Goal: Task Accomplishment & Management: Use online tool/utility

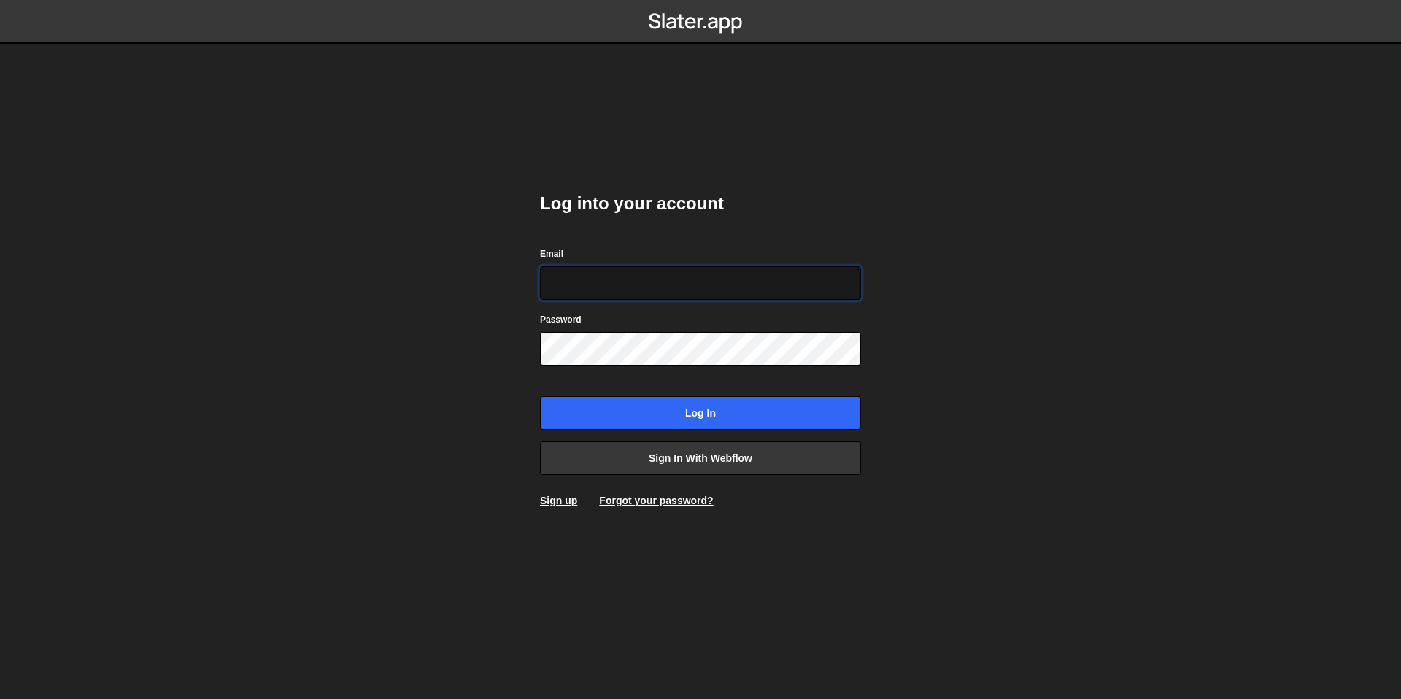
type input "bessoneliot@gmail.com"
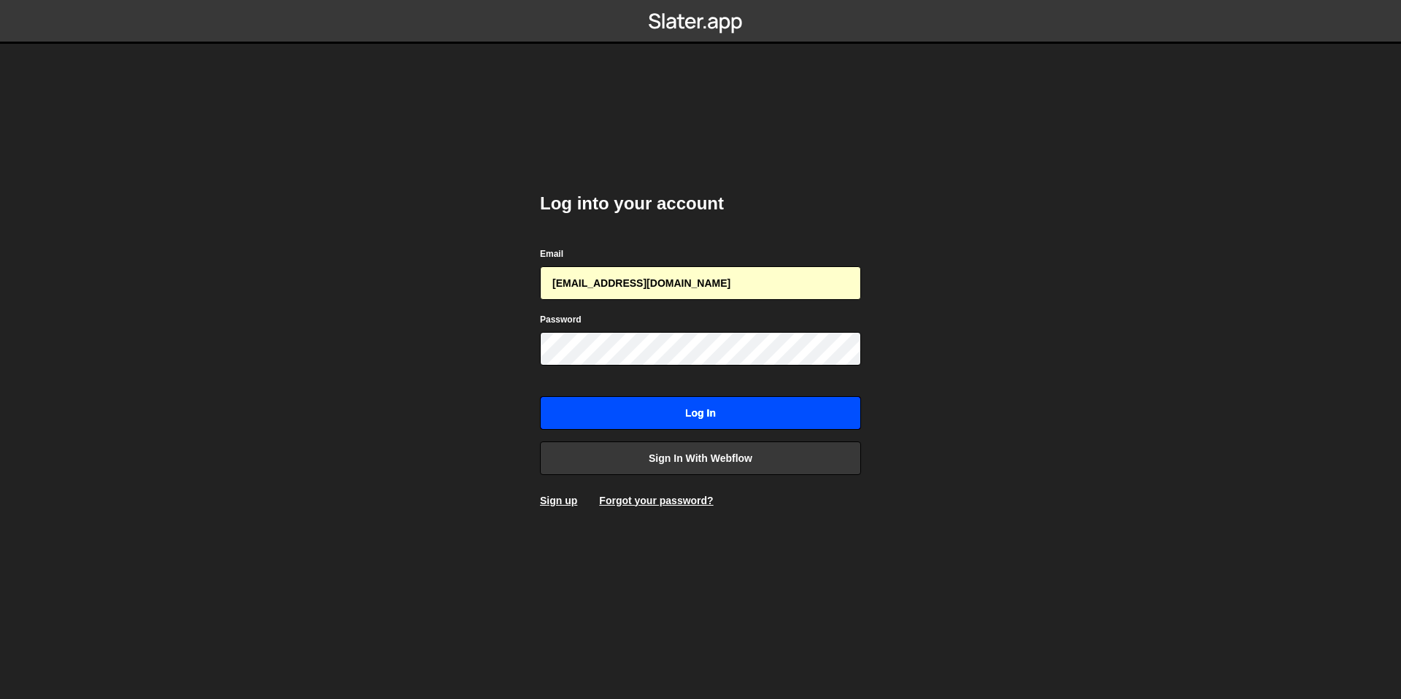
click at [660, 414] on input "Log in" at bounding box center [700, 413] width 321 height 34
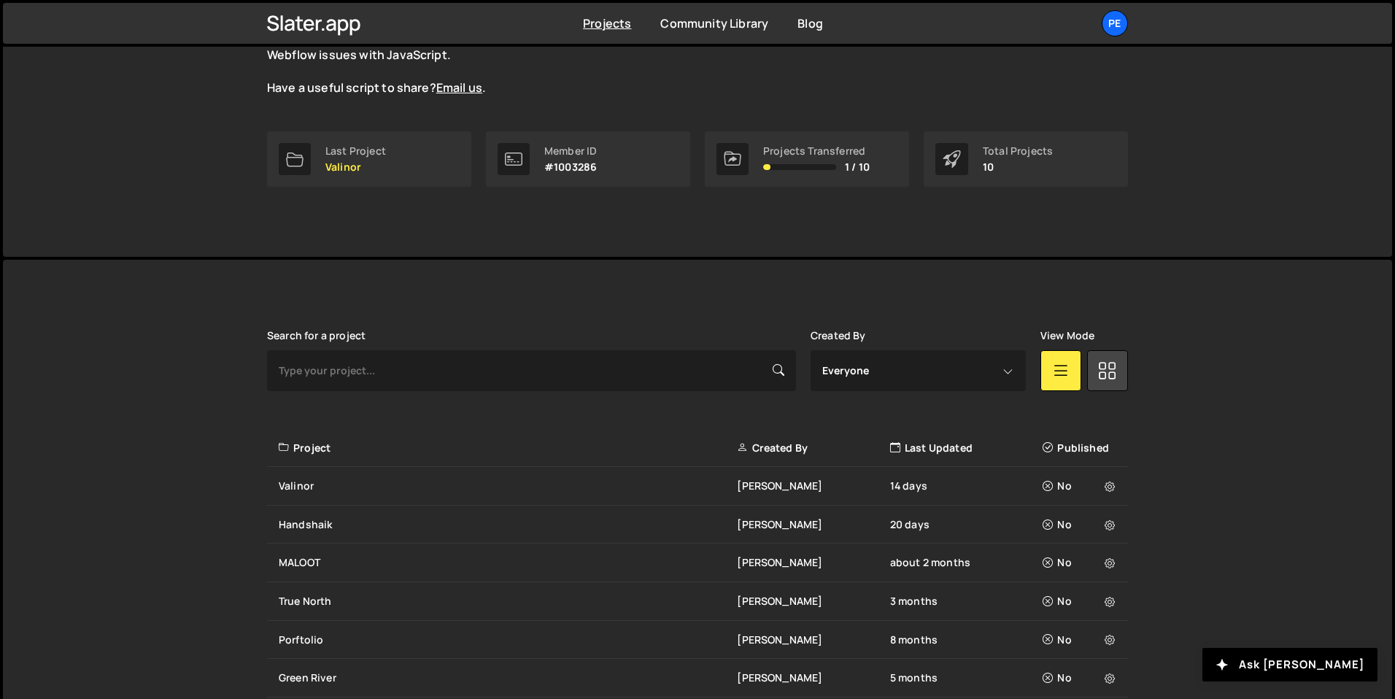
scroll to position [274, 0]
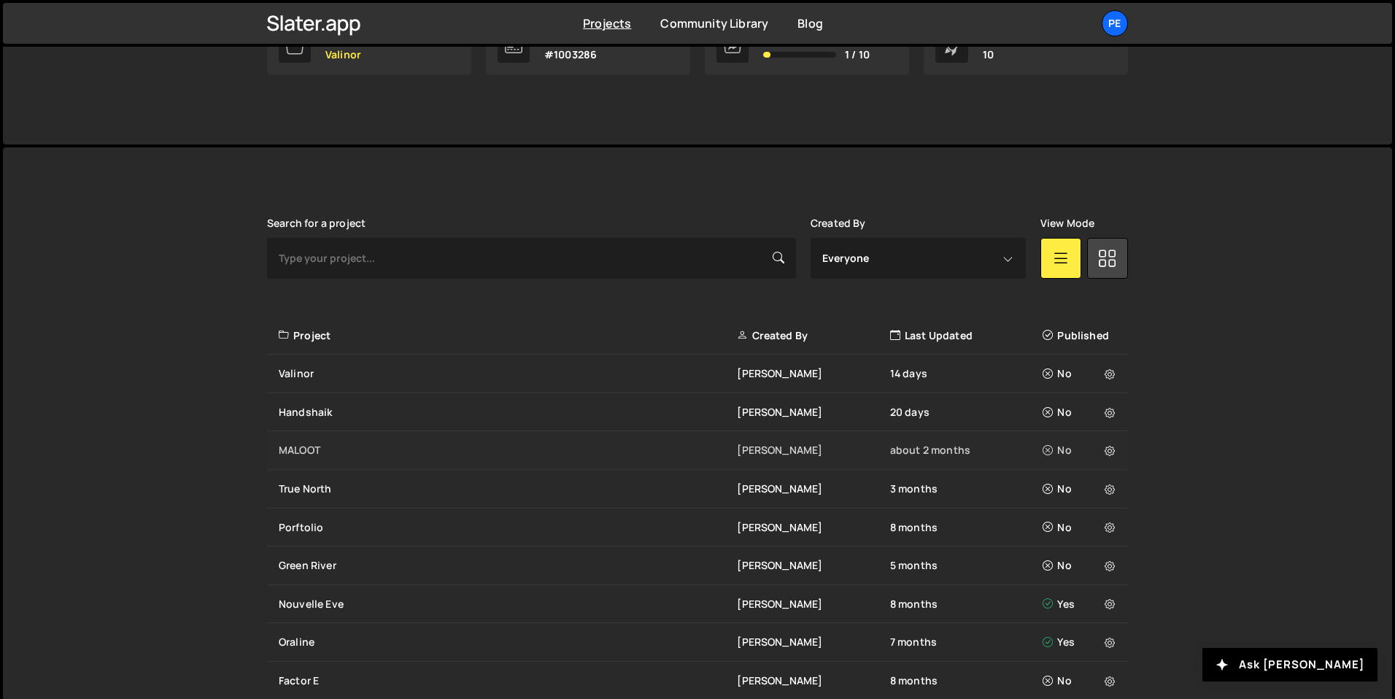
click at [322, 447] on div "MALOOT" at bounding box center [508, 450] width 458 height 15
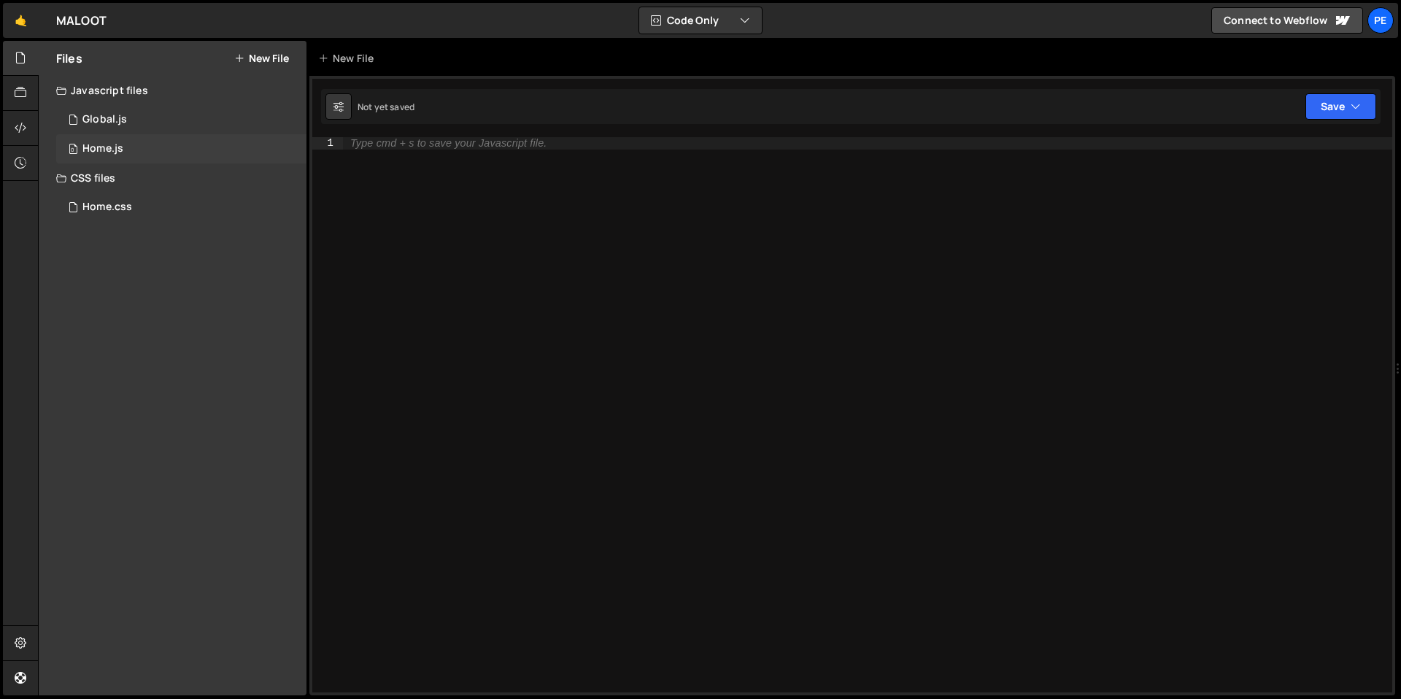
click at [134, 150] on div "0 Home.js 0" at bounding box center [181, 148] width 250 height 29
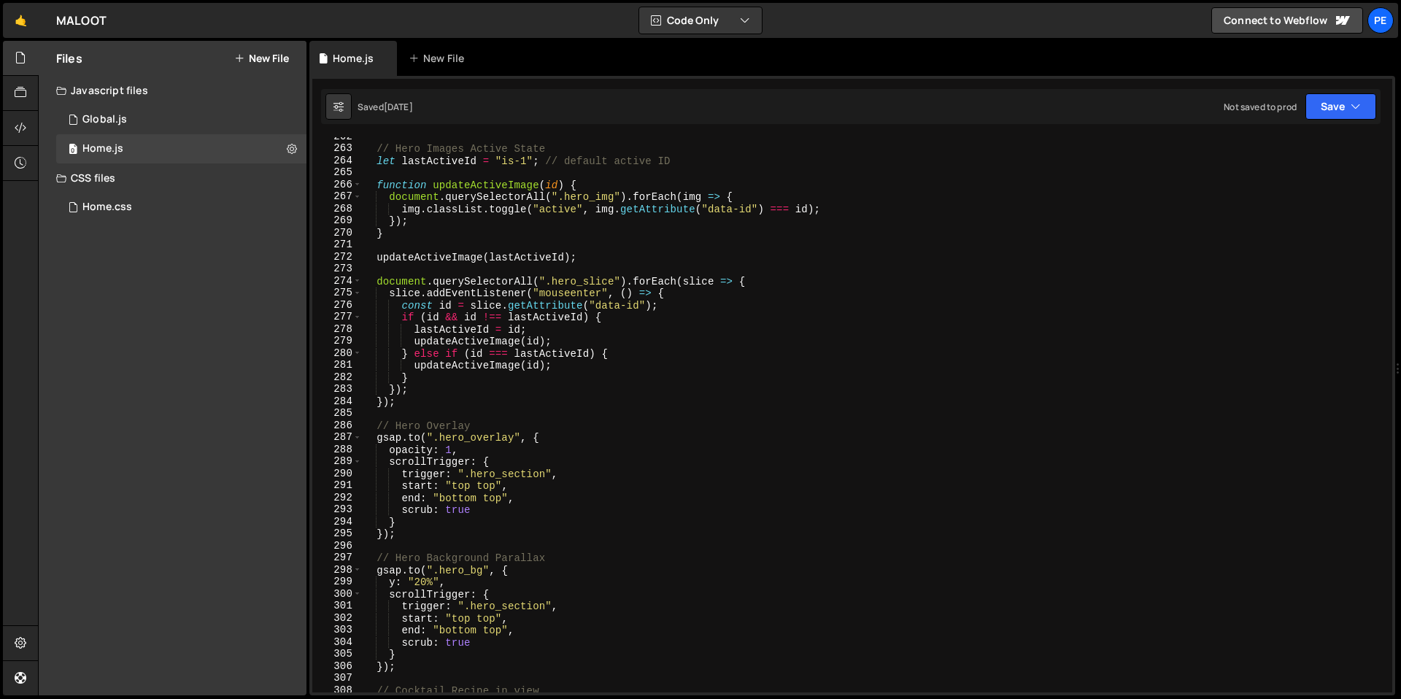
click at [470, 403] on div "// Hero Images Active State let lastActiveId = "is-1" ; // default active ID fu…" at bounding box center [873, 420] width 1025 height 579
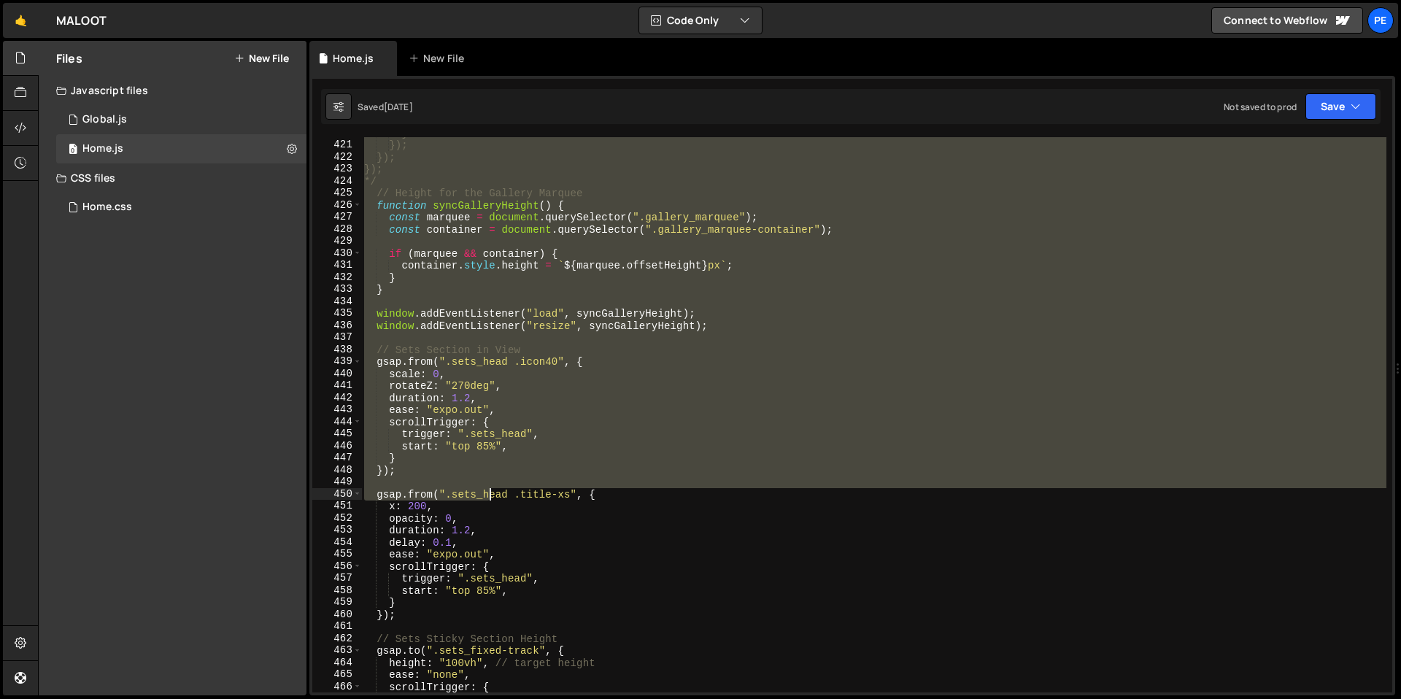
scroll to position [5054, 0]
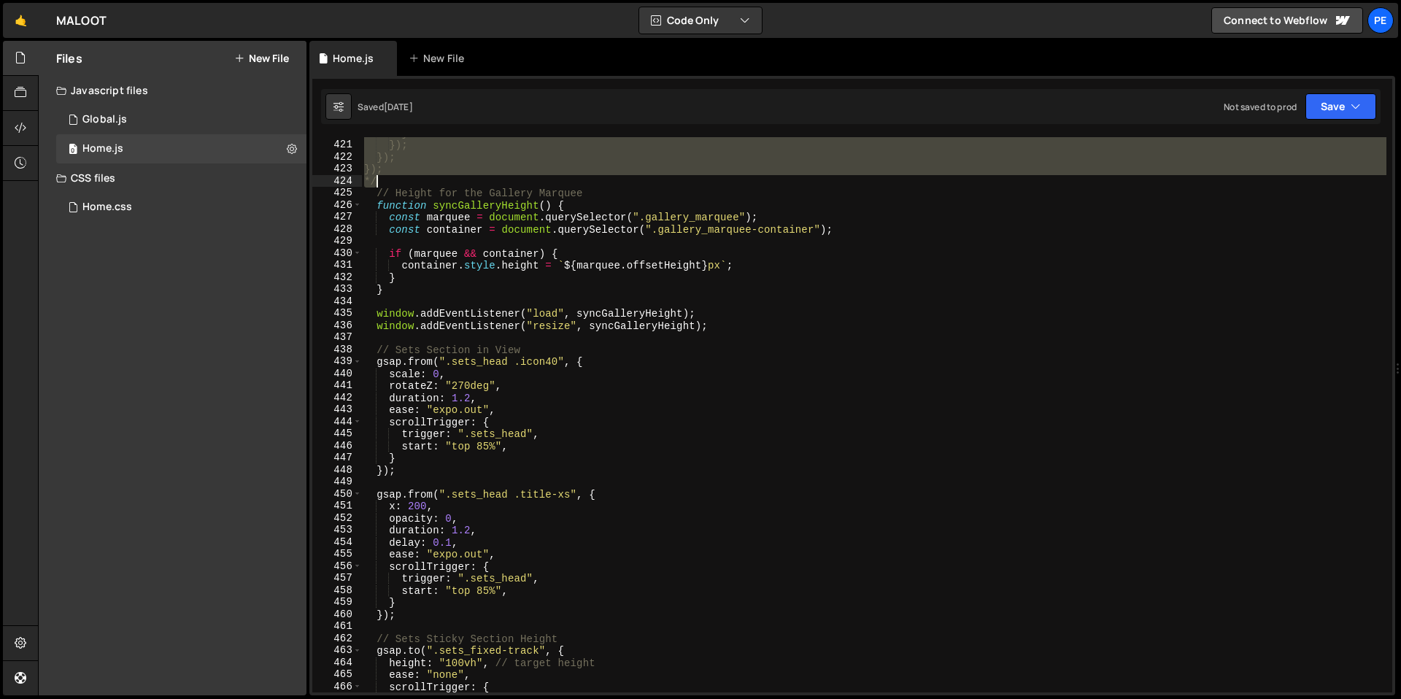
drag, startPoint x: 375, startPoint y: 239, endPoint x: 436, endPoint y: 182, distance: 83.1
click at [436, 182] on div "} }); }); }); */ // Height for the Gallery Marquee function syncGalleryHeight (…" at bounding box center [873, 416] width 1025 height 579
type textarea "}); */"
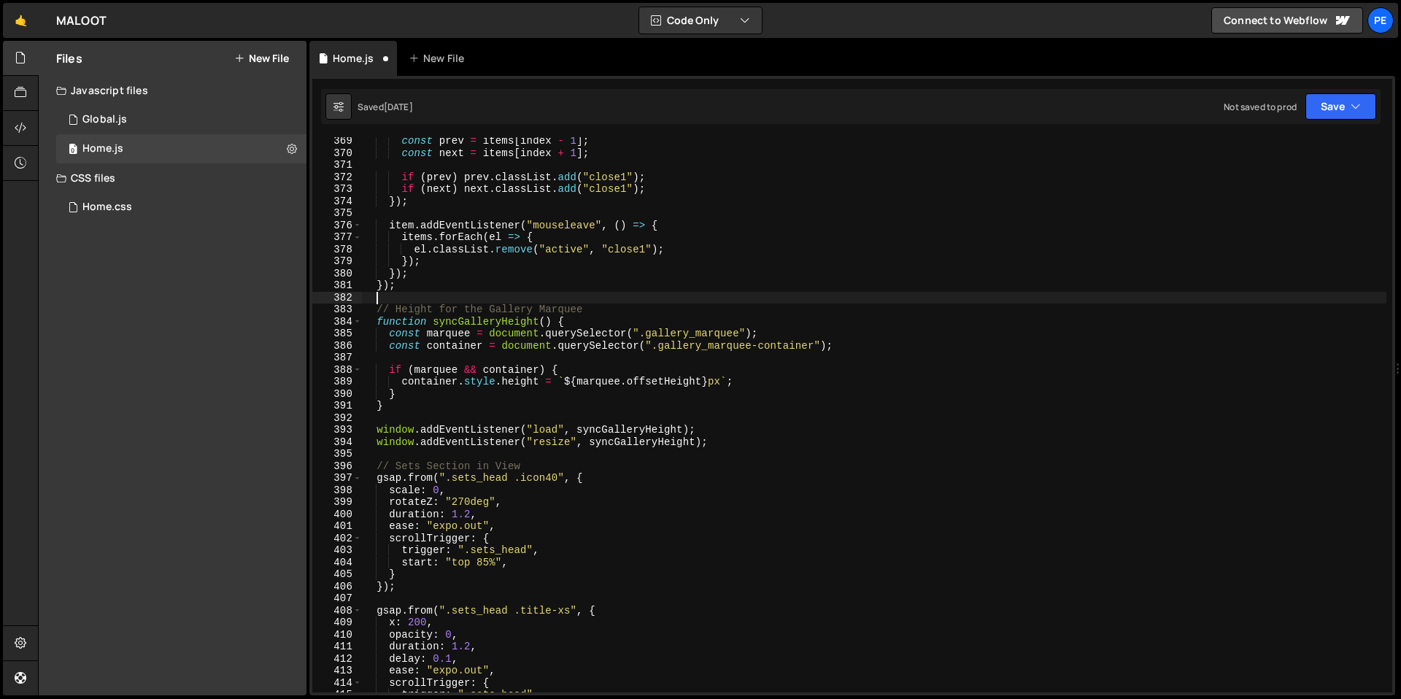
scroll to position [4365, 0]
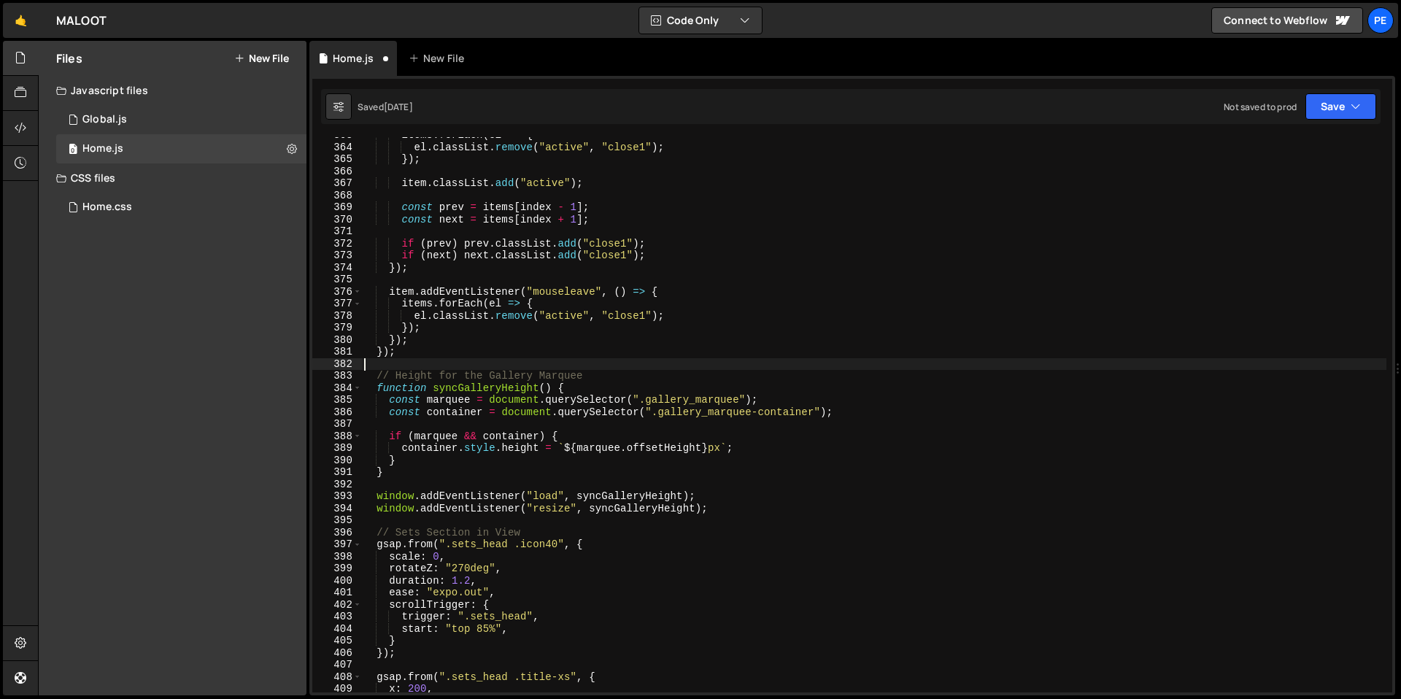
type textarea "});"
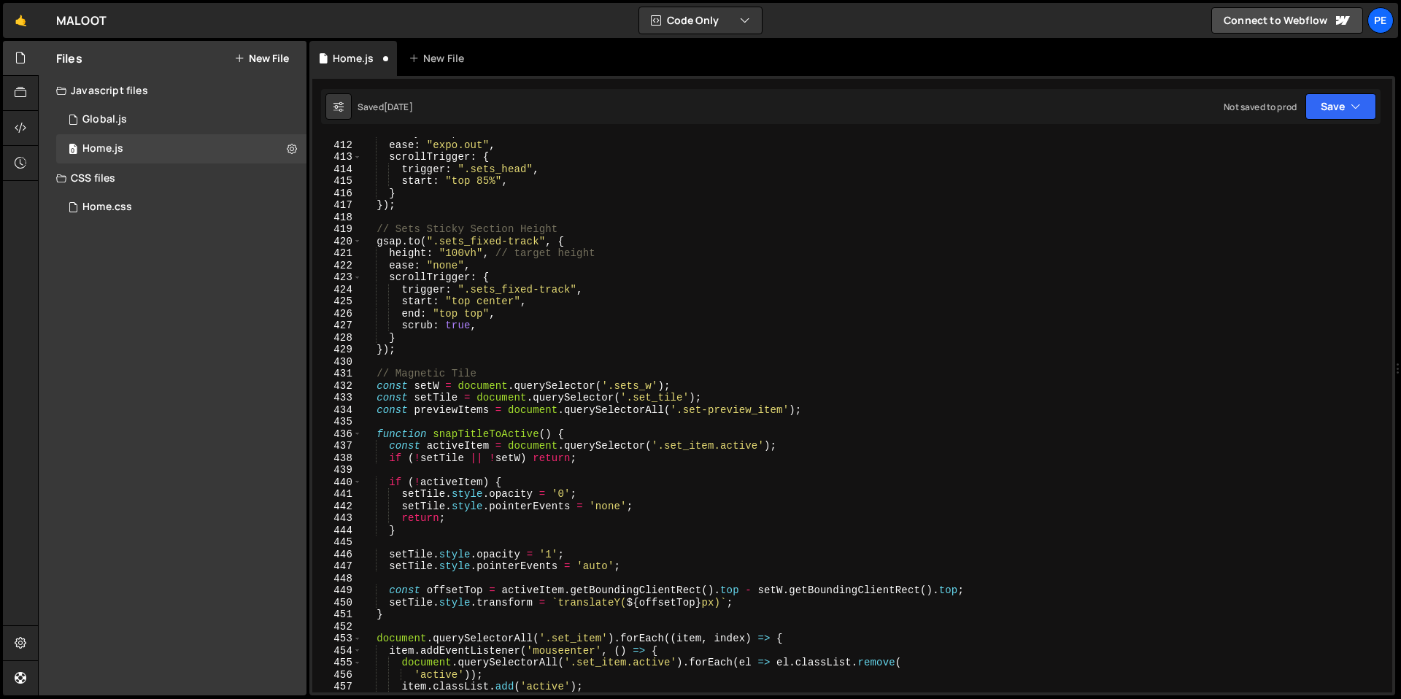
scroll to position [4966, 0]
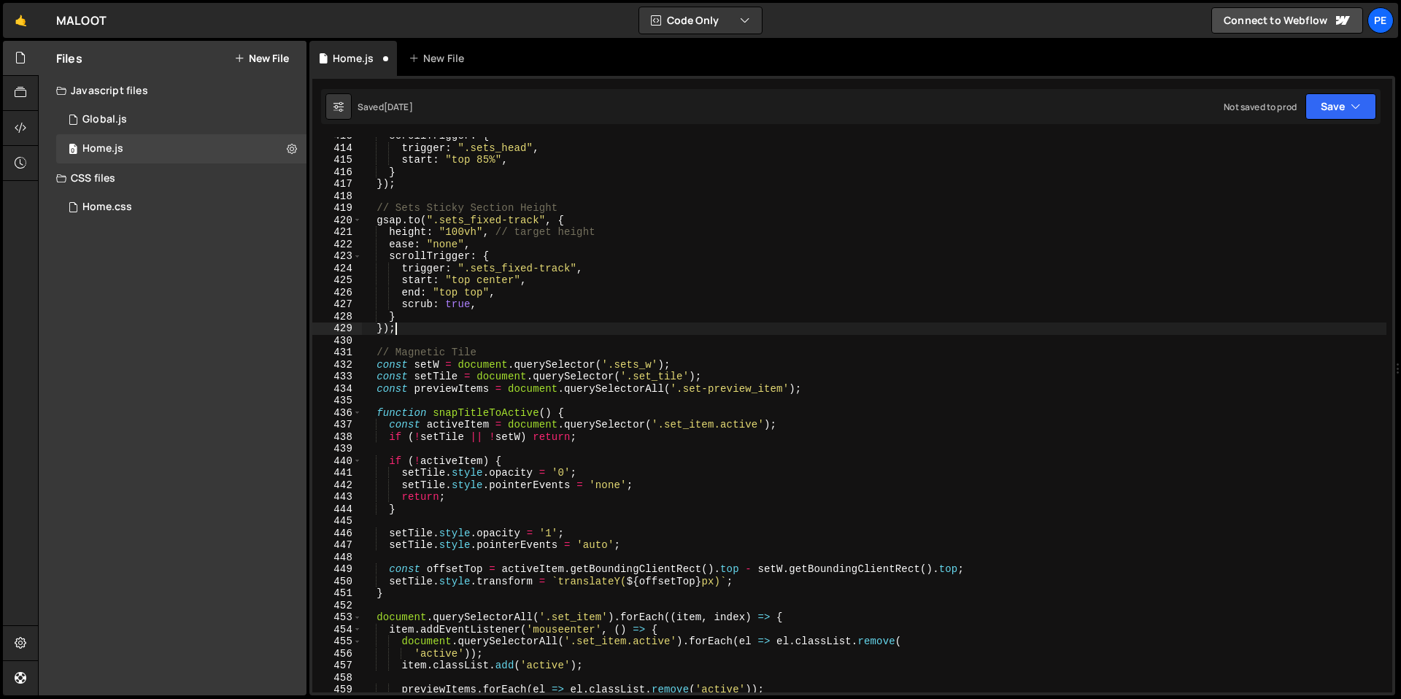
click at [438, 329] on div "scrollTrigger : { trigger : ".sets_head" , start : "top 85%" , } }) ; // Sets S…" at bounding box center [873, 419] width 1025 height 579
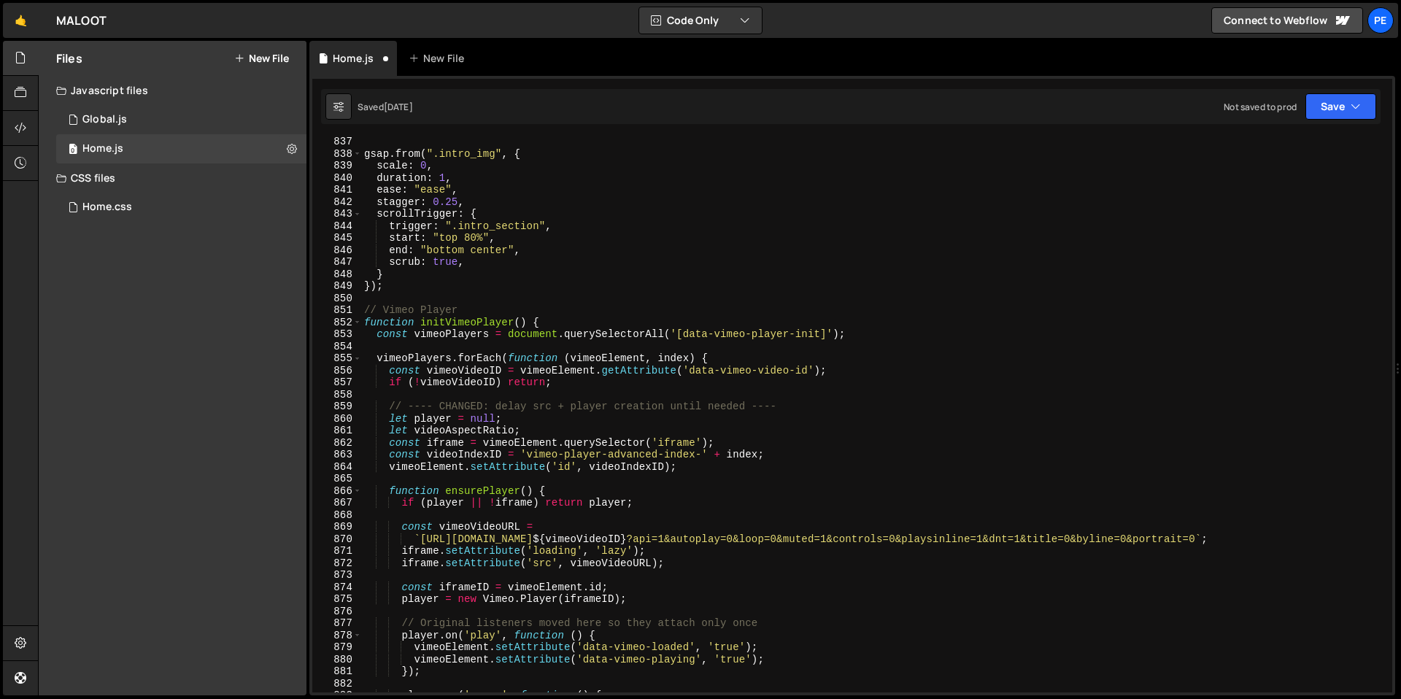
scroll to position [10063, 0]
click at [424, 348] on div "gsap . from ( ".intro_img" , { scale : 0 , duration : 1 , ease : "ease" , stagg…" at bounding box center [873, 425] width 1025 height 579
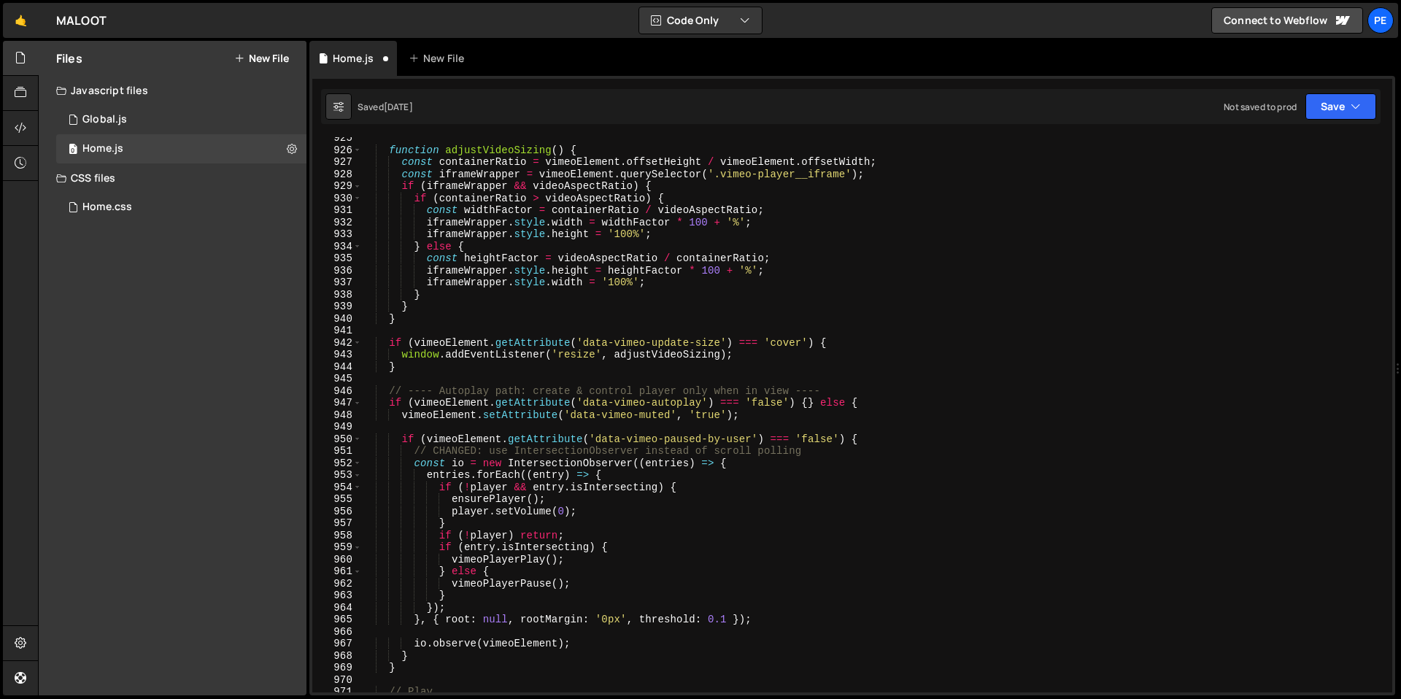
scroll to position [11132, 0]
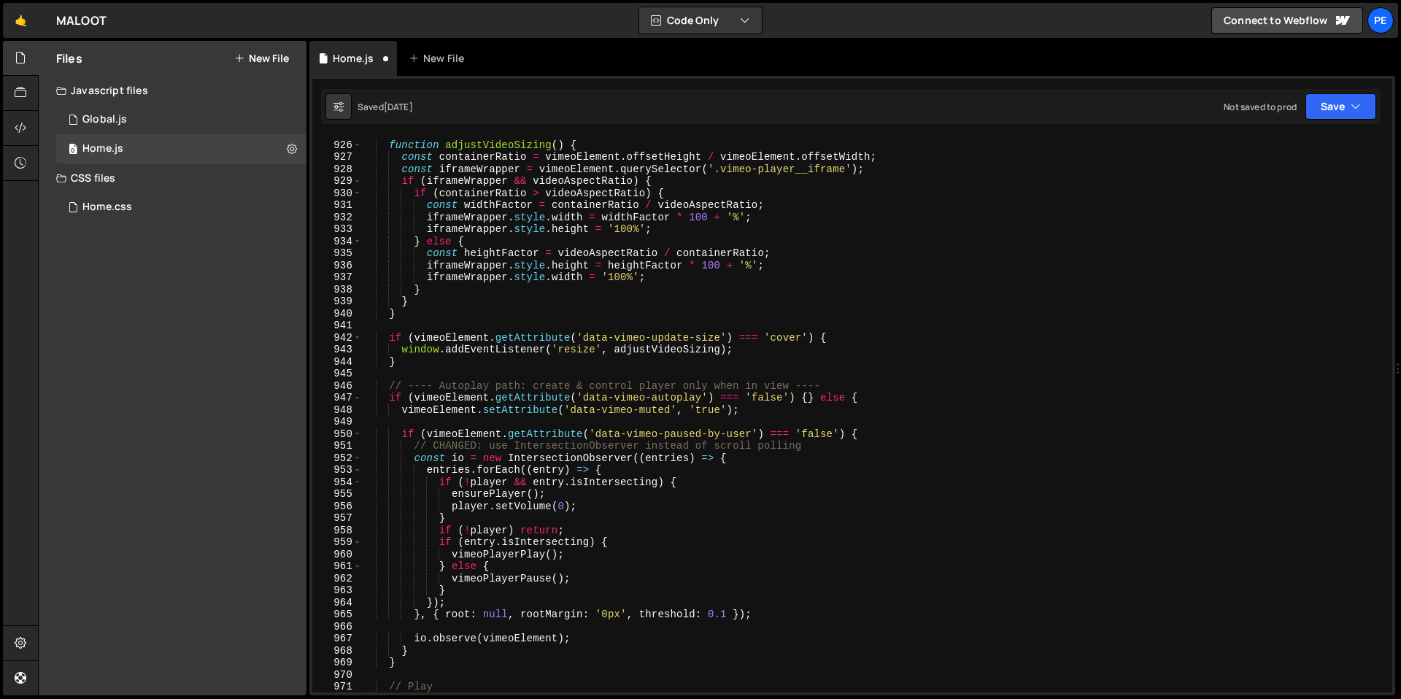
click at [425, 373] on div "function adjustVideoSizing ( ) { const containerRatio = vimeoElement . offsetHe…" at bounding box center [873, 416] width 1025 height 579
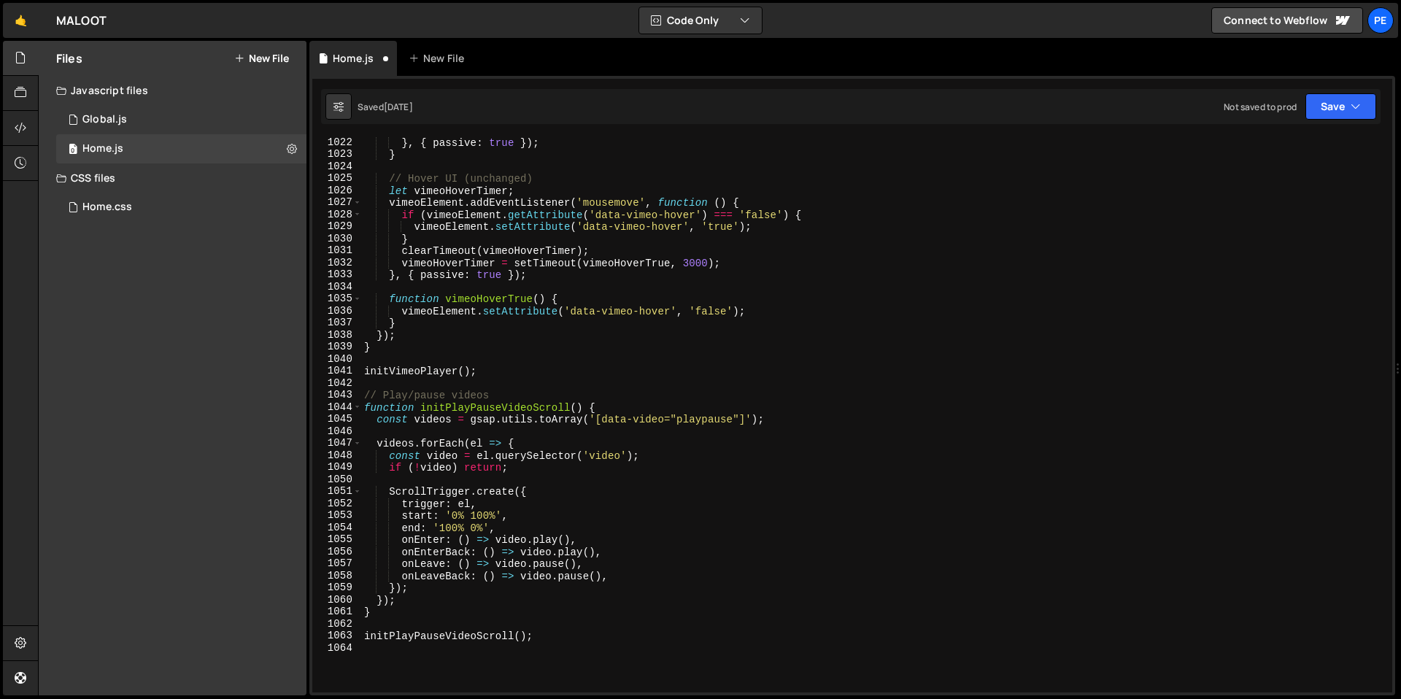
scroll to position [12304, 0]
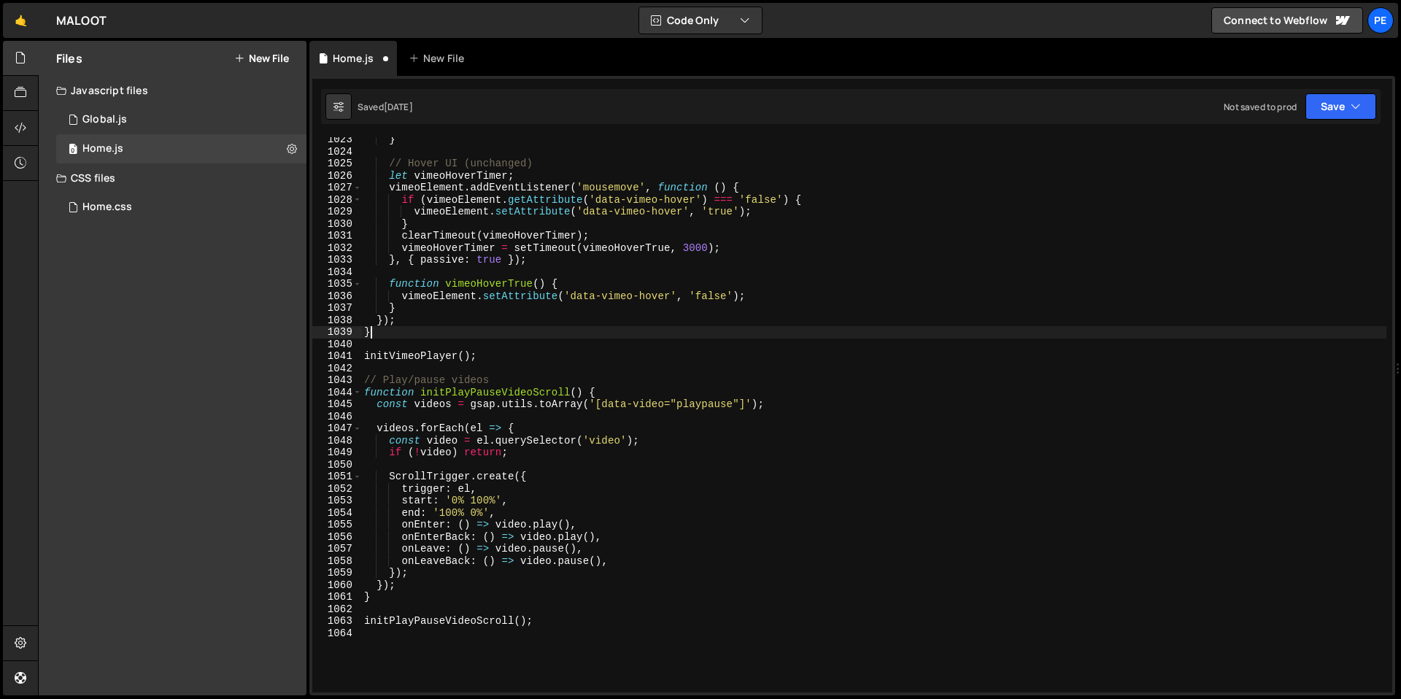
click at [409, 334] on div "} // Hover UI (unchanged) let vimeoHoverTimer ; vimeoElement . addEventListener…" at bounding box center [873, 422] width 1025 height 579
click at [399, 324] on div "} // Hover UI (unchanged) let vimeoHoverTimer ; vimeoElement . addEventListener…" at bounding box center [873, 422] width 1025 height 579
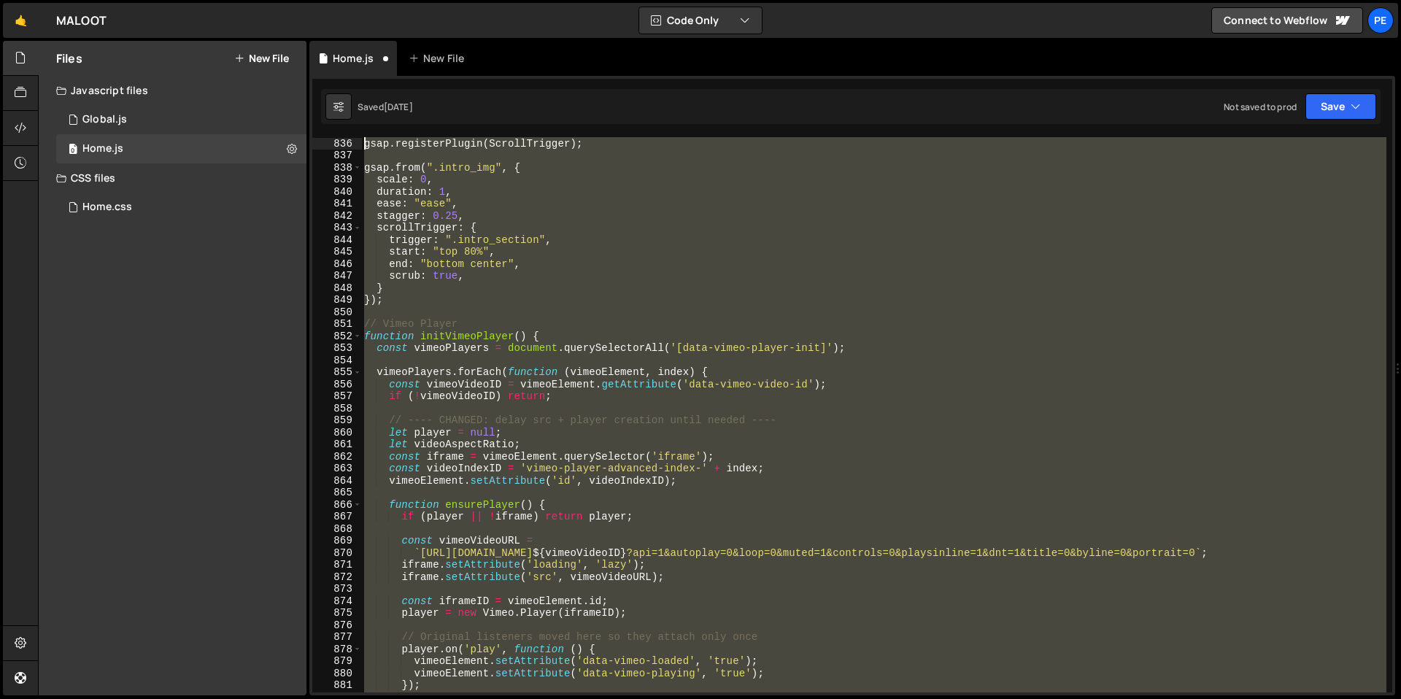
scroll to position [9954, 0]
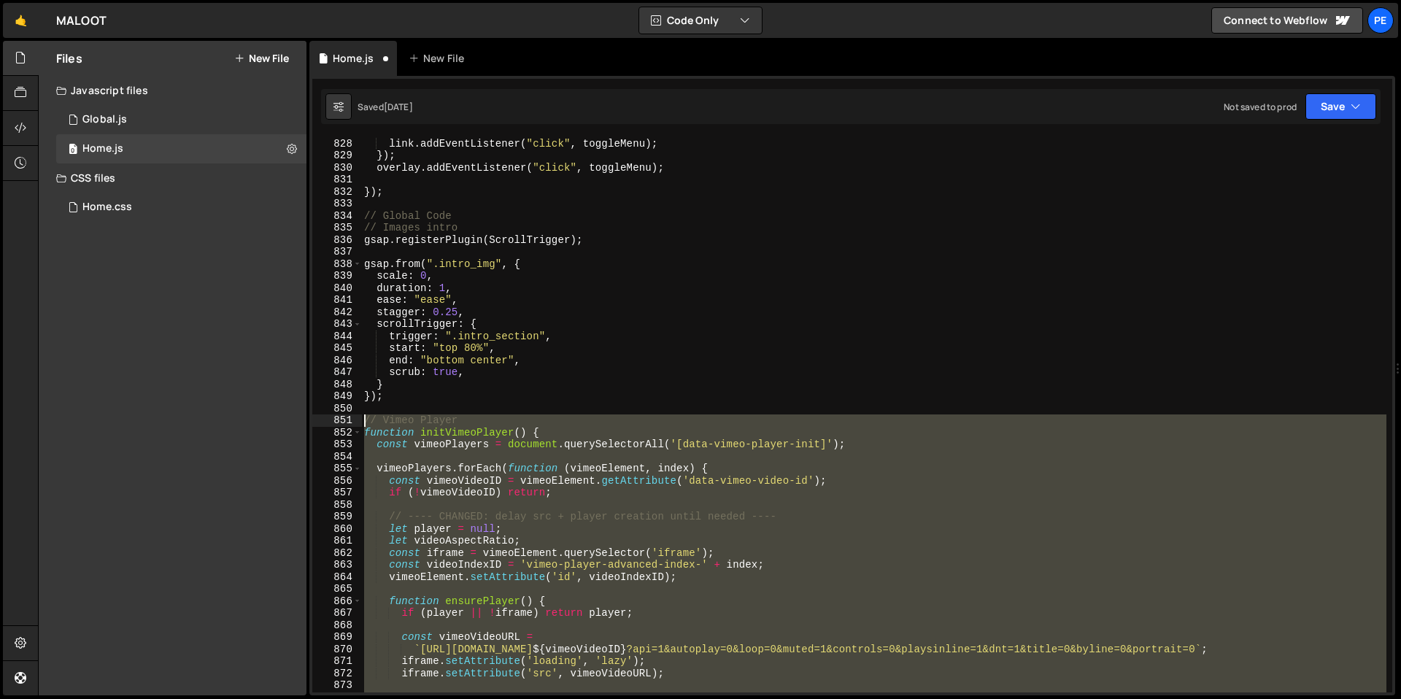
drag, startPoint x: 399, startPoint y: 324, endPoint x: 350, endPoint y: 417, distance: 104.7
click at [350, 417] on div "}); 828 829 830 831 832 833 834 835 836 837 838 839 840 841 842 843 844 845 846…" at bounding box center [852, 414] width 1080 height 555
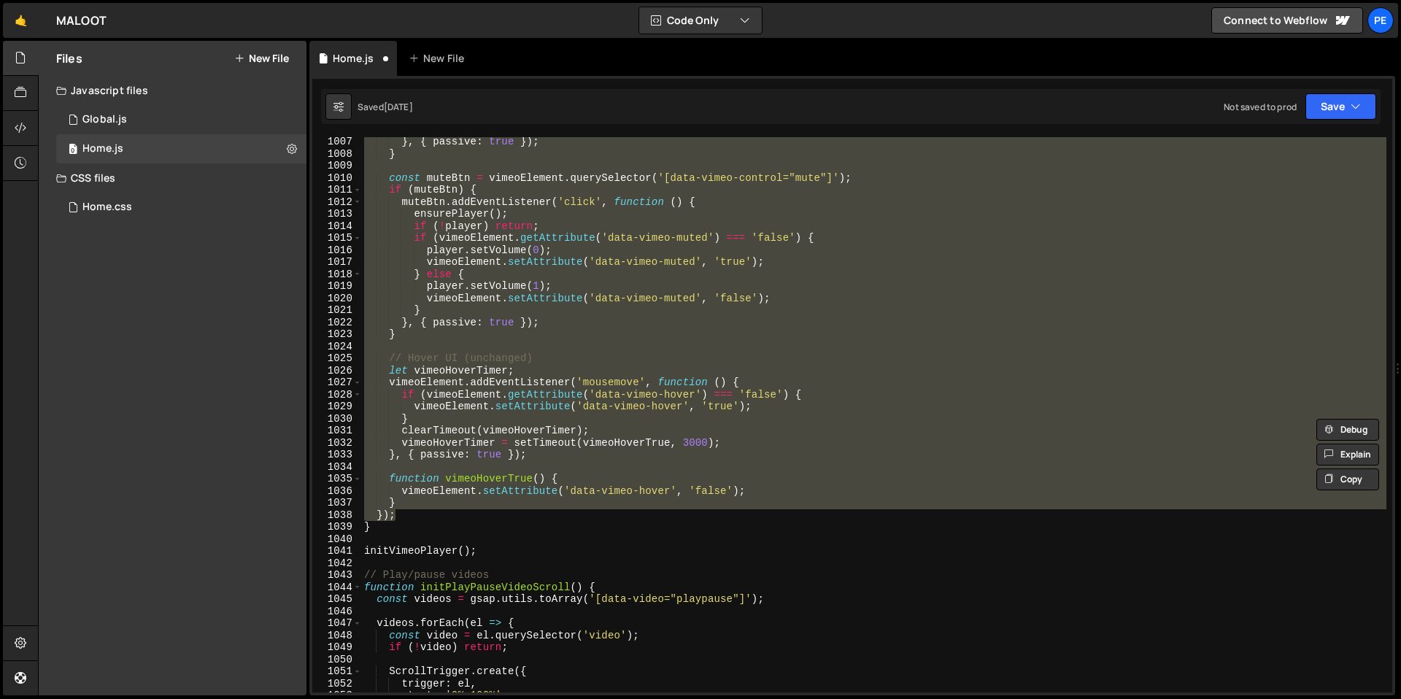
scroll to position [12110, 0]
click at [479, 554] on div "} , { passive : true }) ; } const muteBtn = vimeoElement . querySelector ( '[da…" at bounding box center [873, 425] width 1025 height 579
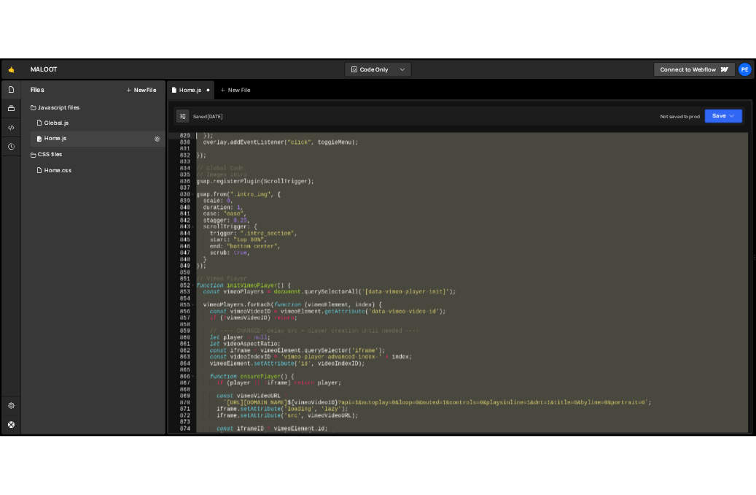
scroll to position [9942, 0]
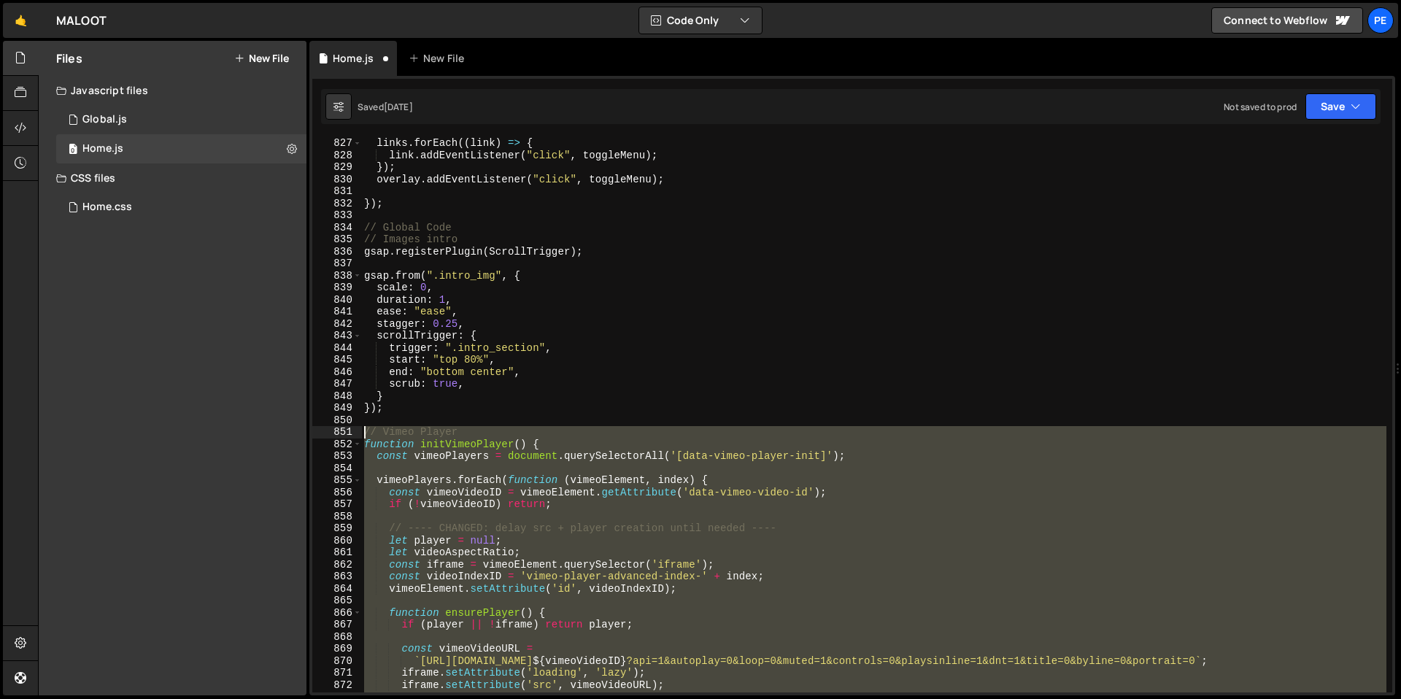
drag, startPoint x: 479, startPoint y: 553, endPoint x: 349, endPoint y: 432, distance: 177.6
click at [349, 434] on div "initVimeoPlayer(); 827 828 829 830 831 832 833 834 835 836 837 838 839 840 841 …" at bounding box center [852, 414] width 1080 height 555
click at [357, 443] on span at bounding box center [357, 444] width 8 height 12
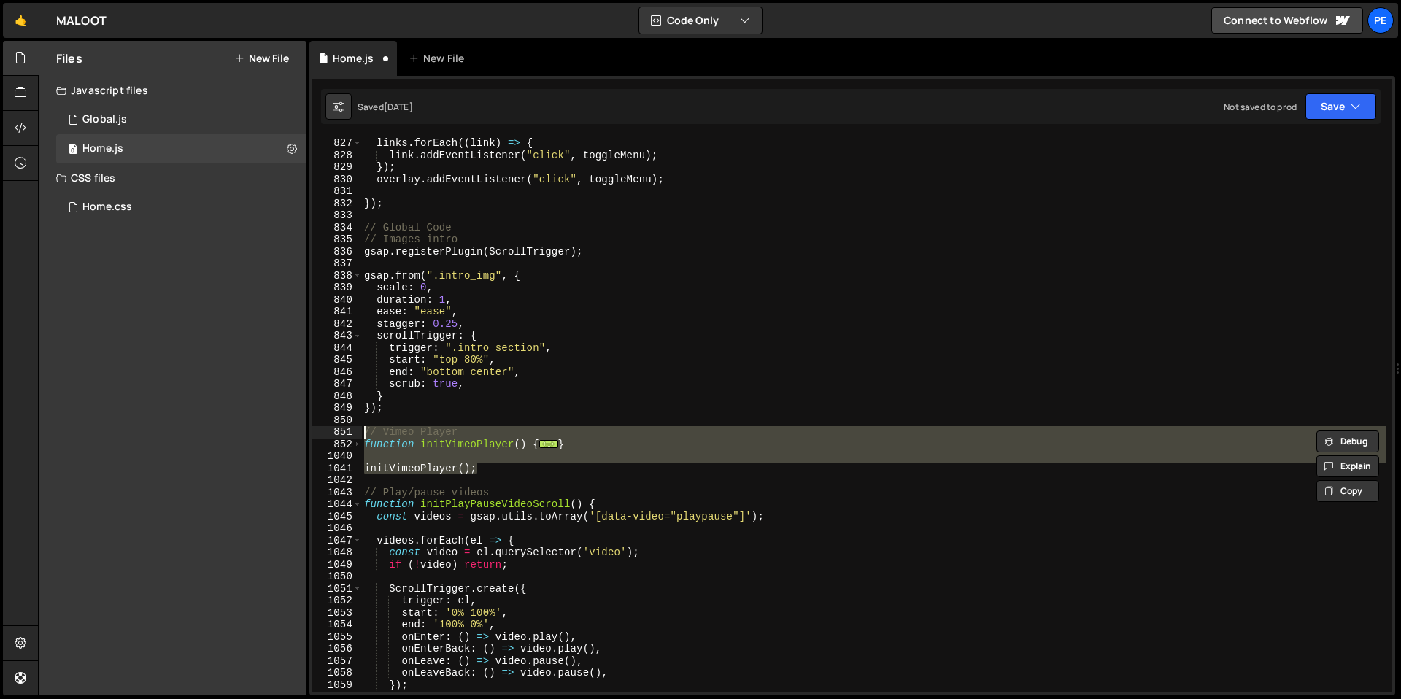
click at [487, 472] on div "links . forEach (( link ) => { link . addEventListener ( "click" , toggleMenu )…" at bounding box center [873, 414] width 1025 height 555
type textarea "initVimeoPlayer();"
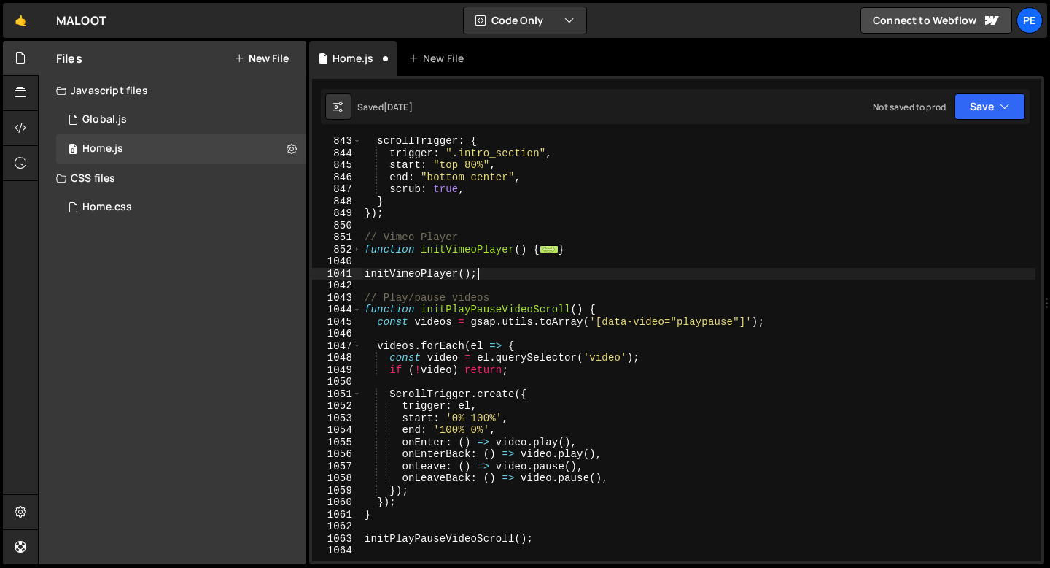
scroll to position [10137, 0]
click at [357, 249] on span at bounding box center [357, 250] width 8 height 12
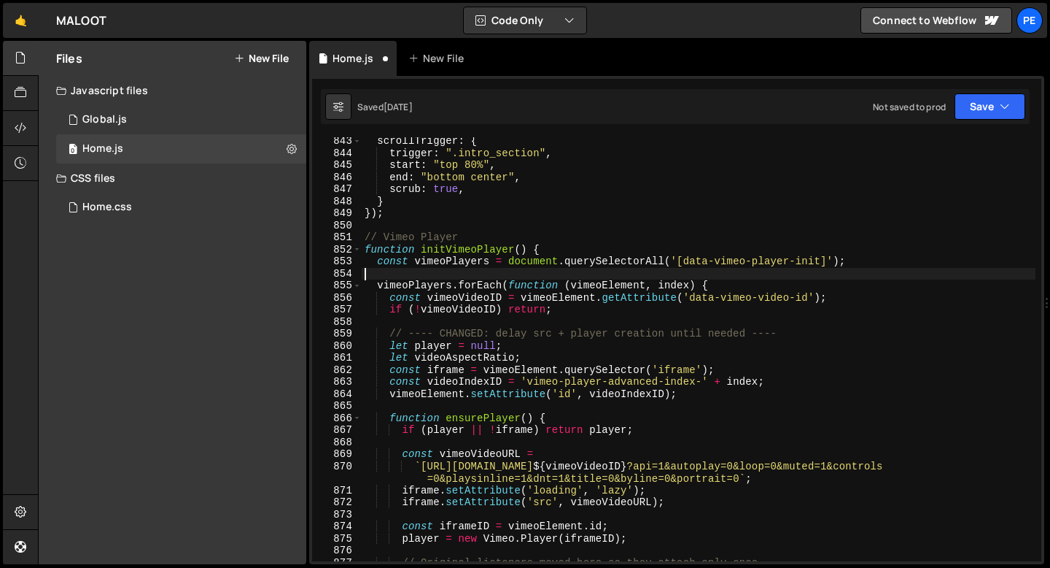
click at [416, 275] on div "scrollTrigger : { trigger : ".intro_section" , start : "top 80%" , end : "botto…" at bounding box center [699, 359] width 674 height 448
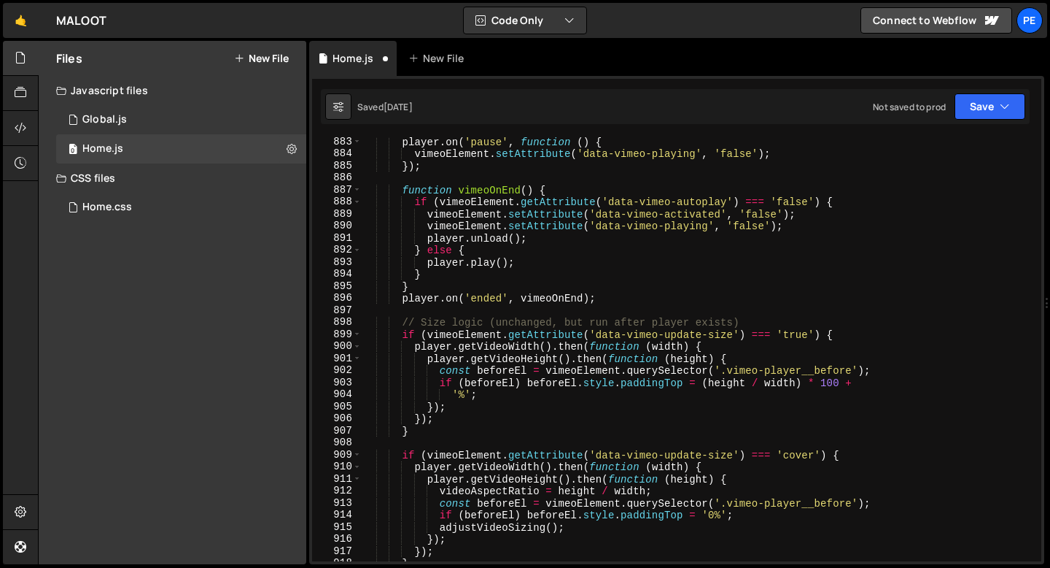
scroll to position [10630, 0]
click at [503, 290] on div "player . on ( 'pause' , function ( ) { vimeoElement . setAttribute ( 'data-vime…" at bounding box center [699, 360] width 674 height 448
type textarea "}"
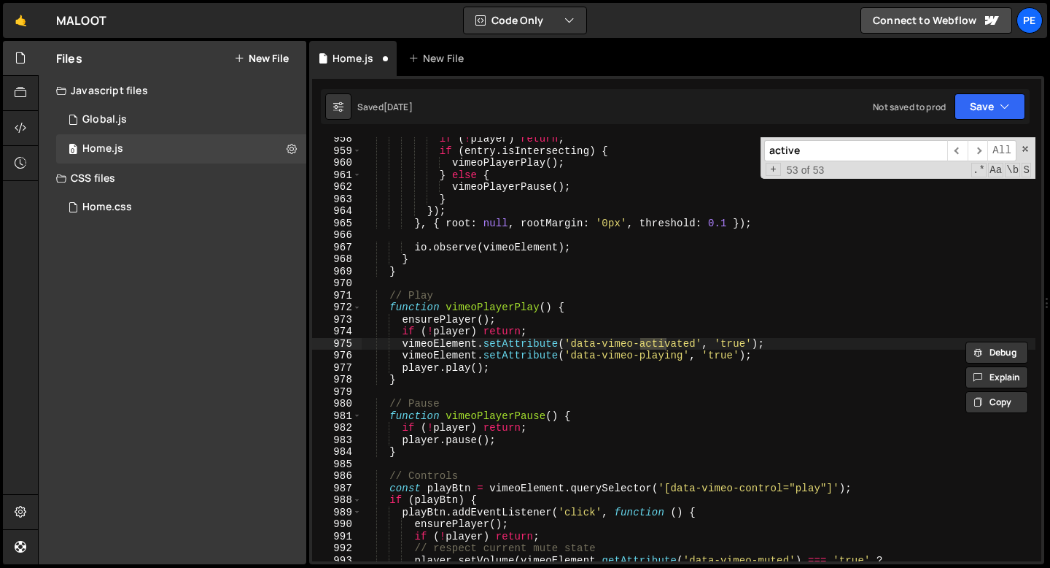
scroll to position [2941, 0]
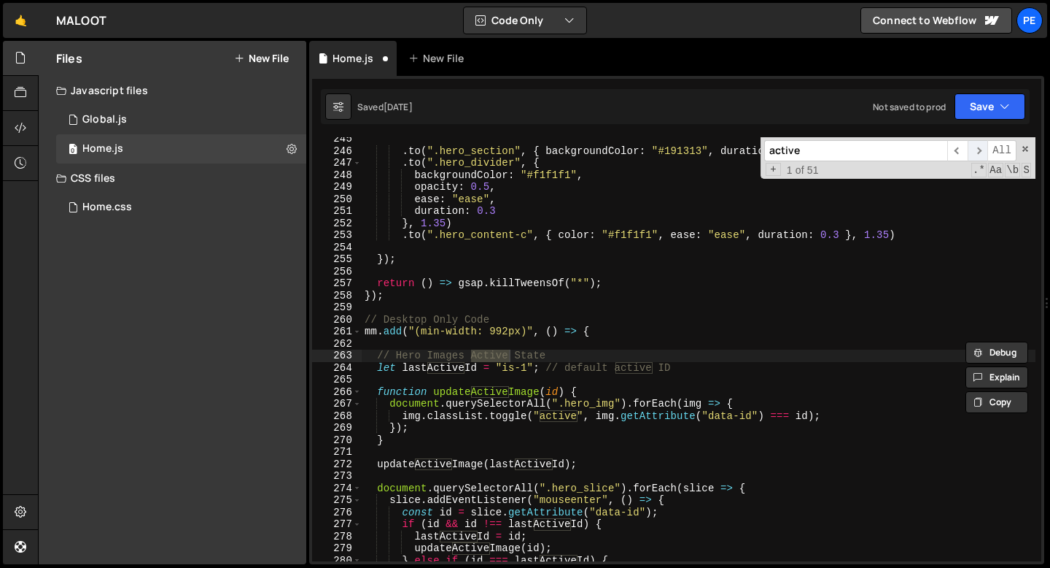
type input "active"
click at [978, 151] on span "​" at bounding box center [978, 150] width 20 height 21
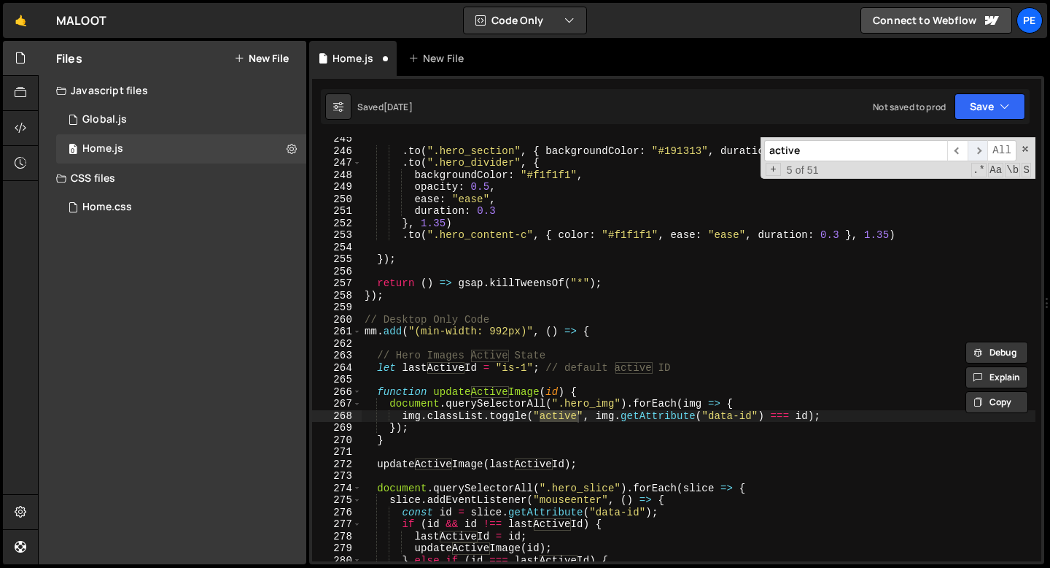
click at [978, 151] on span "​" at bounding box center [978, 150] width 20 height 21
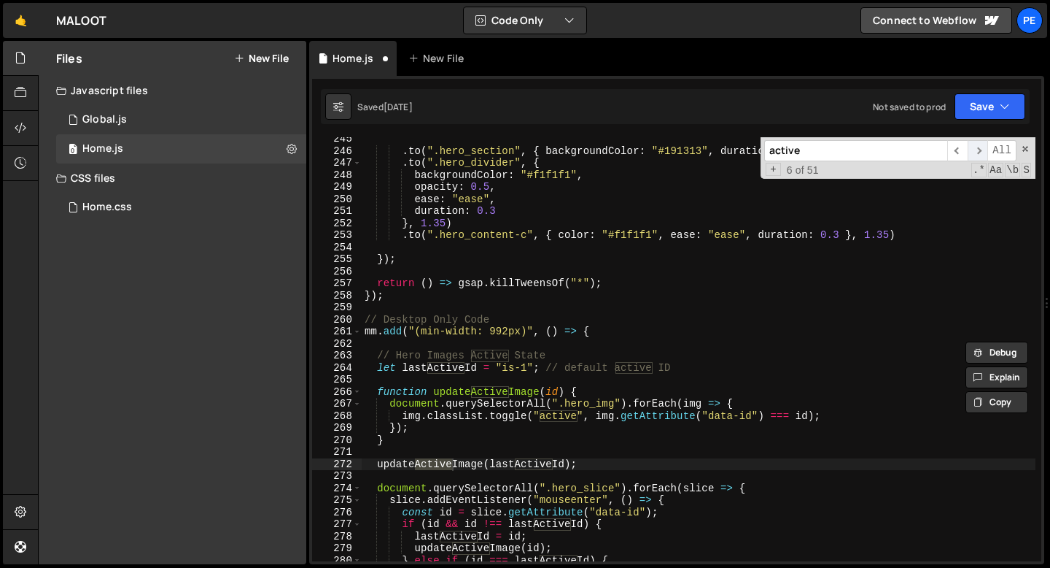
click at [978, 151] on span "​" at bounding box center [978, 150] width 20 height 21
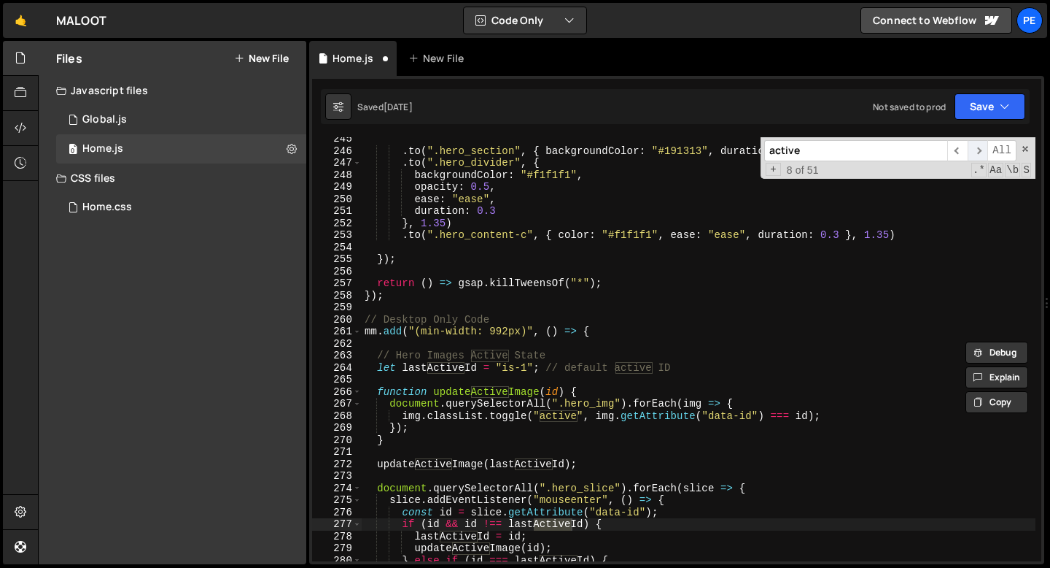
click at [978, 151] on span "​" at bounding box center [978, 150] width 20 height 21
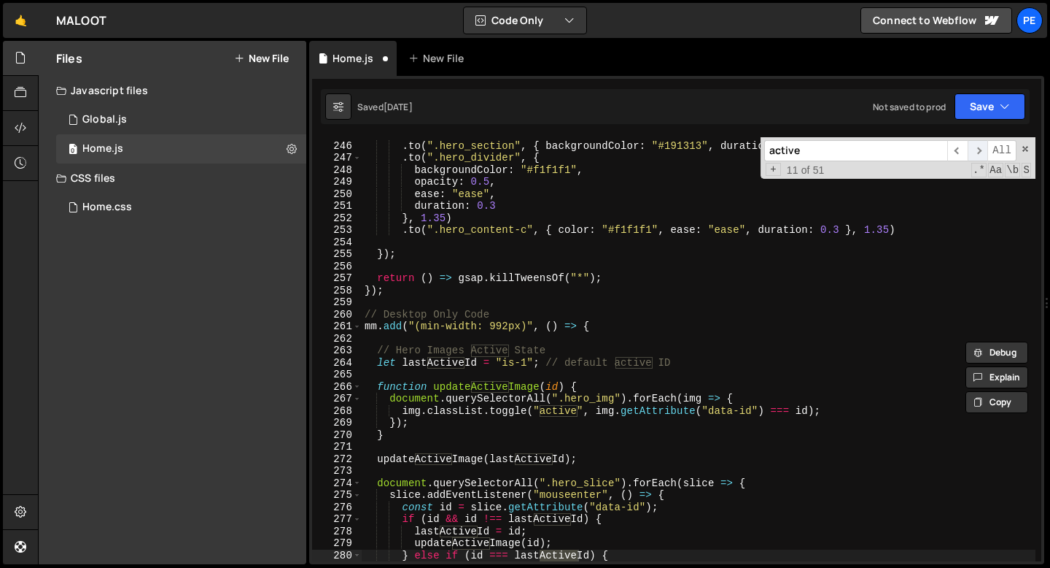
click at [978, 151] on span "​" at bounding box center [978, 150] width 20 height 21
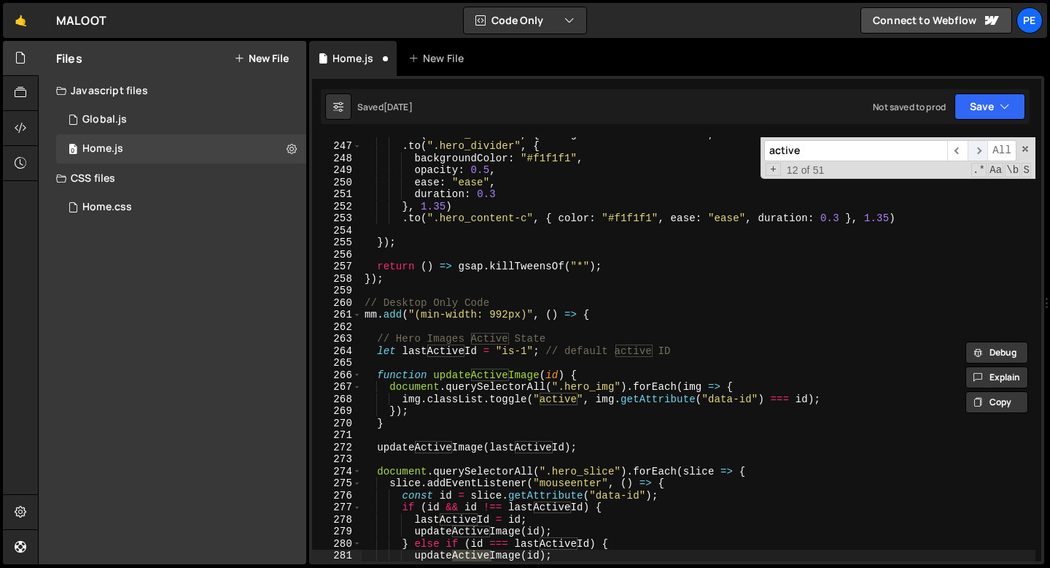
click at [978, 151] on span "​" at bounding box center [978, 150] width 20 height 21
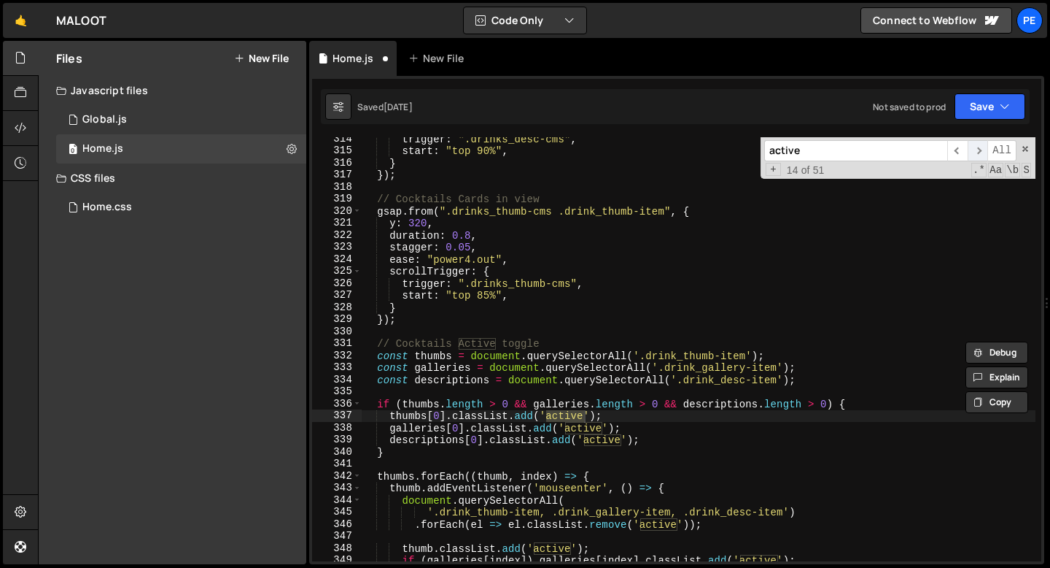
click at [978, 151] on span "​" at bounding box center [978, 150] width 20 height 21
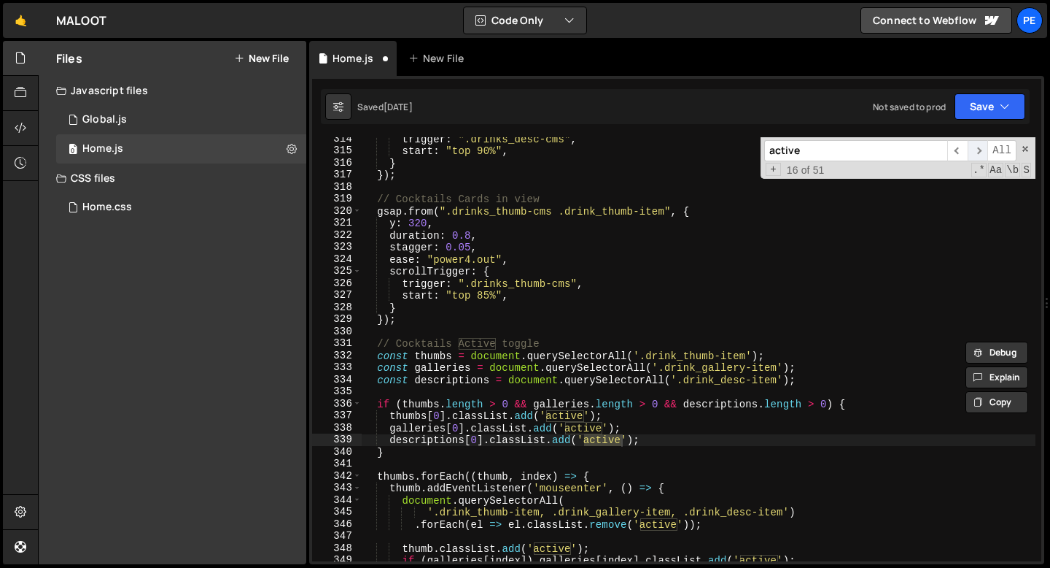
click at [978, 151] on span "​" at bounding box center [978, 150] width 20 height 21
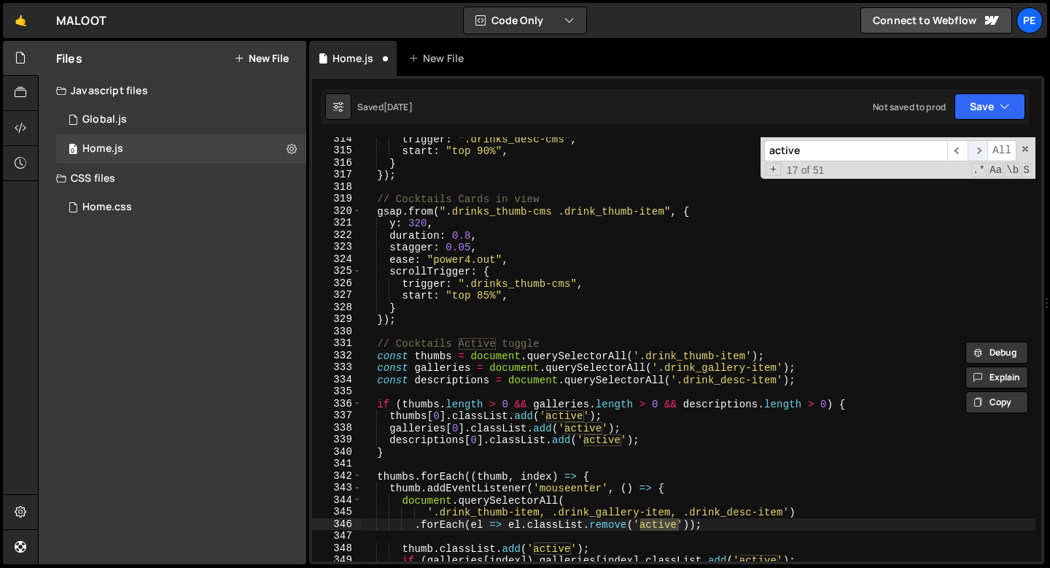
click at [978, 151] on span "​" at bounding box center [978, 150] width 20 height 21
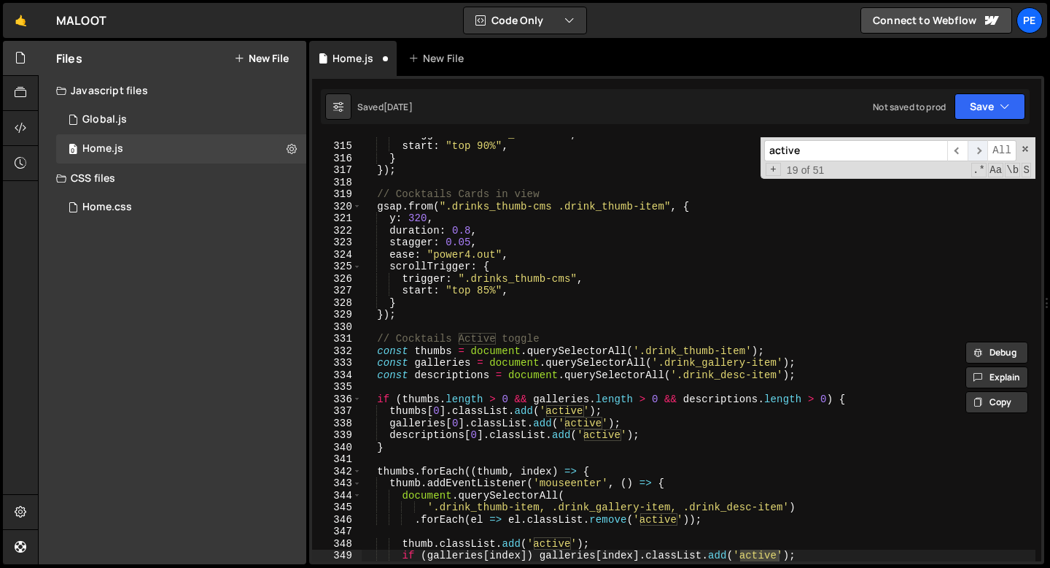
click at [978, 151] on span "​" at bounding box center [978, 150] width 20 height 21
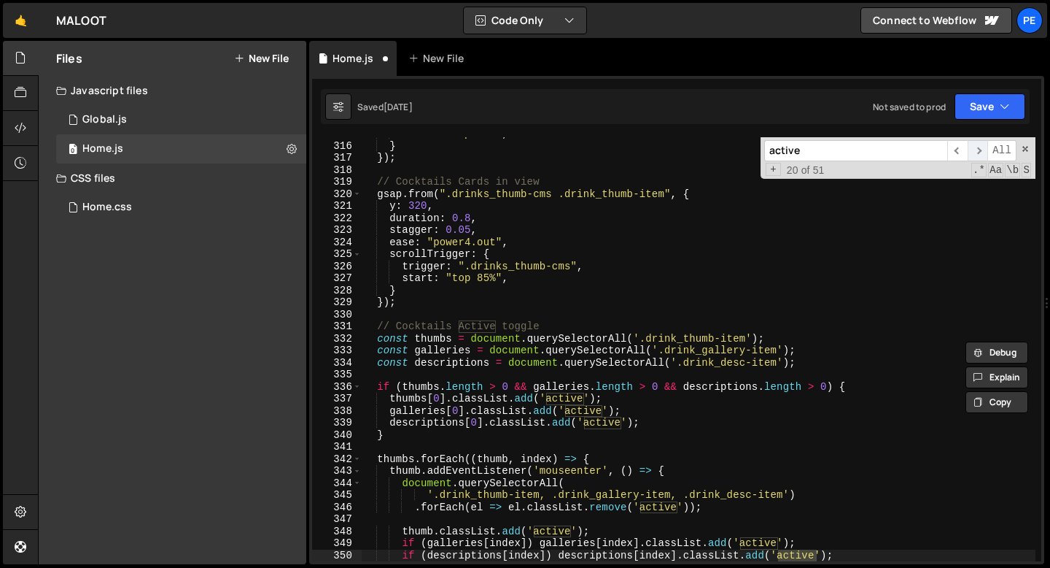
click at [978, 151] on span "​" at bounding box center [978, 150] width 20 height 21
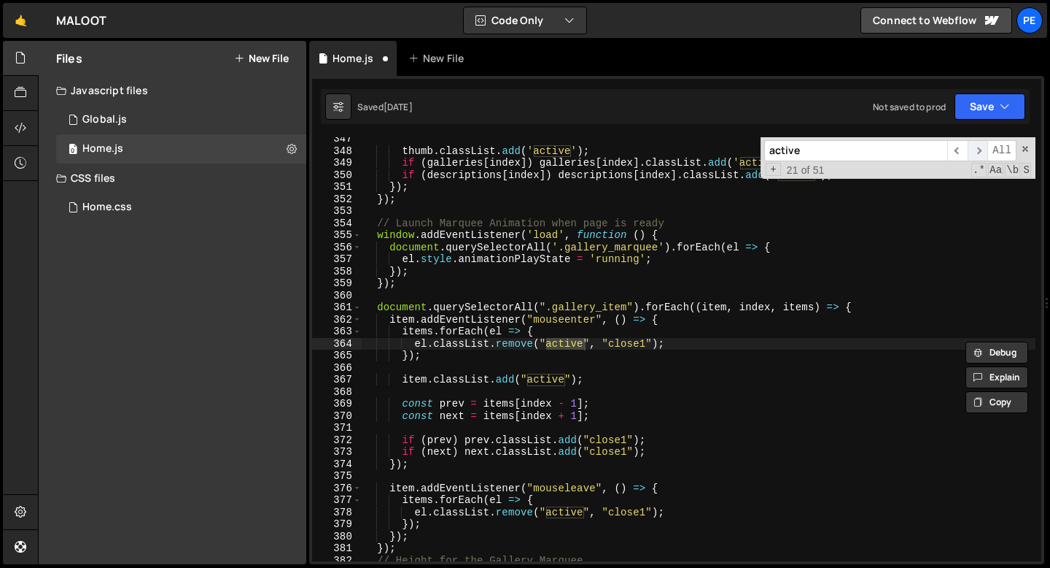
click at [978, 151] on span "​" at bounding box center [978, 150] width 20 height 21
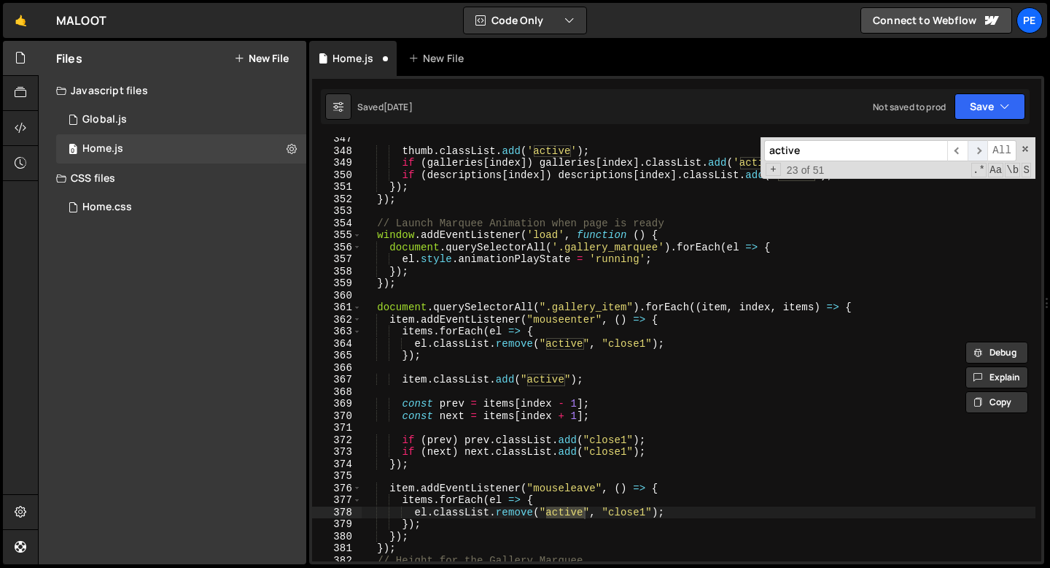
click at [978, 151] on span "​" at bounding box center [978, 150] width 20 height 21
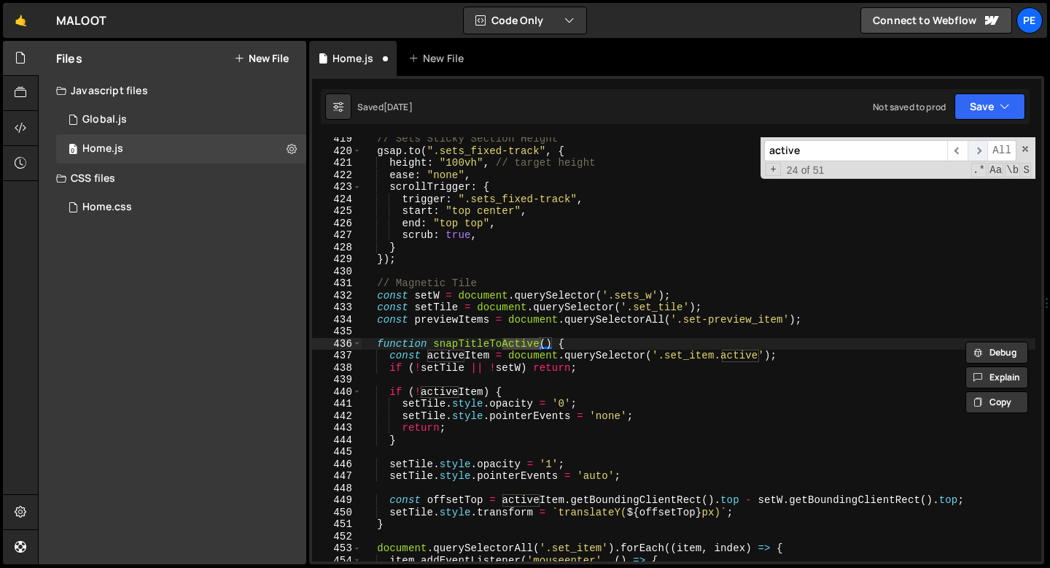
click at [978, 151] on span "​" at bounding box center [978, 150] width 20 height 21
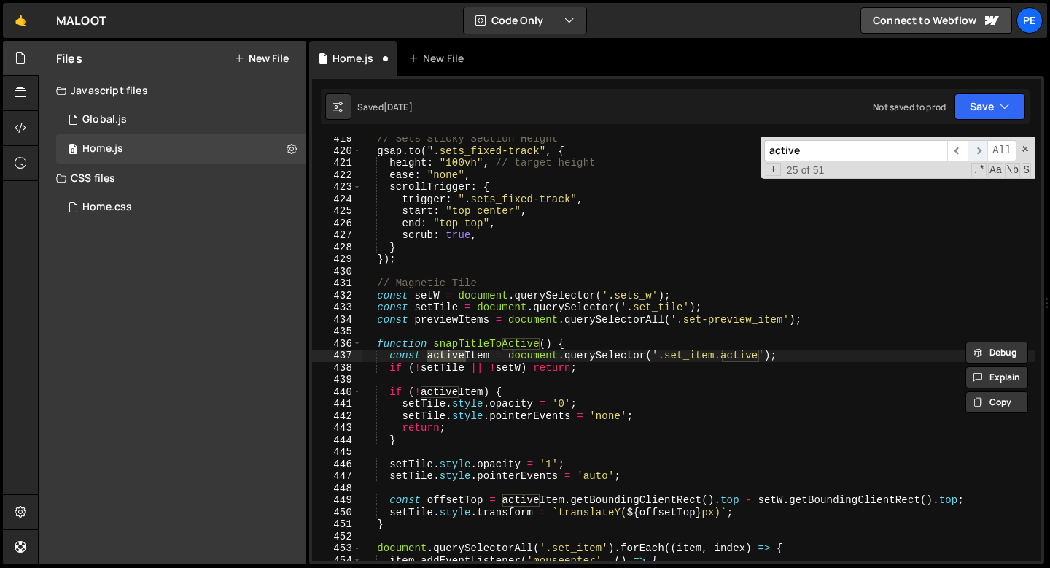
click at [978, 150] on span "​" at bounding box center [978, 150] width 20 height 21
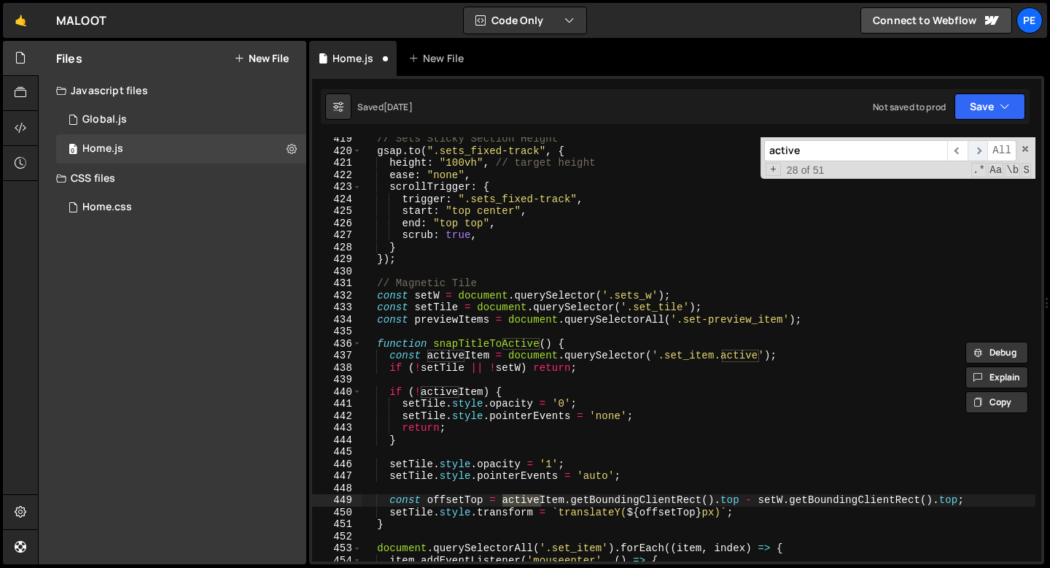
click at [978, 150] on span "​" at bounding box center [978, 150] width 20 height 21
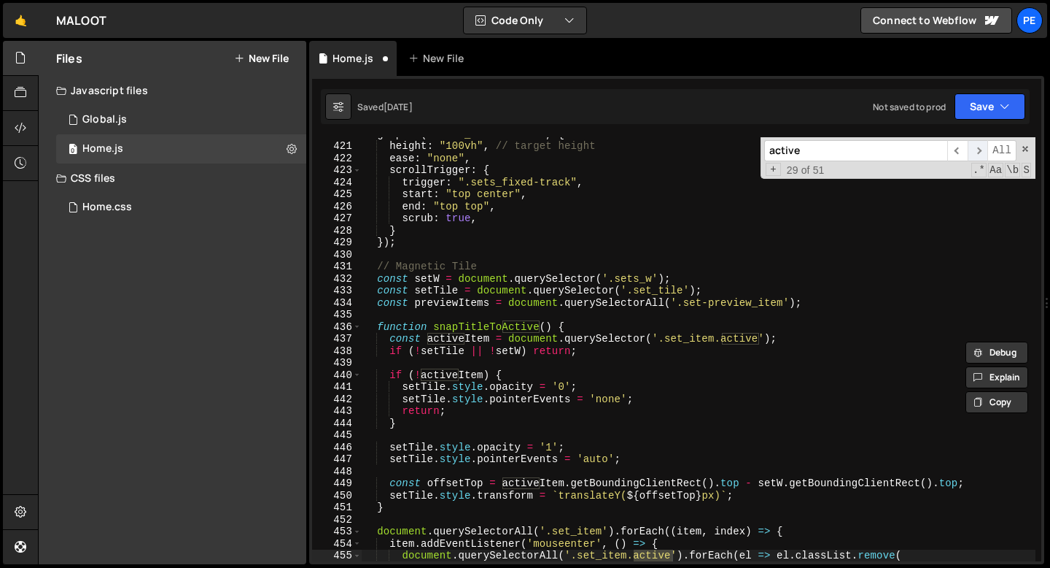
scroll to position [5052, 0]
click at [978, 150] on span "​" at bounding box center [978, 150] width 20 height 21
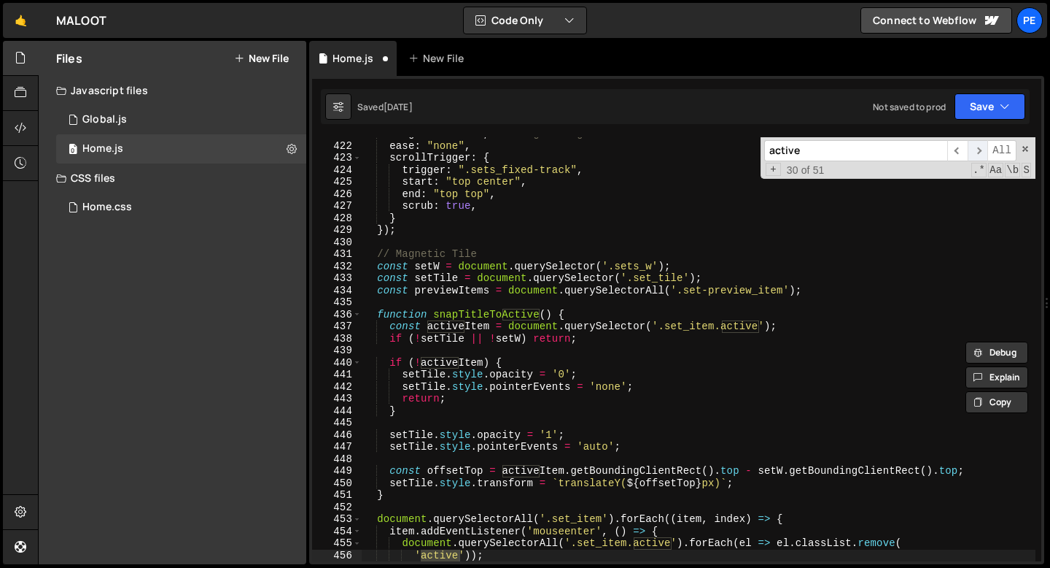
click at [978, 150] on span "​" at bounding box center [978, 150] width 20 height 21
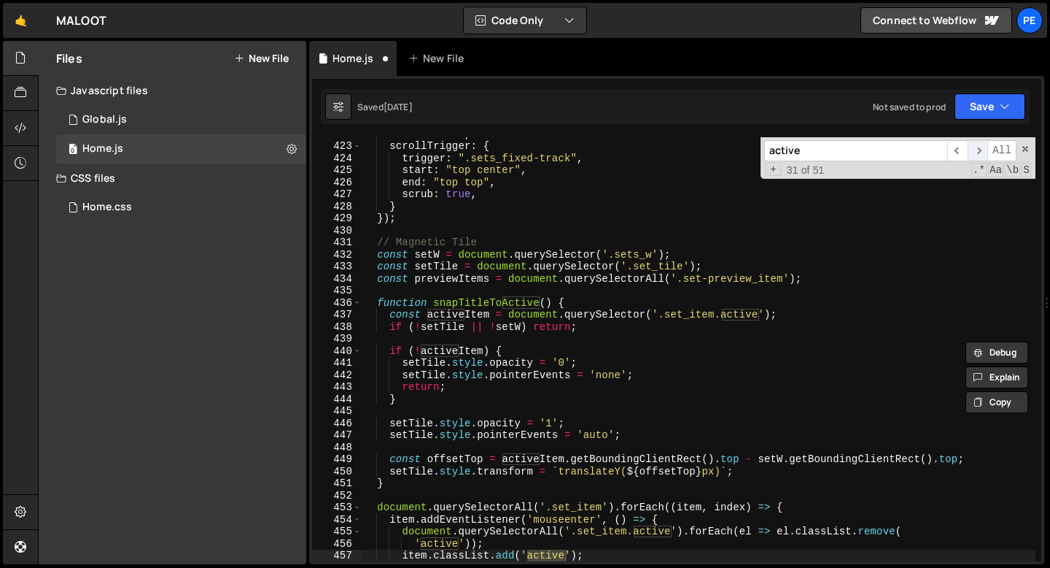
click at [978, 150] on span "​" at bounding box center [978, 150] width 20 height 21
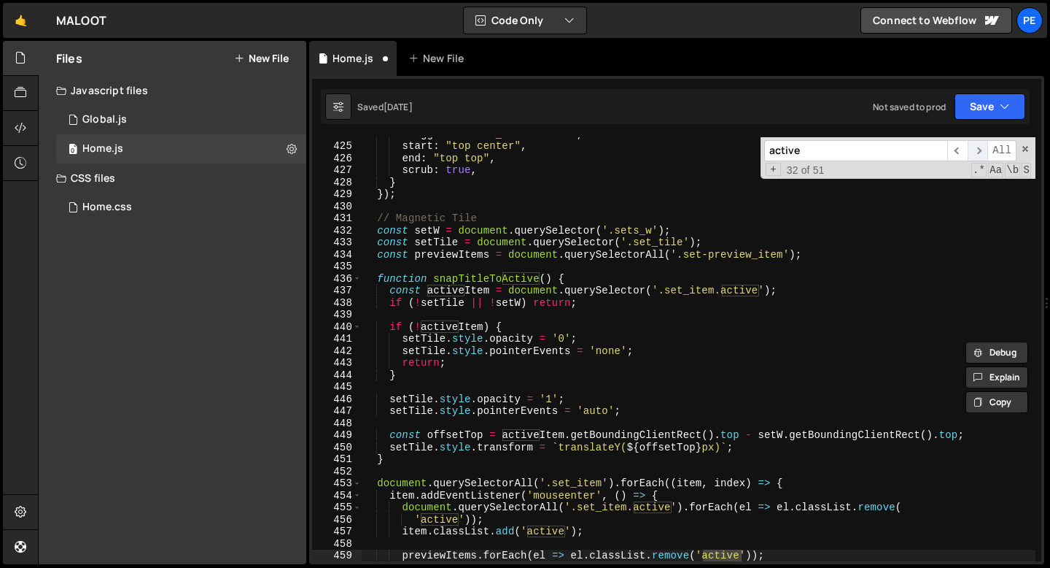
click at [978, 150] on span "​" at bounding box center [978, 150] width 20 height 21
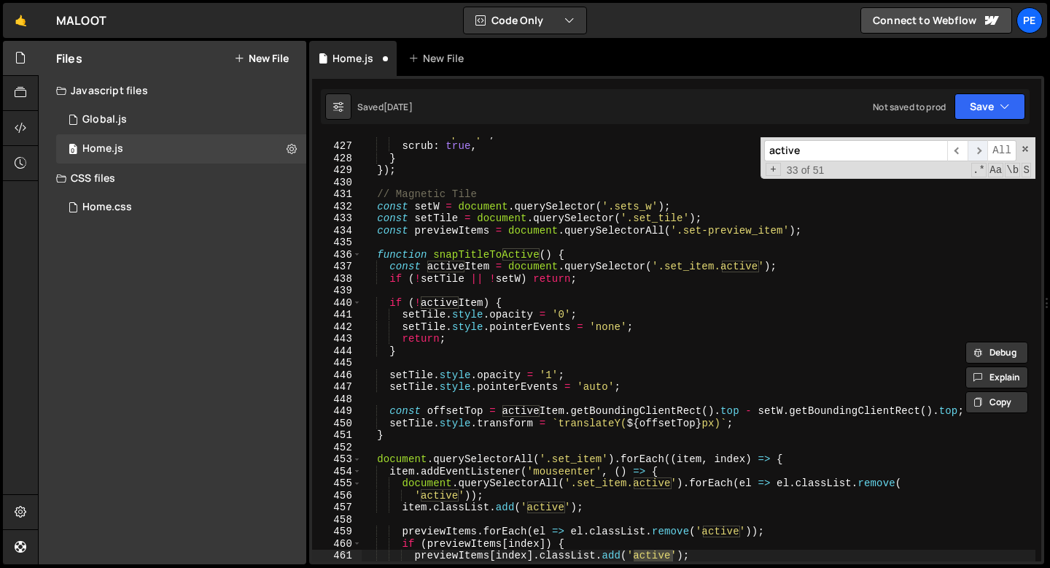
click at [978, 150] on span "​" at bounding box center [978, 150] width 20 height 21
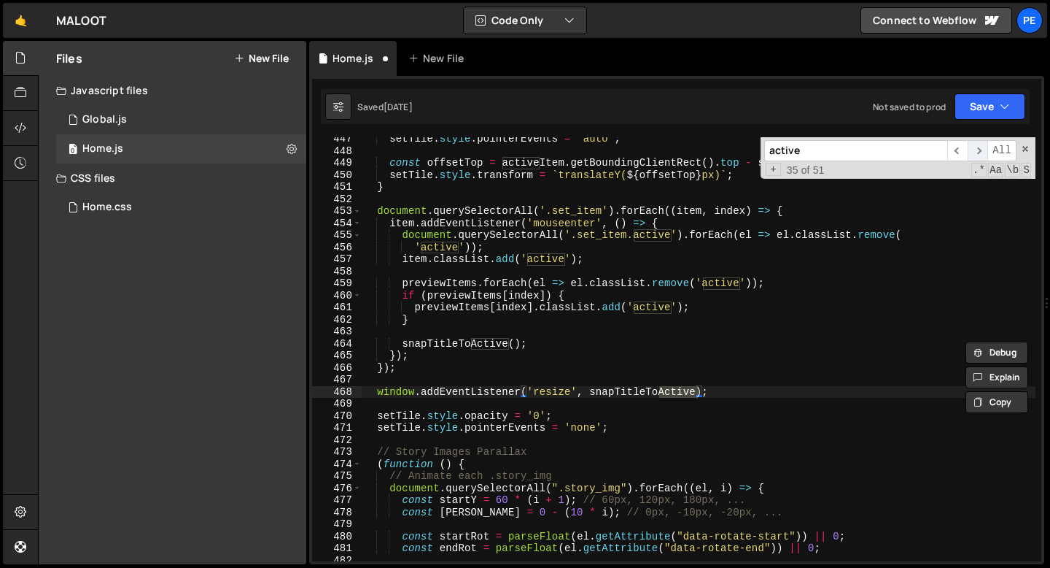
click at [978, 150] on span "​" at bounding box center [978, 150] width 20 height 21
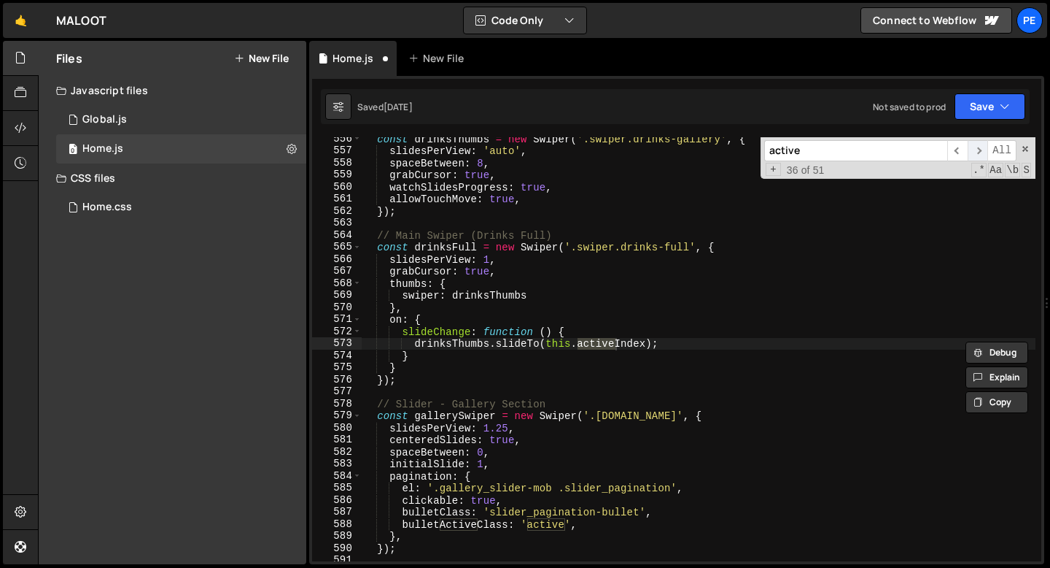
scroll to position [6685, 0]
click at [978, 149] on span "​" at bounding box center [978, 150] width 20 height 21
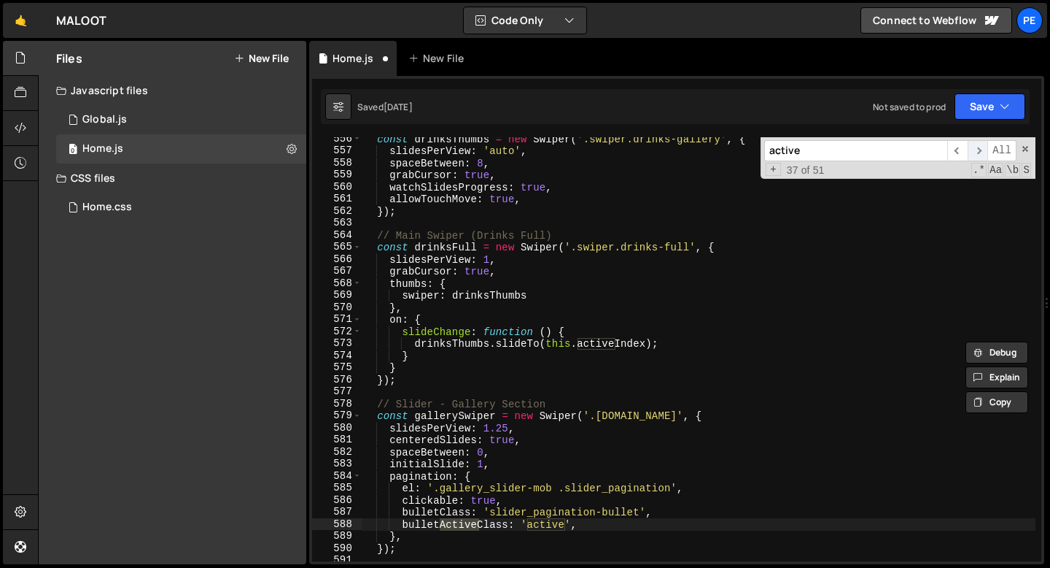
click at [978, 149] on span "​" at bounding box center [978, 150] width 20 height 21
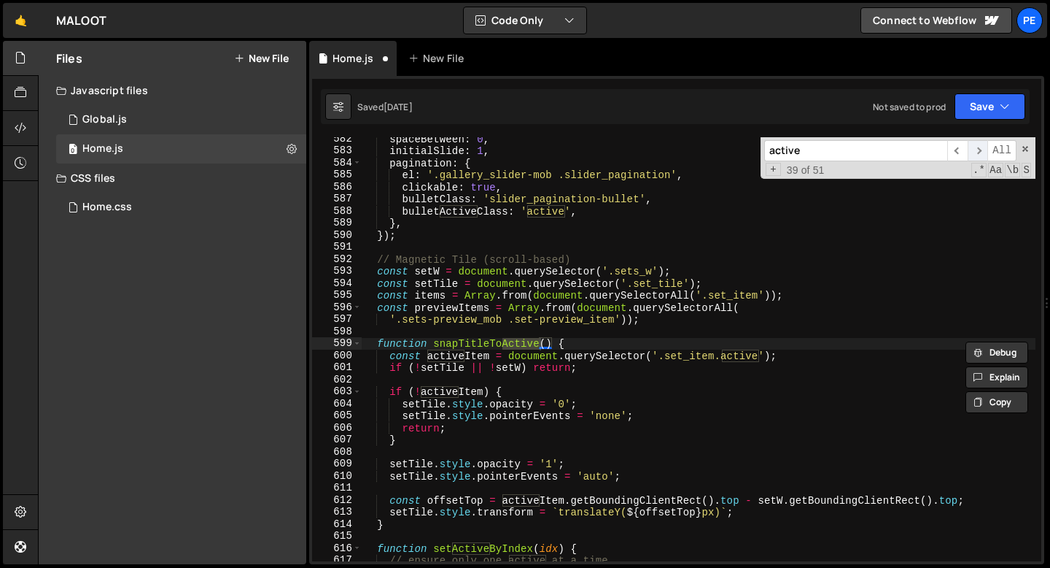
scroll to position [6998, 0]
click at [978, 149] on span "​" at bounding box center [978, 150] width 20 height 21
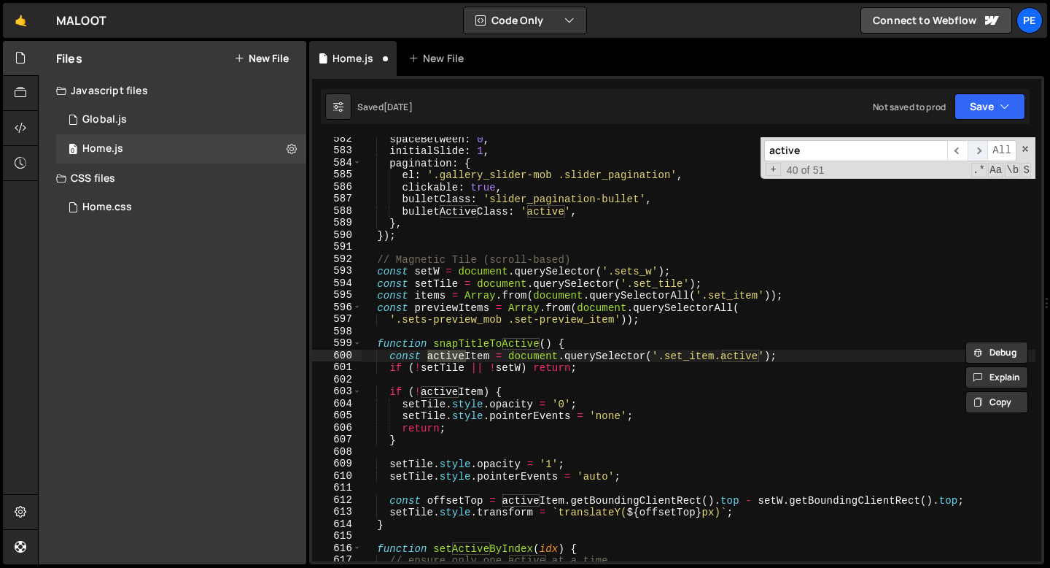
click at [978, 150] on span "​" at bounding box center [978, 150] width 20 height 21
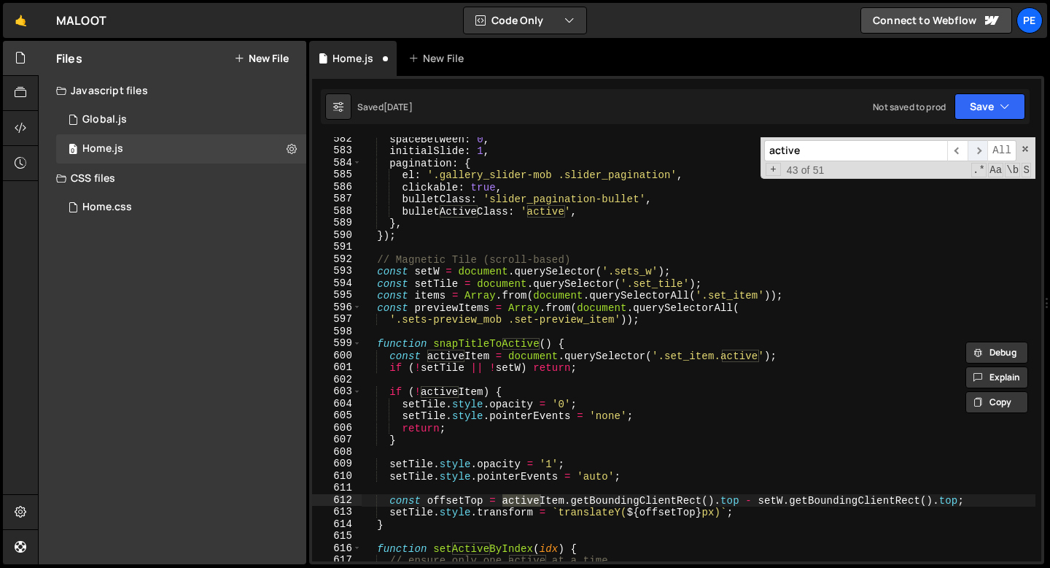
click at [978, 150] on span "​" at bounding box center [978, 150] width 20 height 21
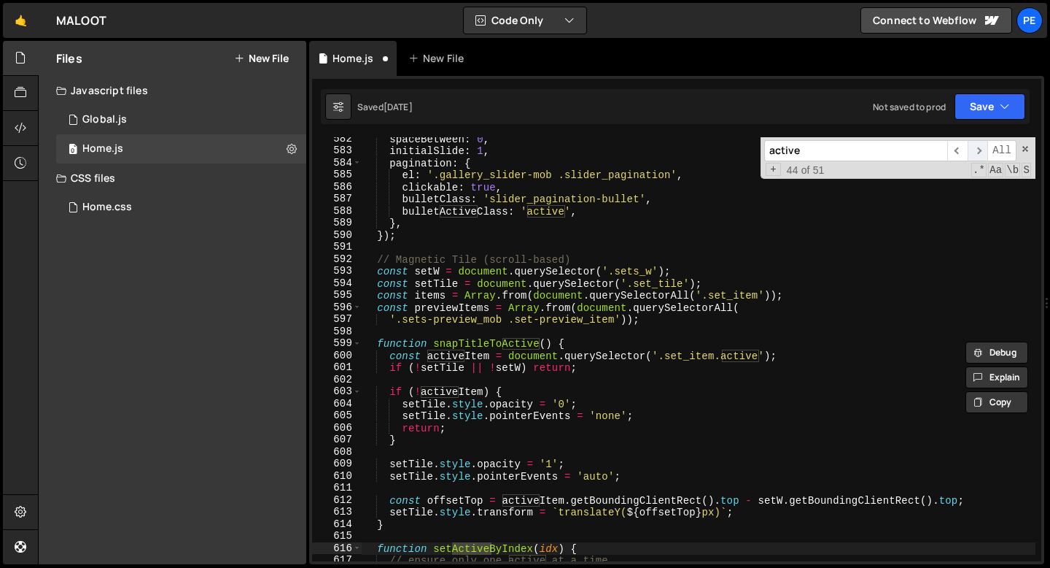
click at [978, 150] on span "​" at bounding box center [978, 150] width 20 height 21
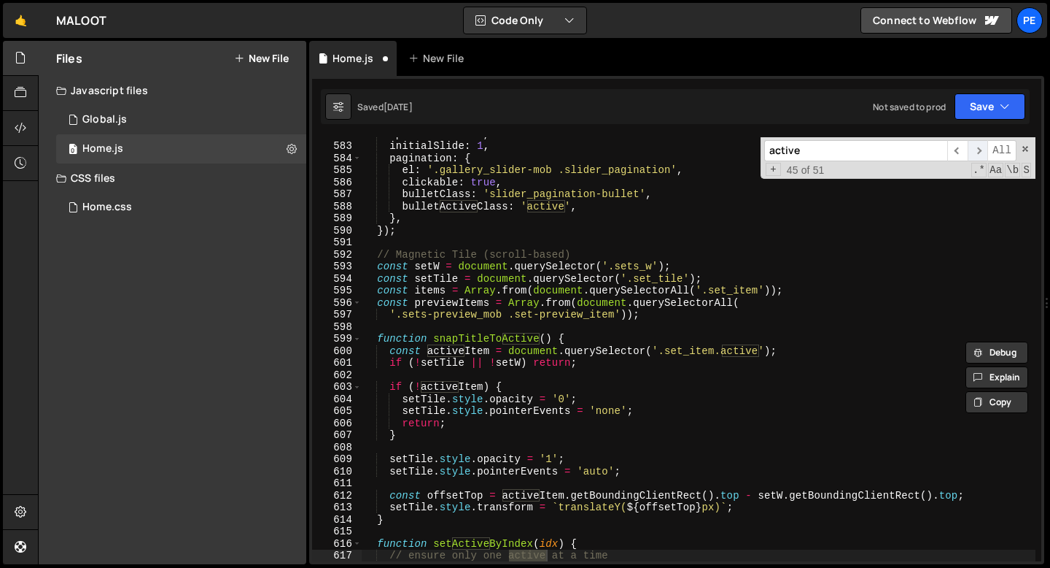
click at [978, 150] on span "​" at bounding box center [978, 150] width 20 height 21
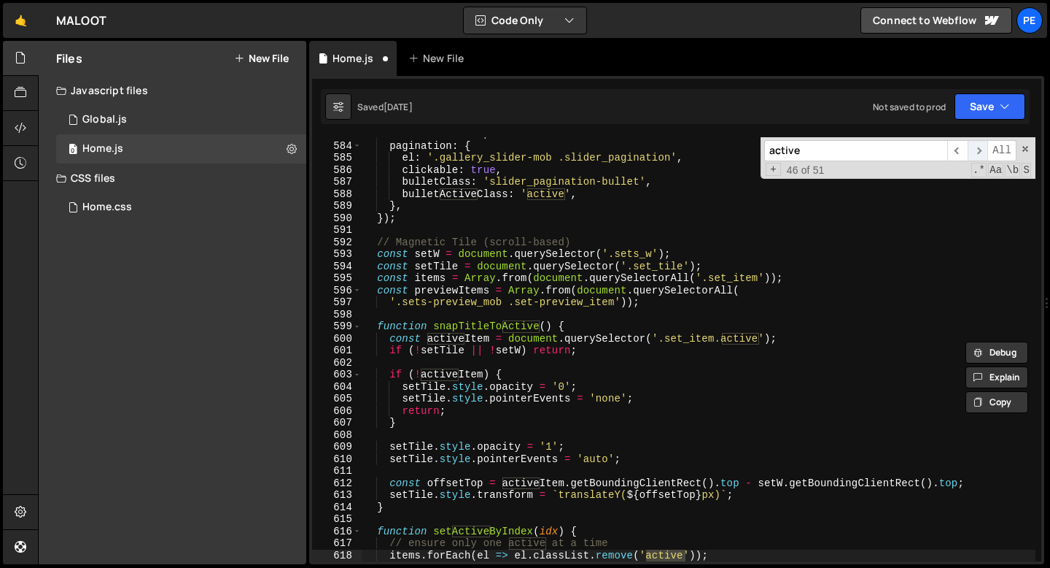
click at [978, 150] on span "​" at bounding box center [978, 150] width 20 height 21
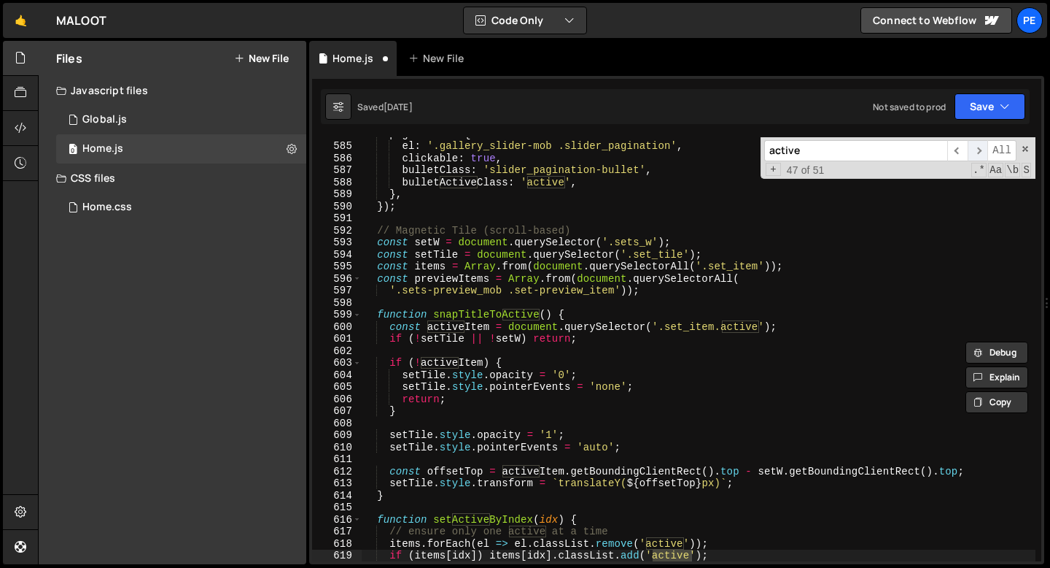
click at [978, 150] on span "​" at bounding box center [978, 150] width 20 height 21
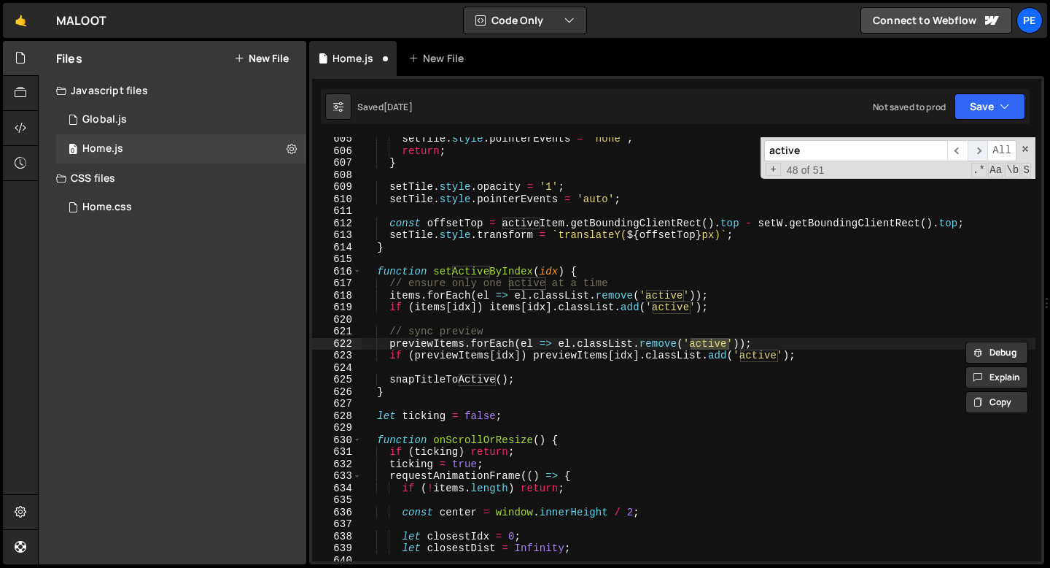
click at [978, 149] on span "​" at bounding box center [978, 150] width 20 height 21
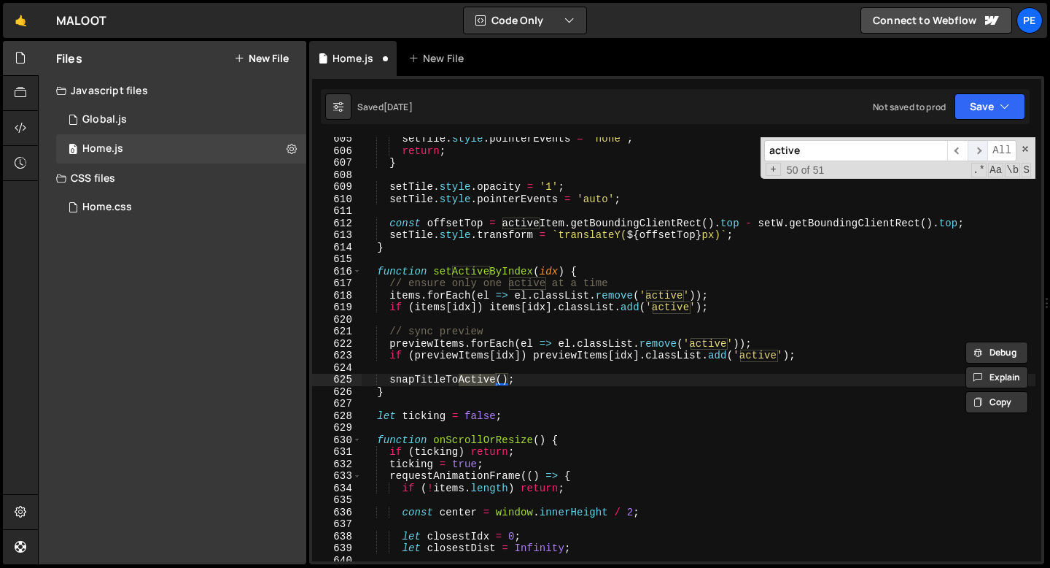
click at [978, 149] on span "​" at bounding box center [978, 150] width 20 height 21
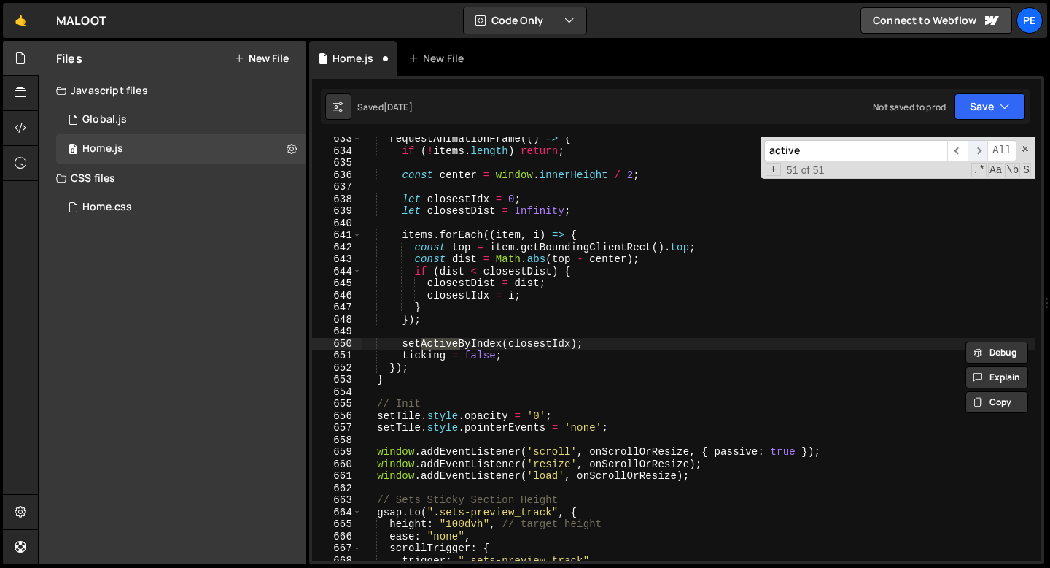
click at [978, 149] on span "​" at bounding box center [978, 150] width 20 height 21
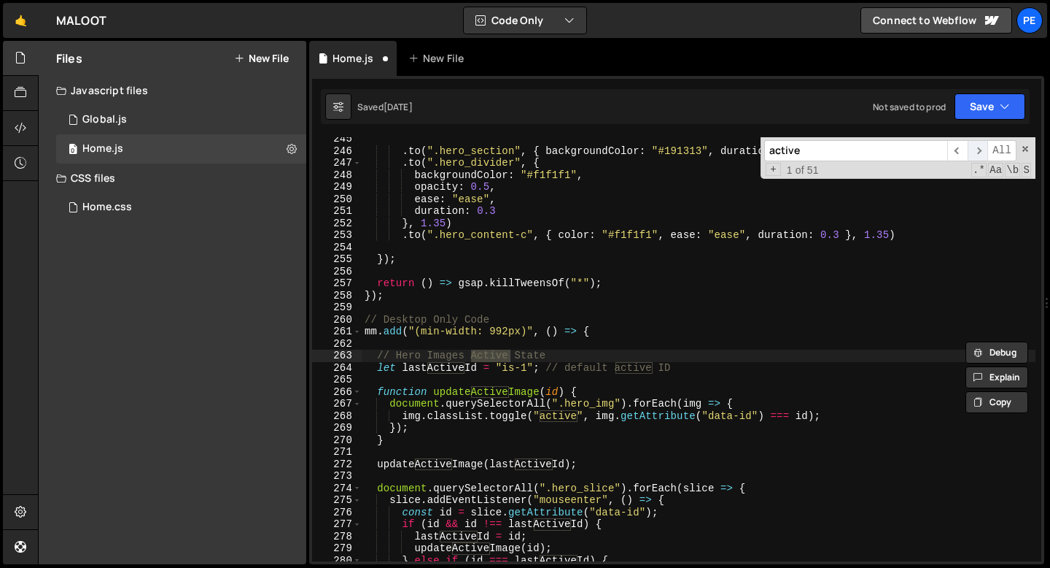
scroll to position [2941, 0]
click at [978, 150] on span "​" at bounding box center [978, 150] width 20 height 21
click at [964, 152] on span "​" at bounding box center [958, 150] width 20 height 21
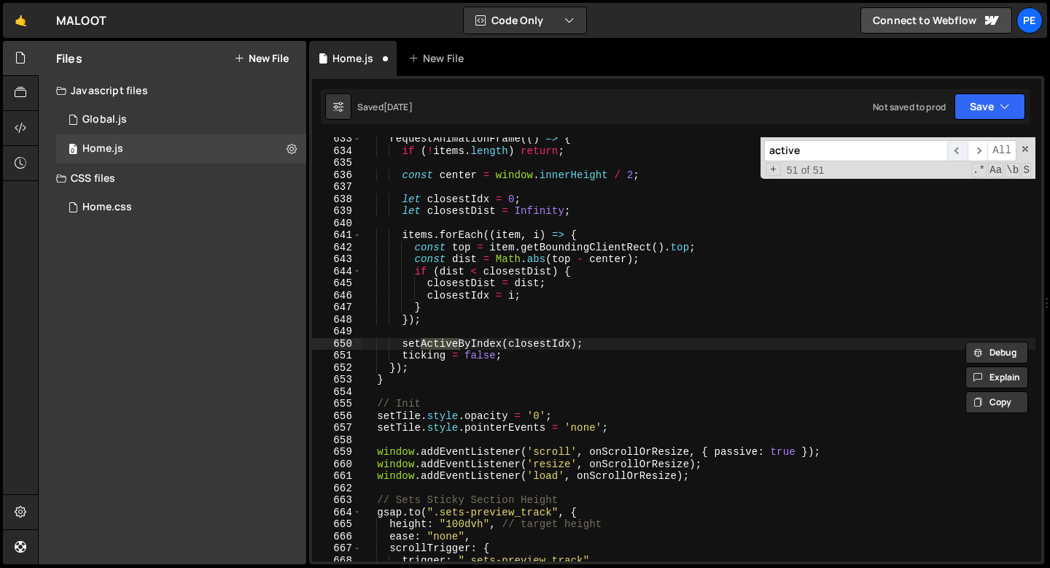
scroll to position [7611, 0]
click at [1023, 152] on span at bounding box center [1026, 149] width 10 height 10
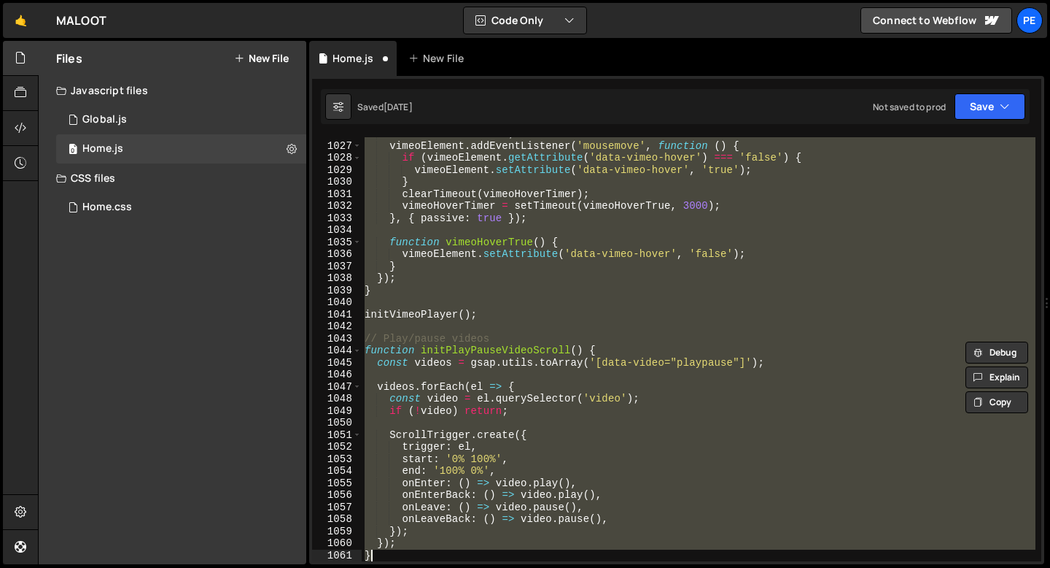
scroll to position [12395, 0]
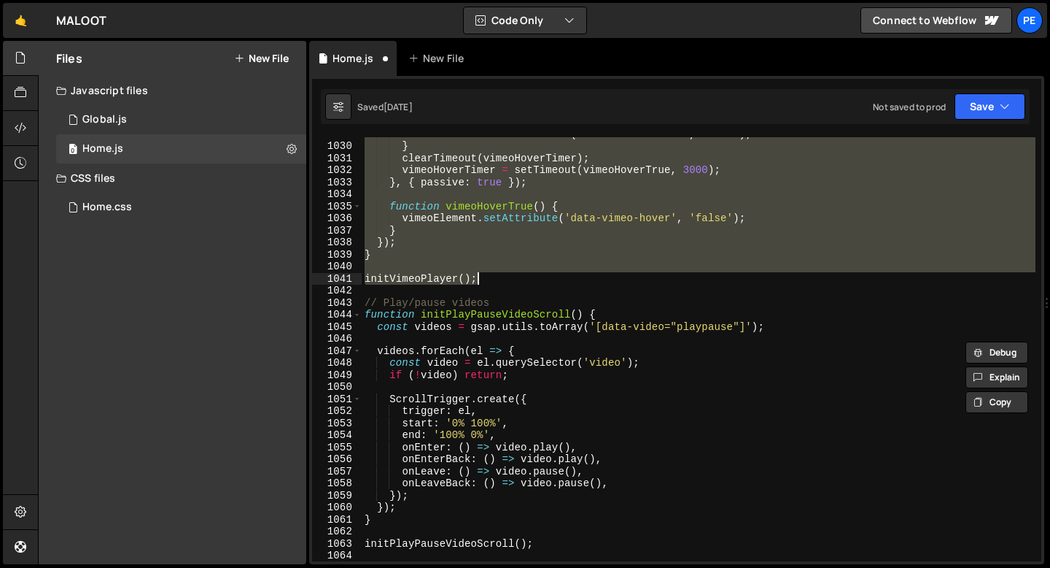
drag, startPoint x: 364, startPoint y: 300, endPoint x: 487, endPoint y: 279, distance: 124.4
click at [487, 279] on div "vimeoElement . setAttribute ( 'data-vimeo-hover' , 'true' ) ; } clearTimeout ( …" at bounding box center [699, 352] width 674 height 448
type textarea "initVimeoPlayer();"
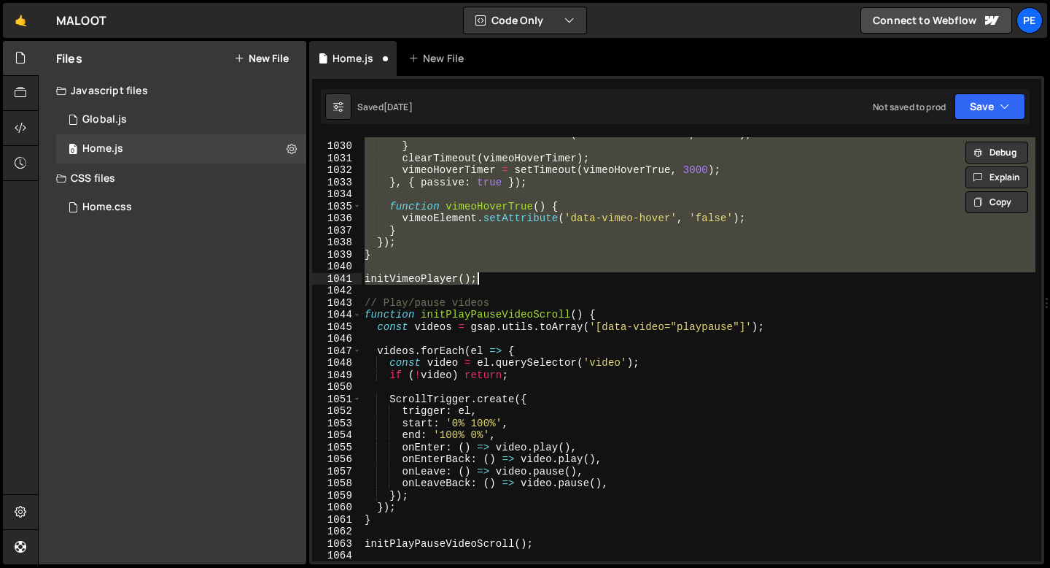
paste textarea
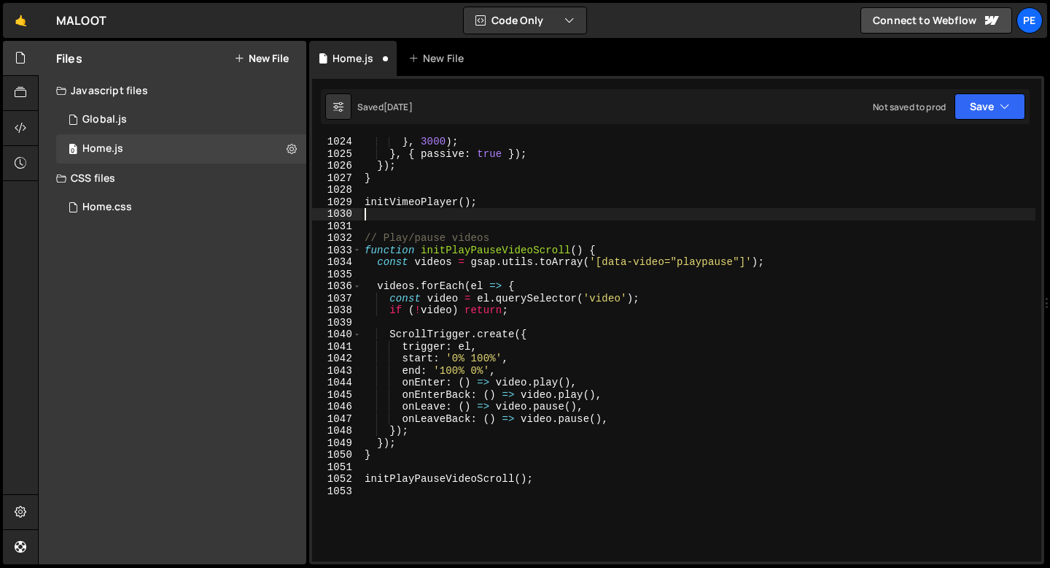
scroll to position [12325, 0]
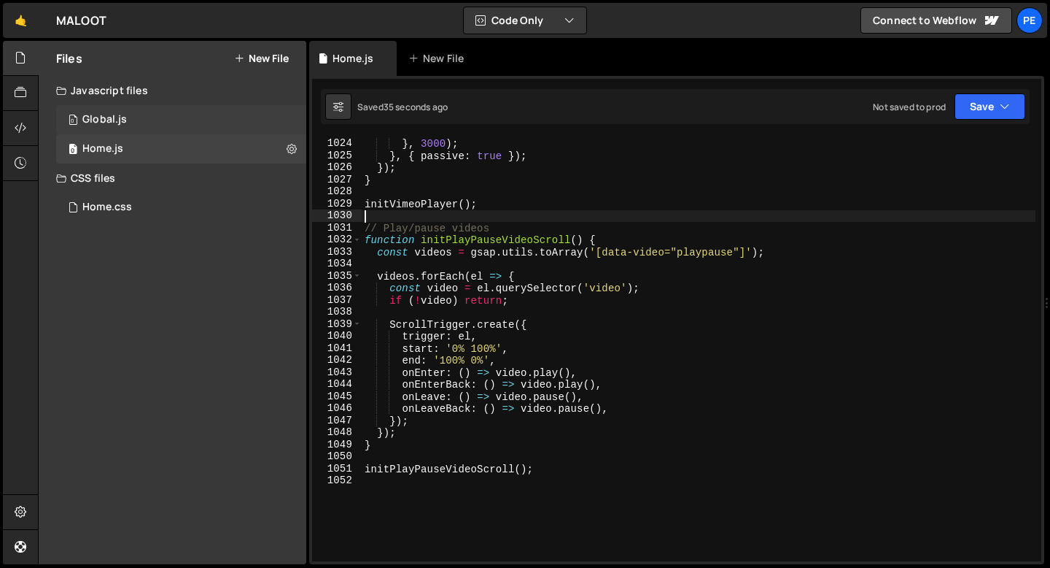
click at [110, 133] on div "0 Global.js 0" at bounding box center [181, 119] width 250 height 29
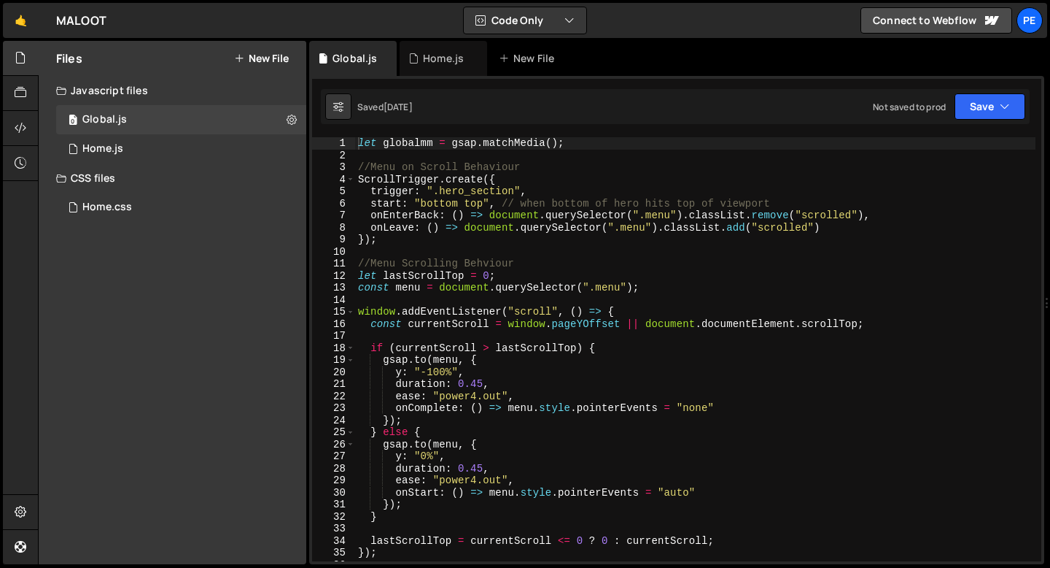
type textarea "});"
click at [422, 244] on div "let globalmm = gsap . matchMedia ( ) ; //Menu on Scroll Behaviour ScrollTrigger…" at bounding box center [695, 361] width 681 height 448
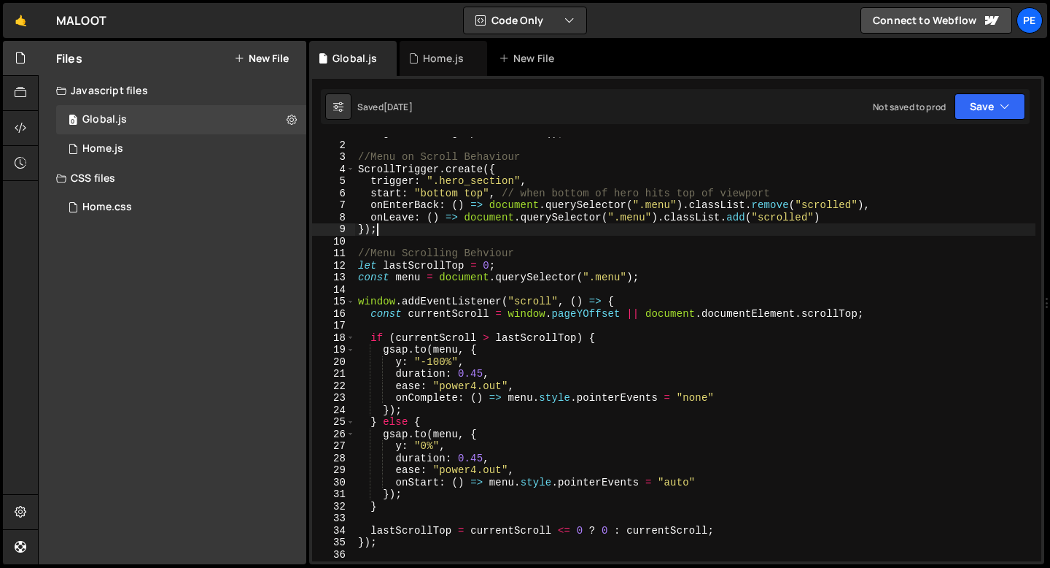
scroll to position [0, 0]
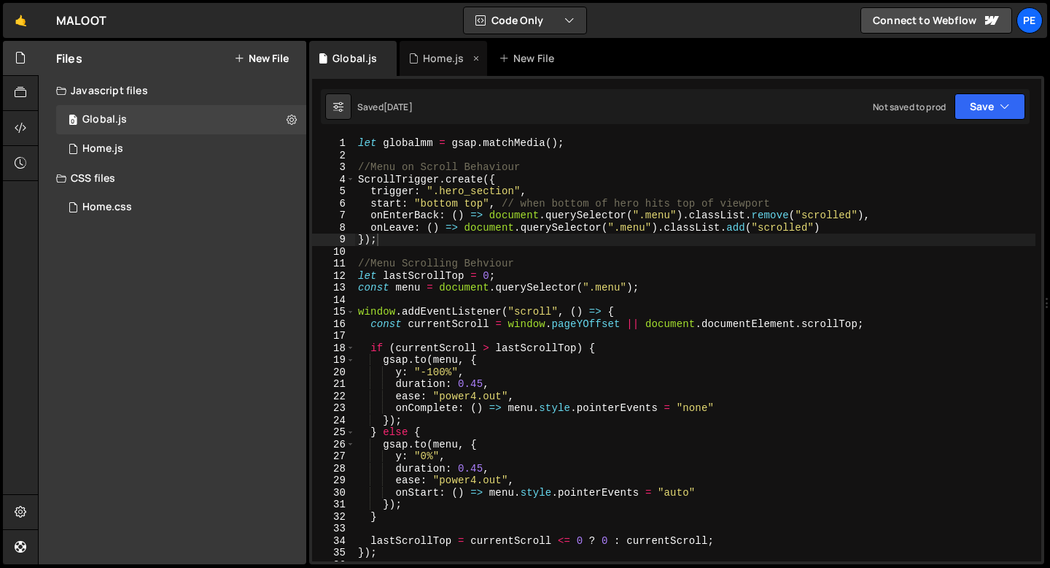
click at [432, 66] on div "Home.js" at bounding box center [444, 58] width 88 height 35
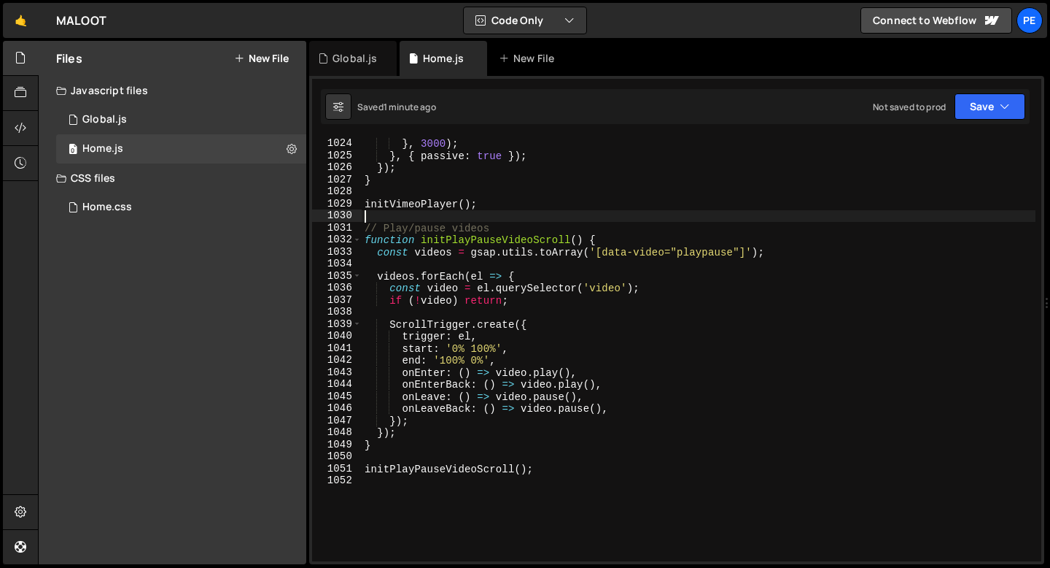
click at [511, 220] on div "vimeoElement . setAttribute ( 'data-vimeo-hover' , 'false' ) ; } , 3000 ) ; } ,…" at bounding box center [699, 349] width 674 height 448
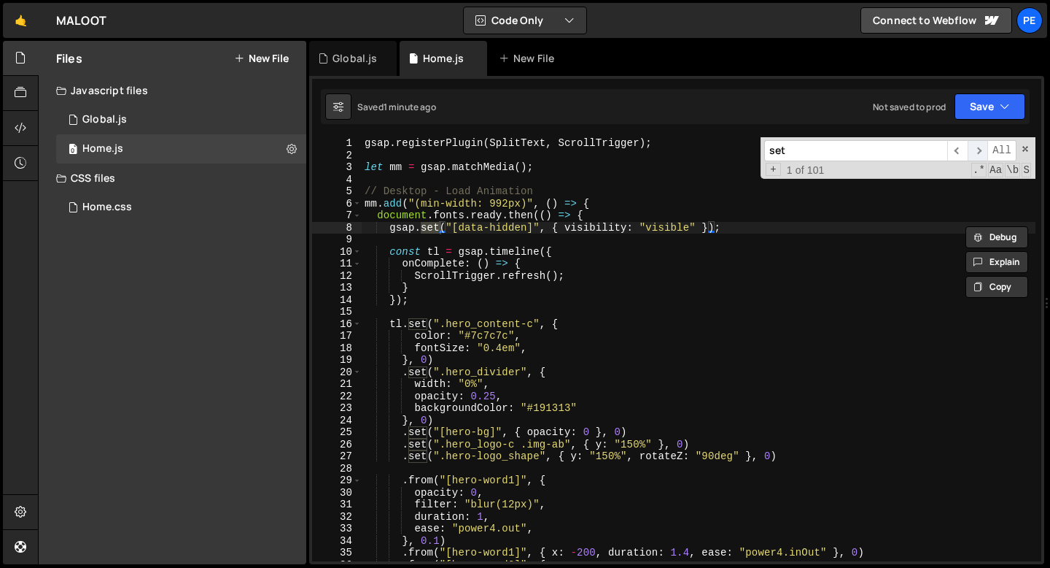
type input "set"
click at [978, 151] on span "​" at bounding box center [978, 150] width 20 height 21
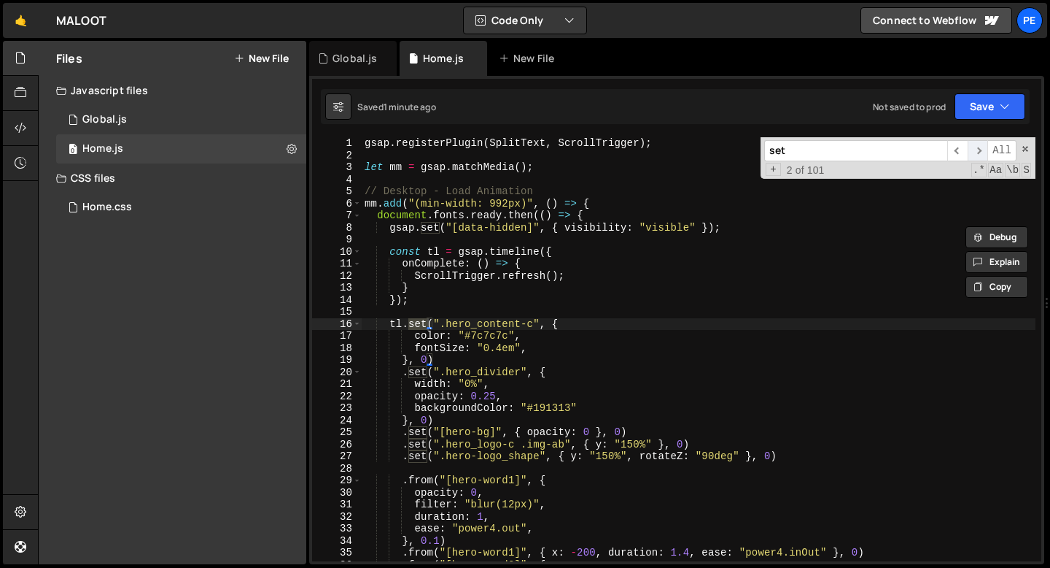
click at [978, 151] on span "​" at bounding box center [978, 150] width 20 height 21
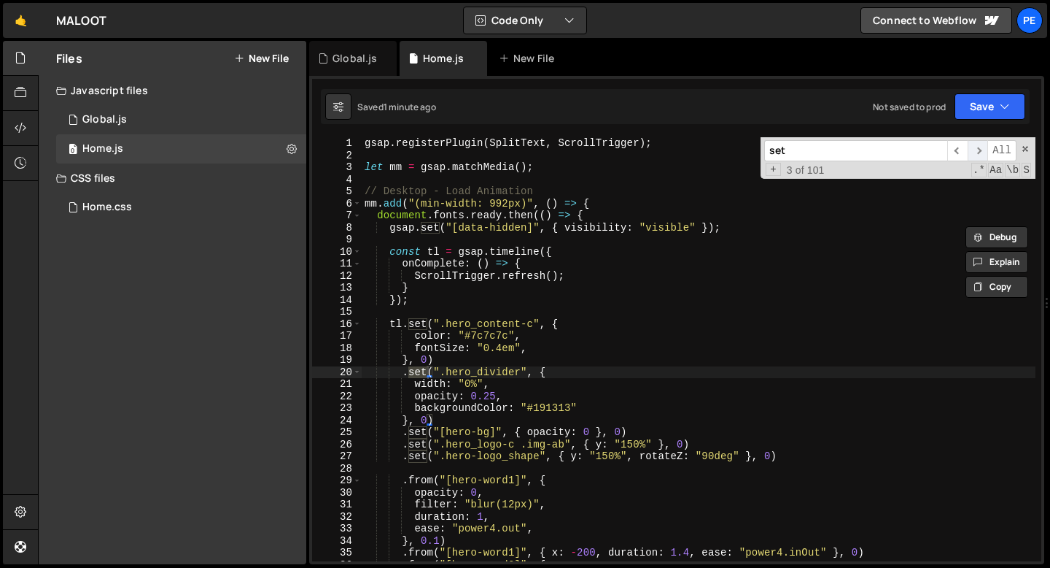
click at [978, 151] on span "​" at bounding box center [978, 150] width 20 height 21
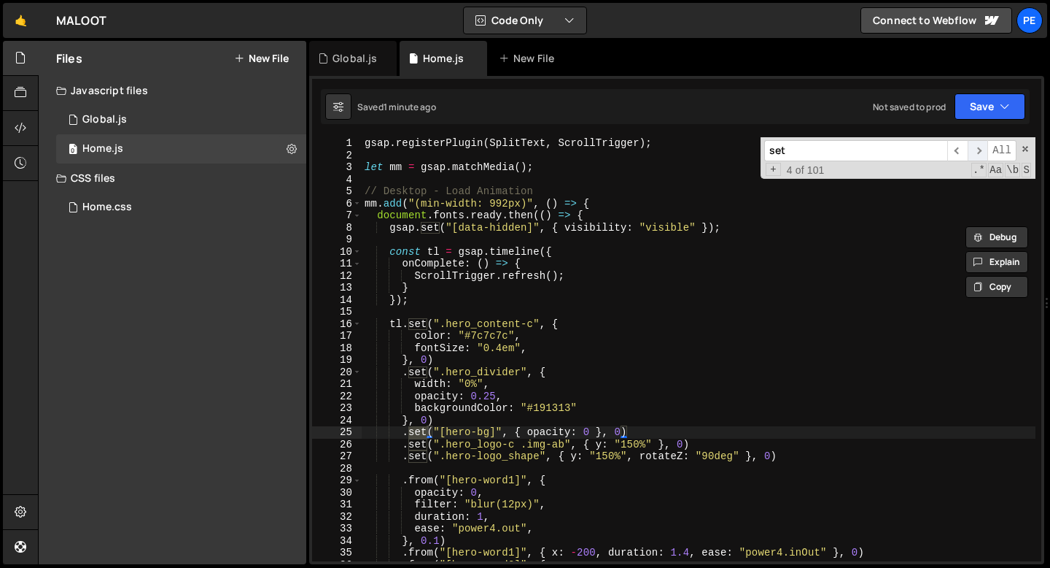
click at [978, 151] on span "​" at bounding box center [978, 150] width 20 height 21
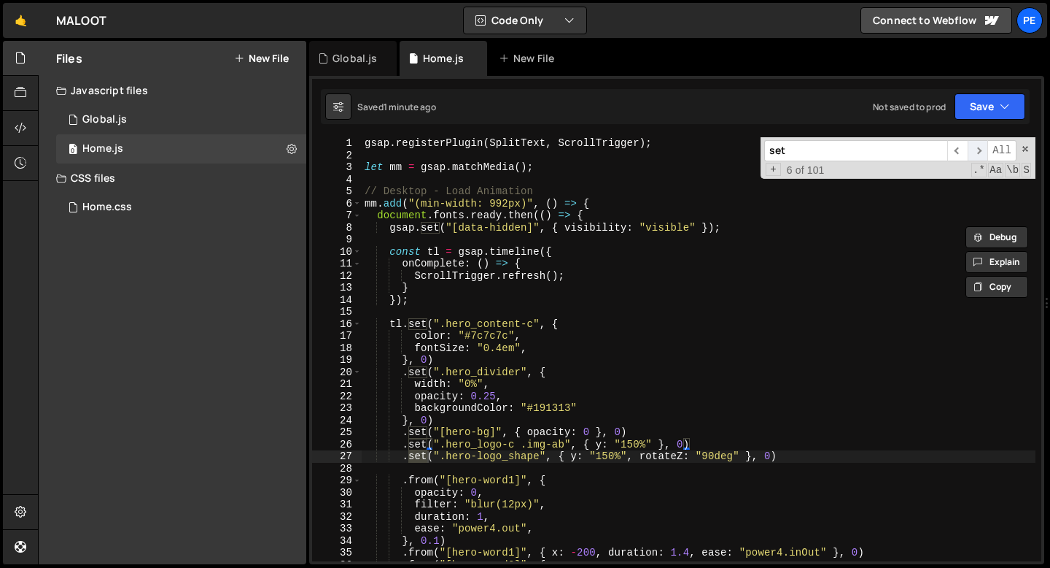
click at [978, 151] on span "​" at bounding box center [978, 150] width 20 height 21
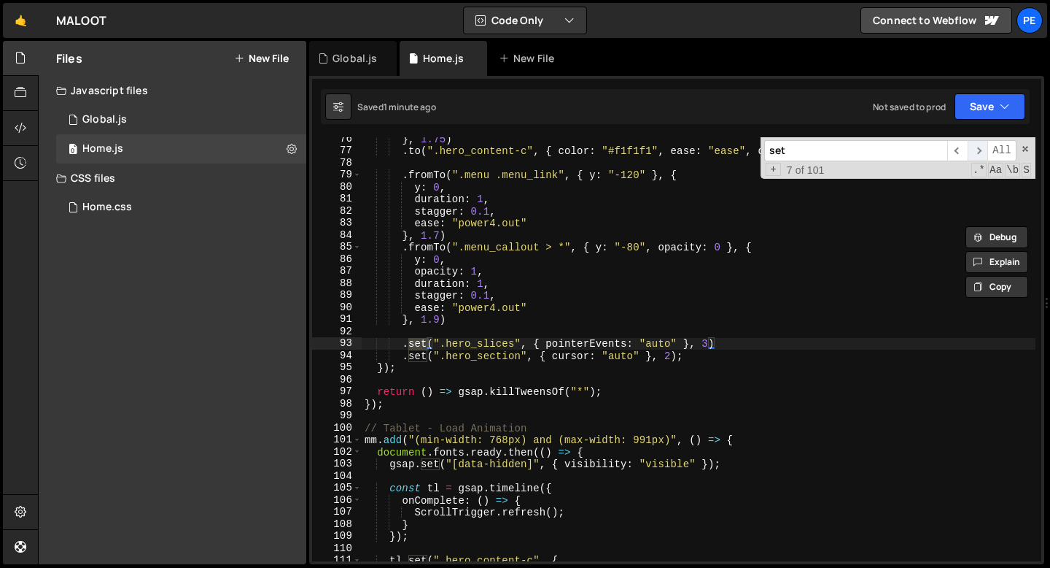
click at [978, 151] on span "​" at bounding box center [978, 150] width 20 height 21
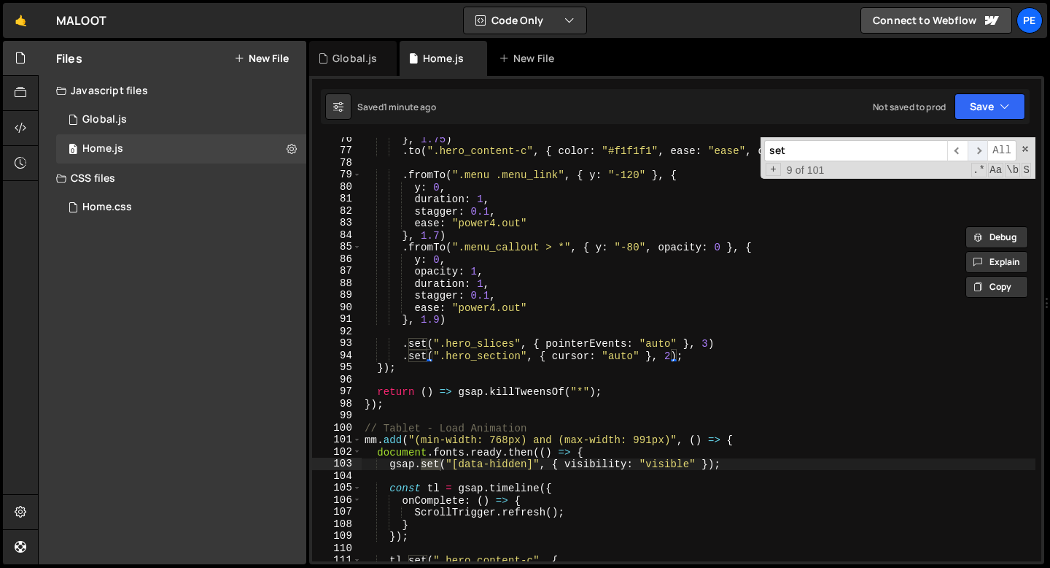
click at [978, 151] on span "​" at bounding box center [978, 150] width 20 height 21
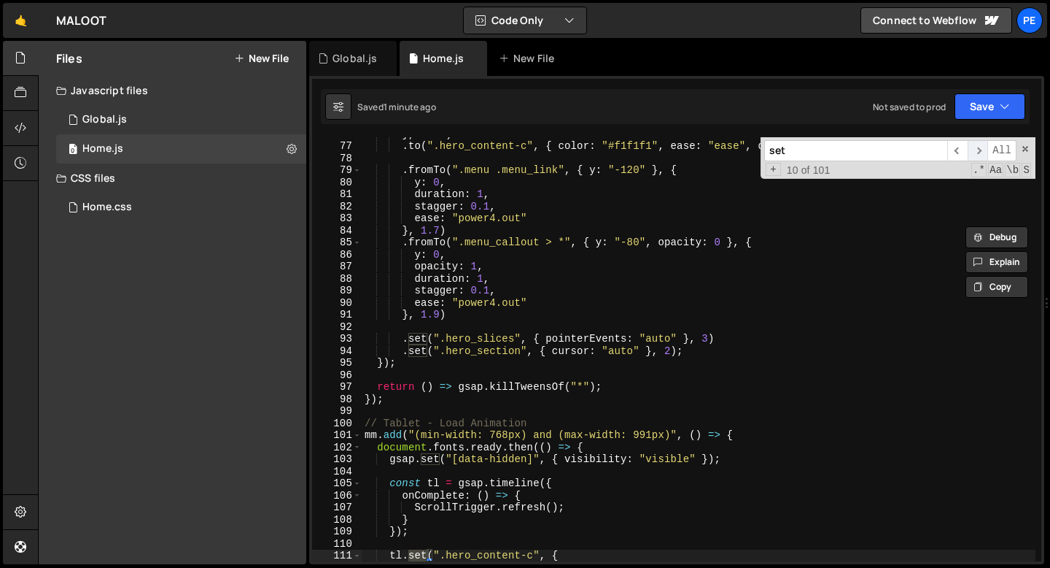
click at [978, 151] on span "​" at bounding box center [978, 150] width 20 height 21
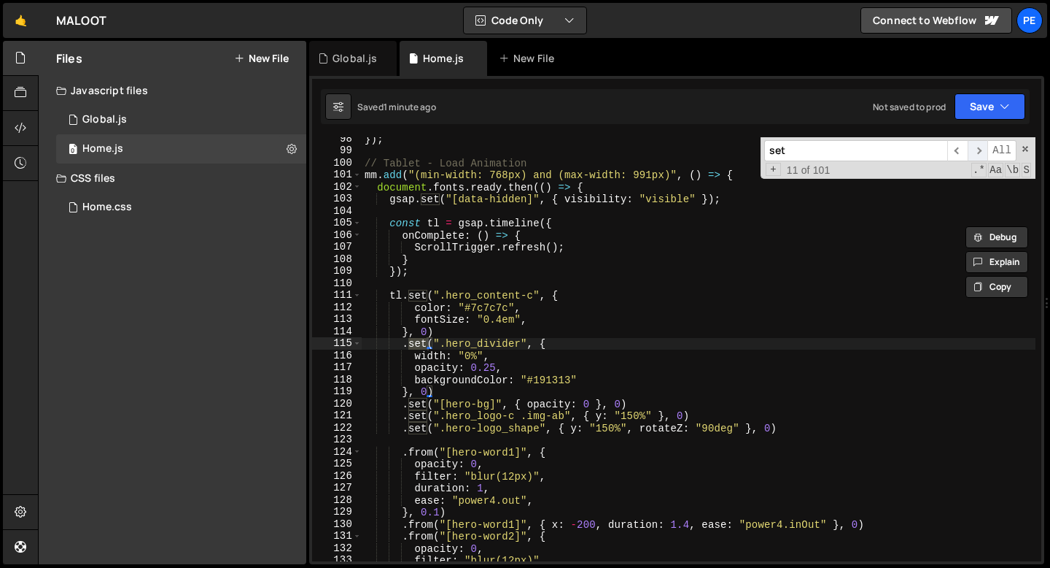
click at [978, 151] on span "​" at bounding box center [978, 150] width 20 height 21
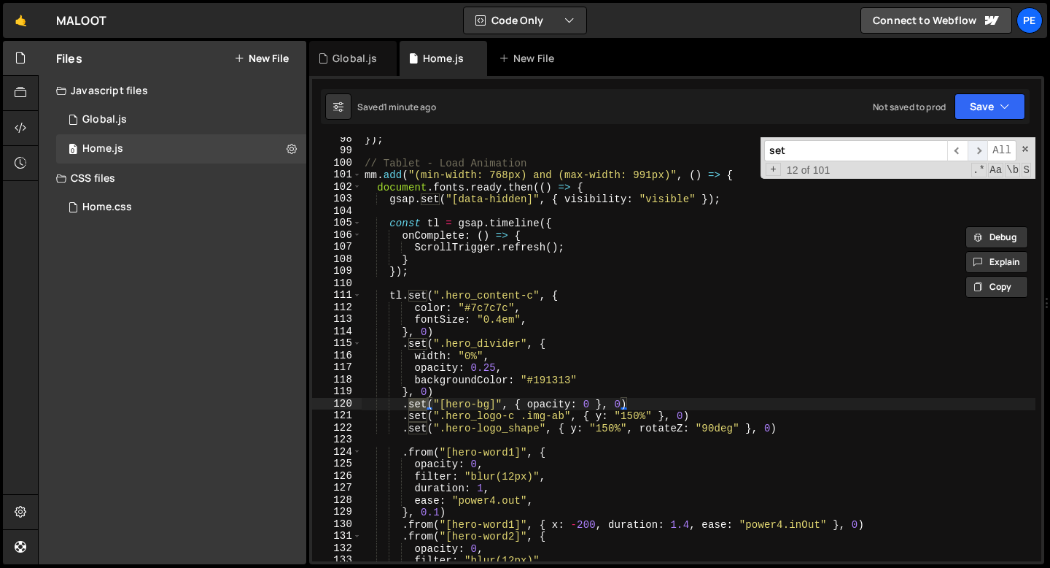
click at [978, 151] on span "​" at bounding box center [978, 150] width 20 height 21
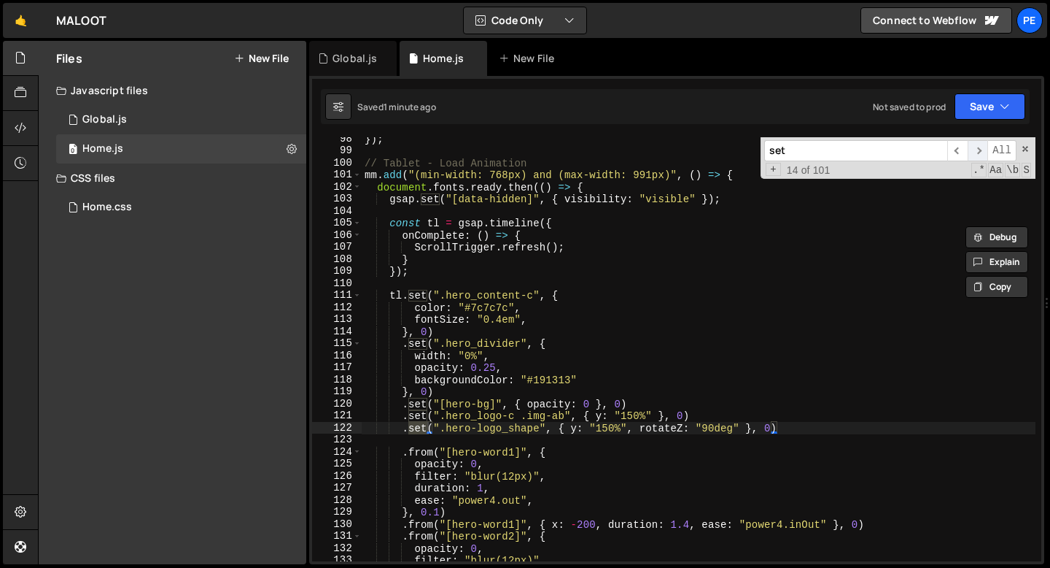
click at [978, 151] on span "​" at bounding box center [978, 150] width 20 height 21
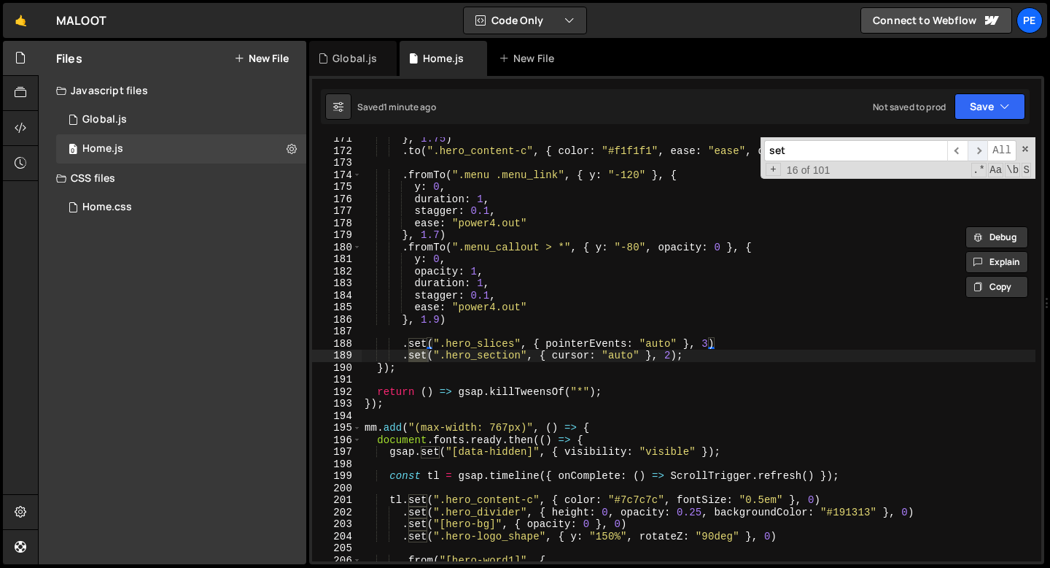
click at [978, 151] on span "​" at bounding box center [978, 150] width 20 height 21
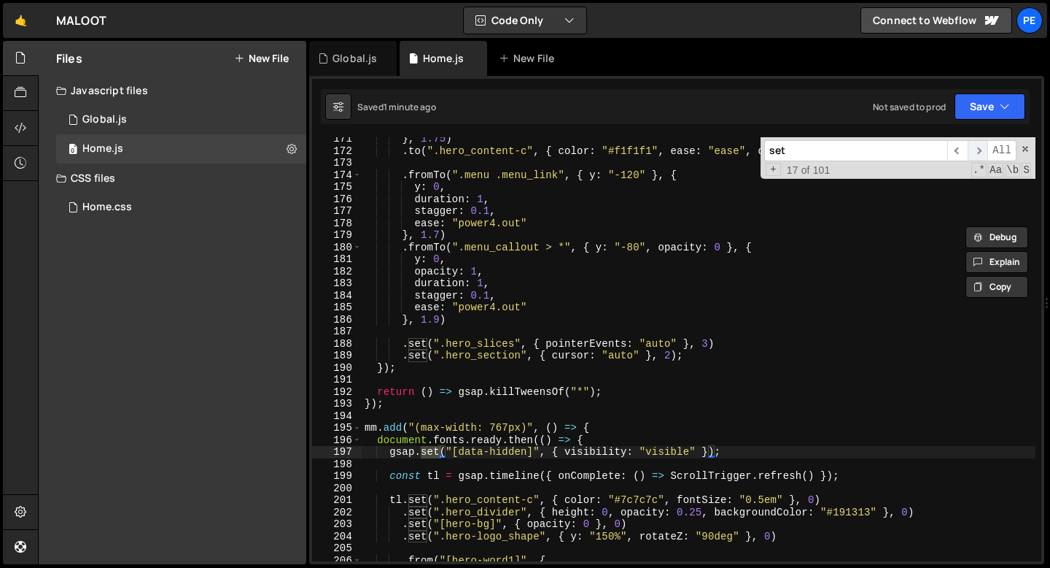
click at [978, 151] on span "​" at bounding box center [978, 150] width 20 height 21
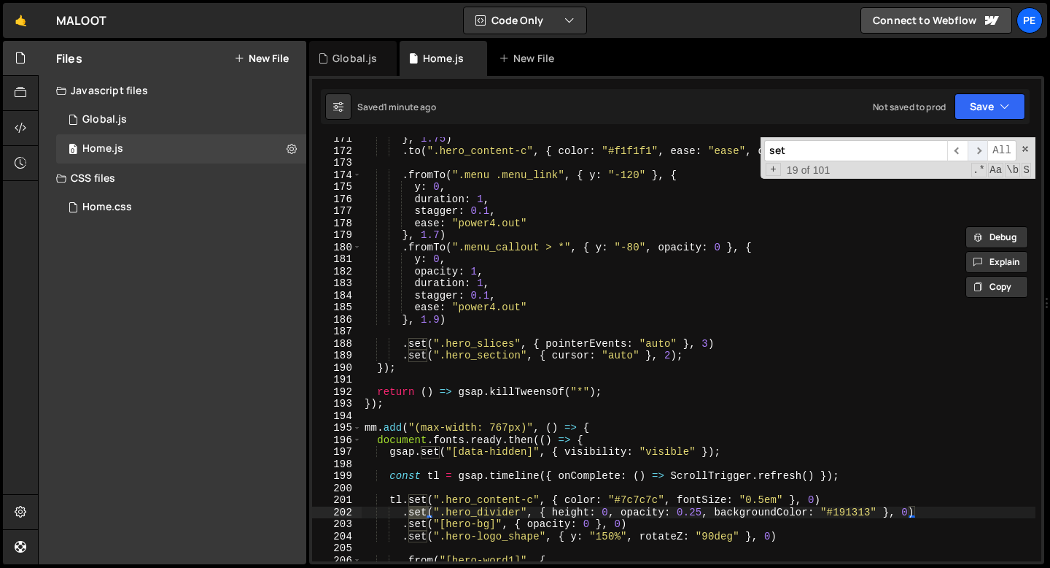
click at [978, 151] on span "​" at bounding box center [978, 150] width 20 height 21
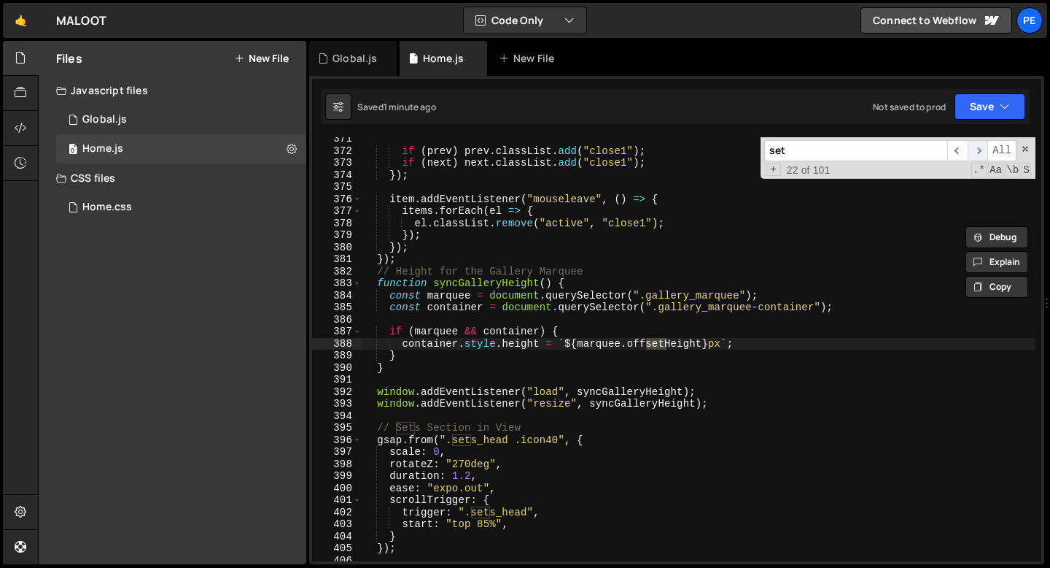
click at [978, 151] on span "​" at bounding box center [978, 150] width 20 height 21
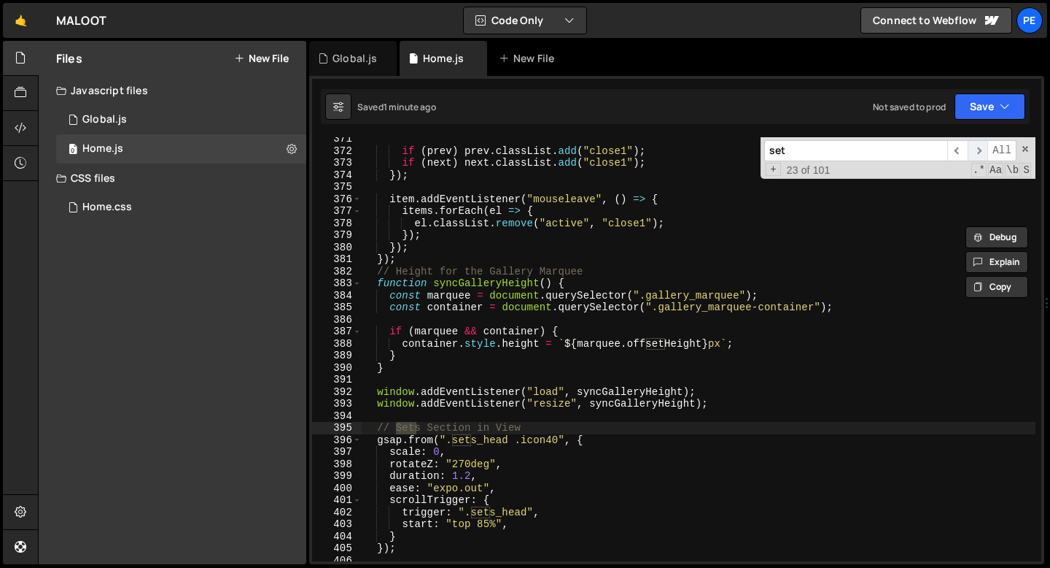
click at [978, 151] on span "​" at bounding box center [978, 150] width 20 height 21
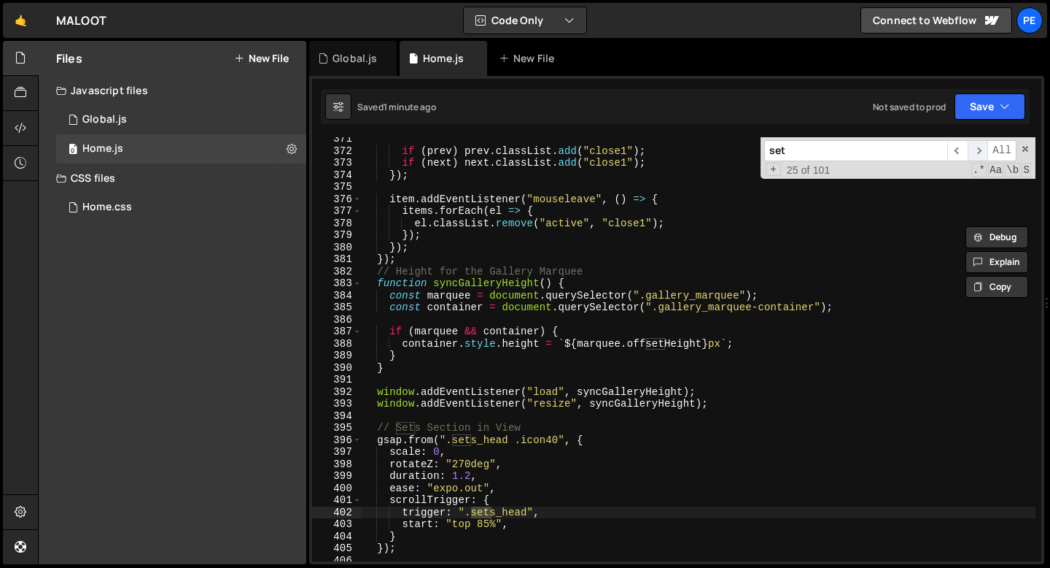
click at [978, 151] on span "​" at bounding box center [978, 150] width 20 height 21
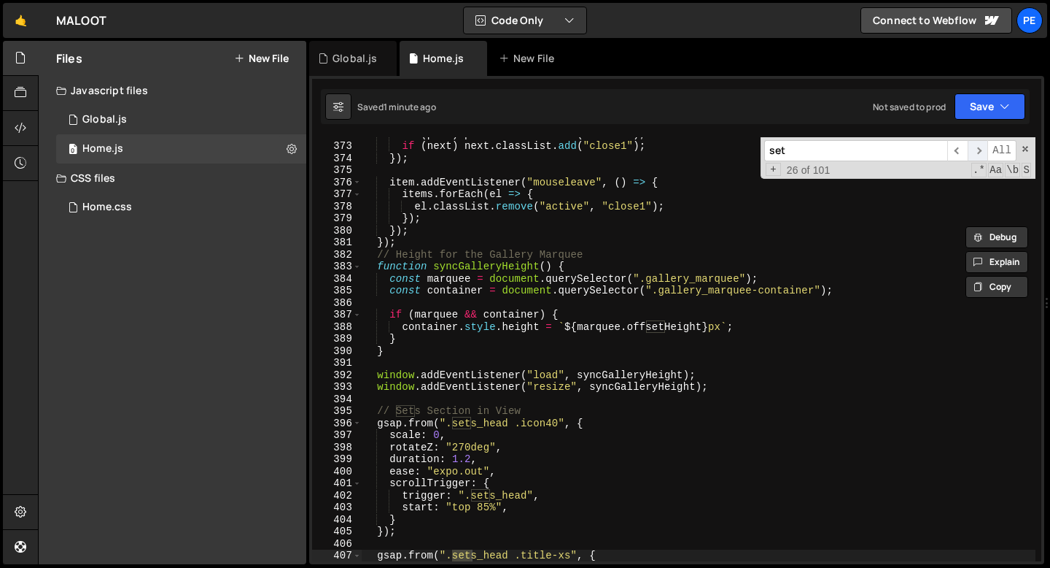
click at [978, 151] on span "​" at bounding box center [978, 150] width 20 height 21
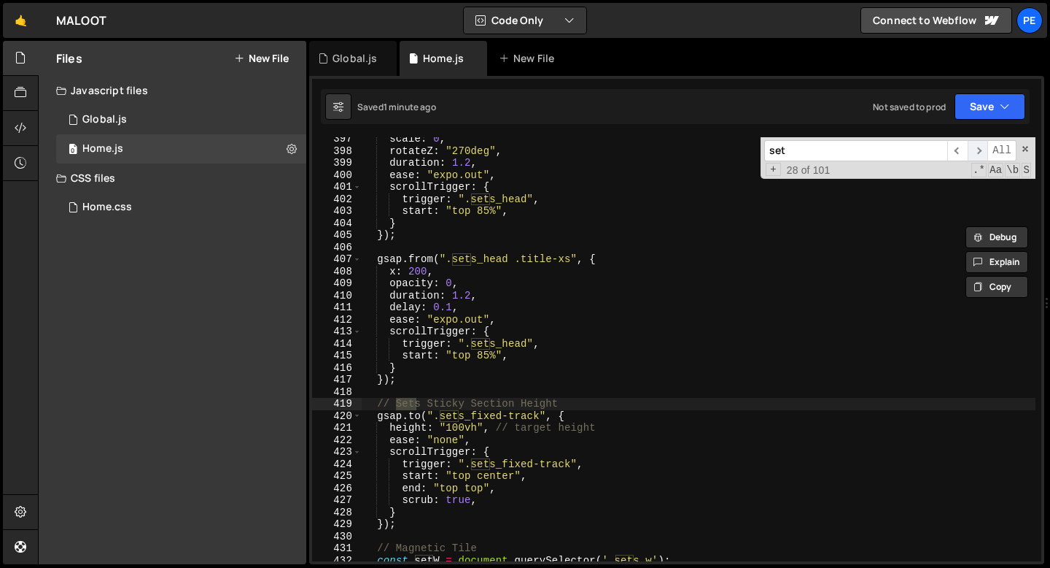
click at [978, 151] on span "​" at bounding box center [978, 150] width 20 height 21
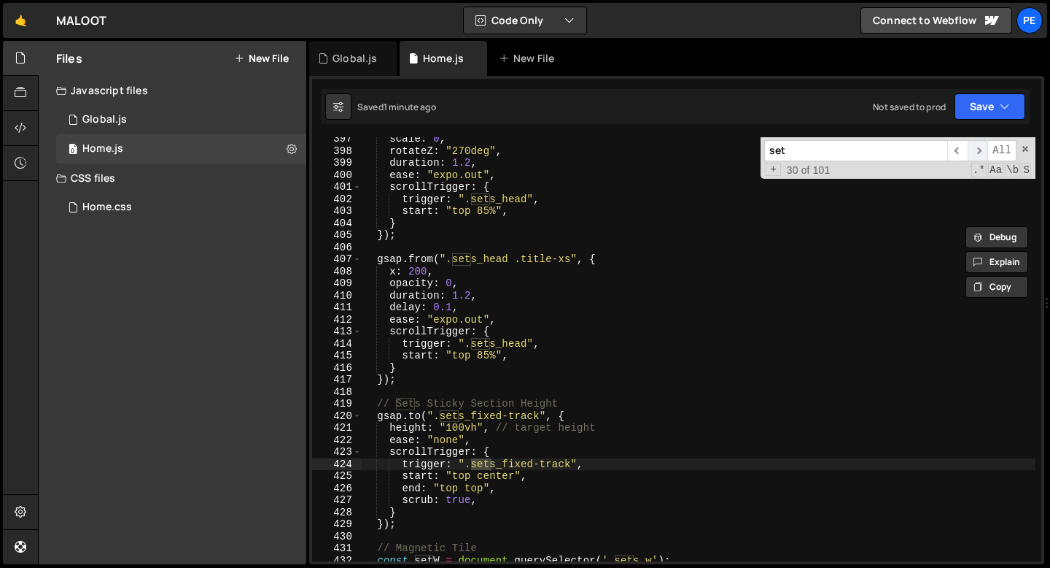
click at [978, 151] on span "​" at bounding box center [978, 150] width 20 height 21
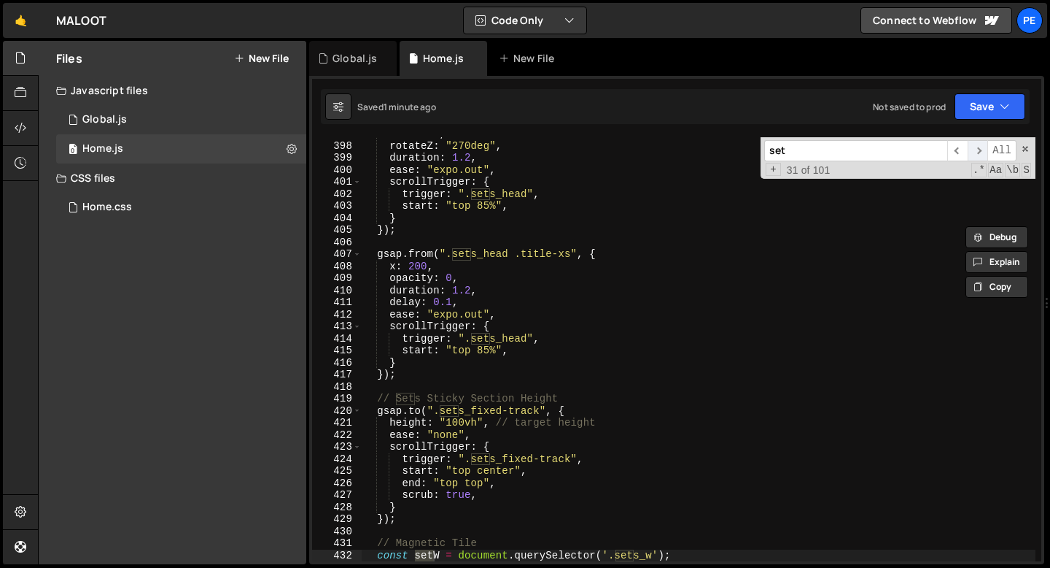
click at [978, 151] on span "​" at bounding box center [978, 150] width 20 height 21
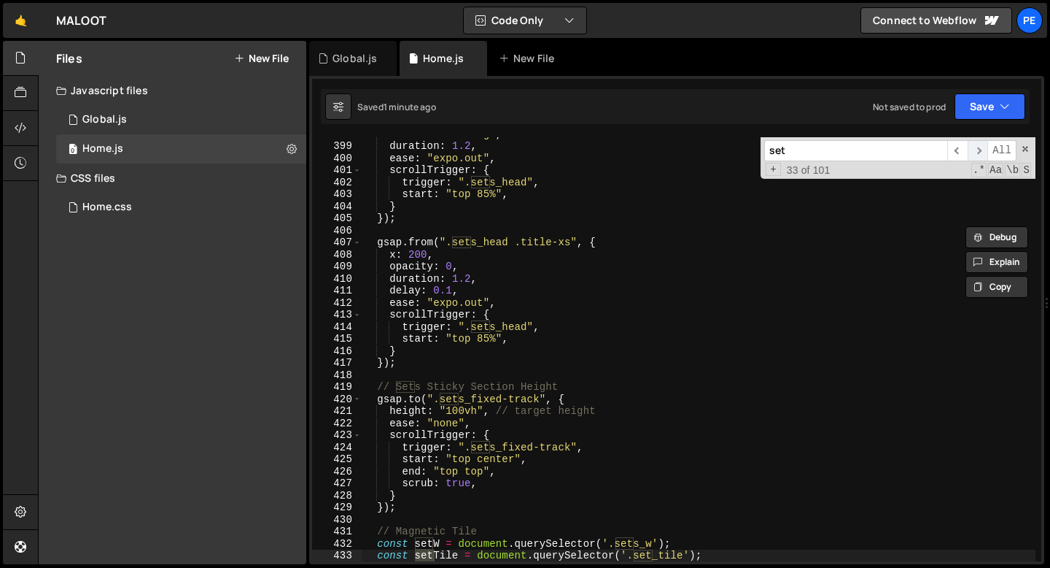
click at [978, 151] on span "​" at bounding box center [978, 150] width 20 height 21
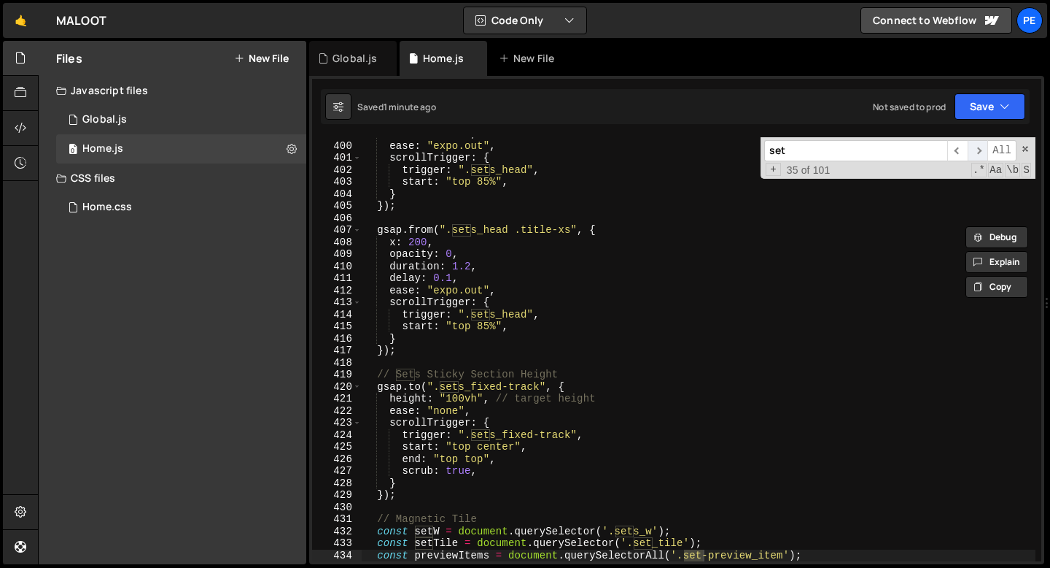
click at [978, 151] on span "​" at bounding box center [978, 150] width 20 height 21
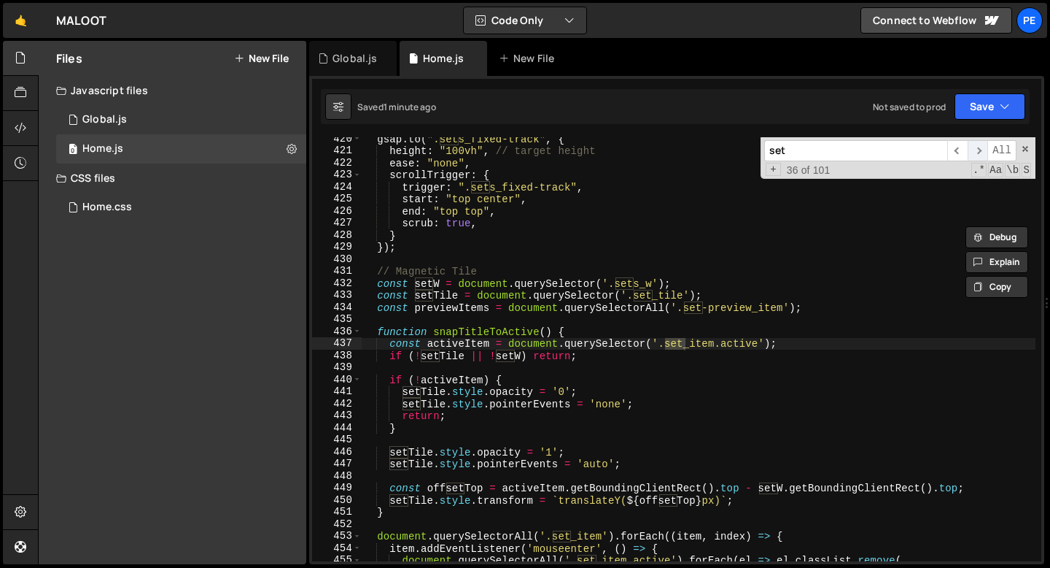
scroll to position [5048, 0]
click at [978, 151] on span "​" at bounding box center [978, 150] width 20 height 21
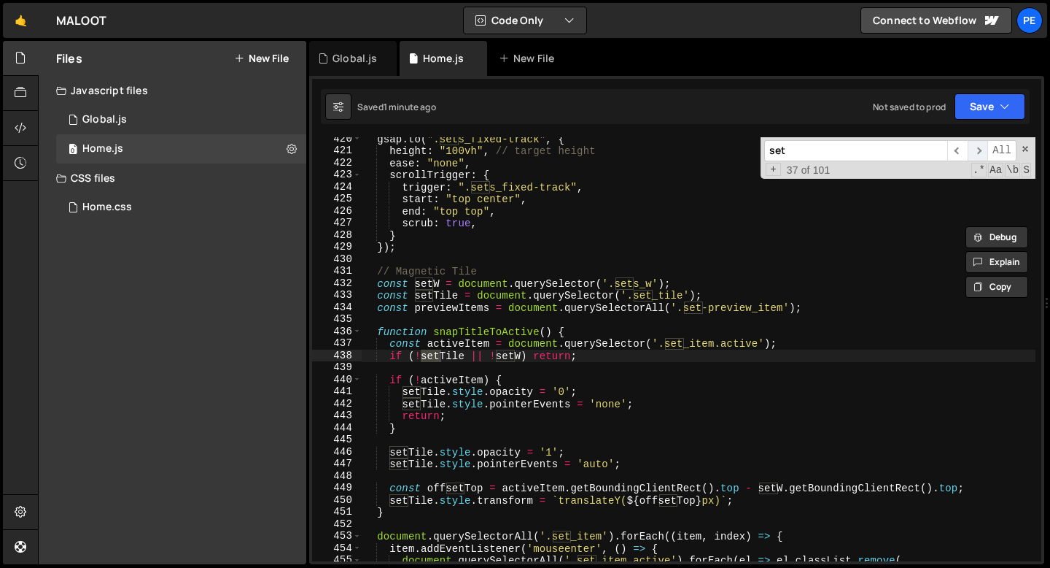
click at [974, 153] on span "​" at bounding box center [978, 150] width 20 height 21
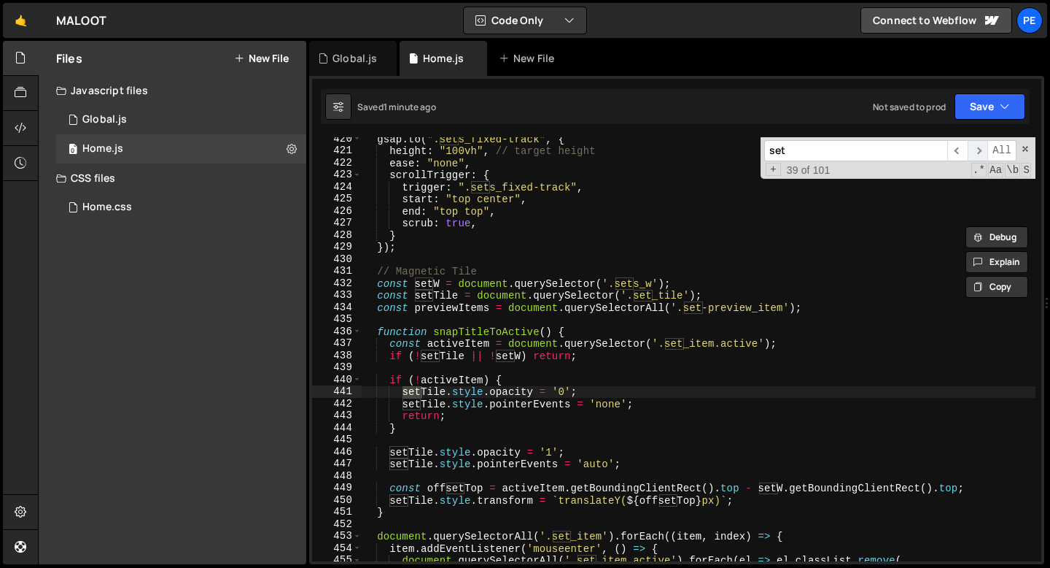
click at [974, 153] on span "​" at bounding box center [978, 150] width 20 height 21
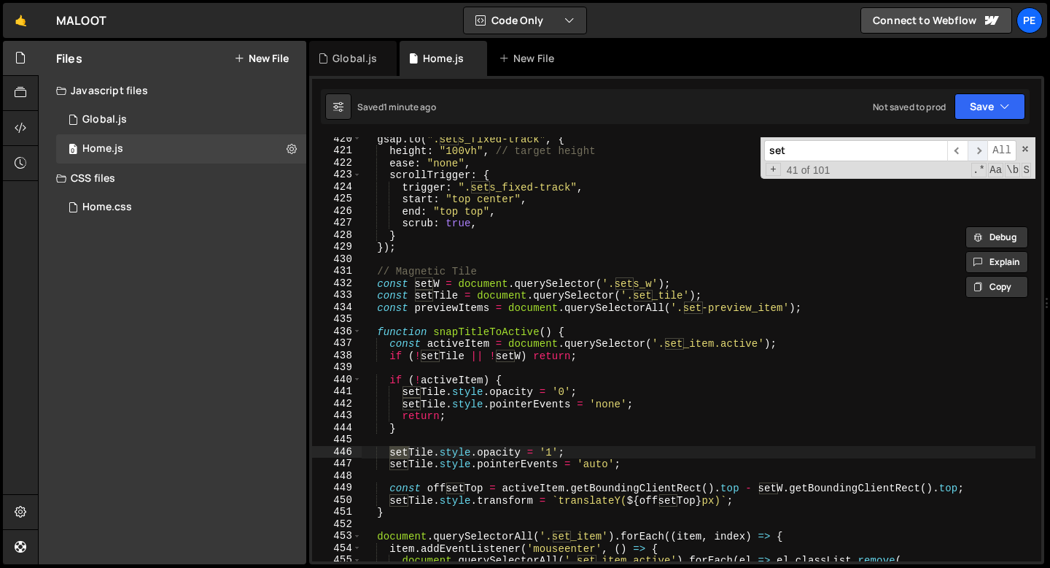
click at [974, 153] on span "​" at bounding box center [978, 150] width 20 height 21
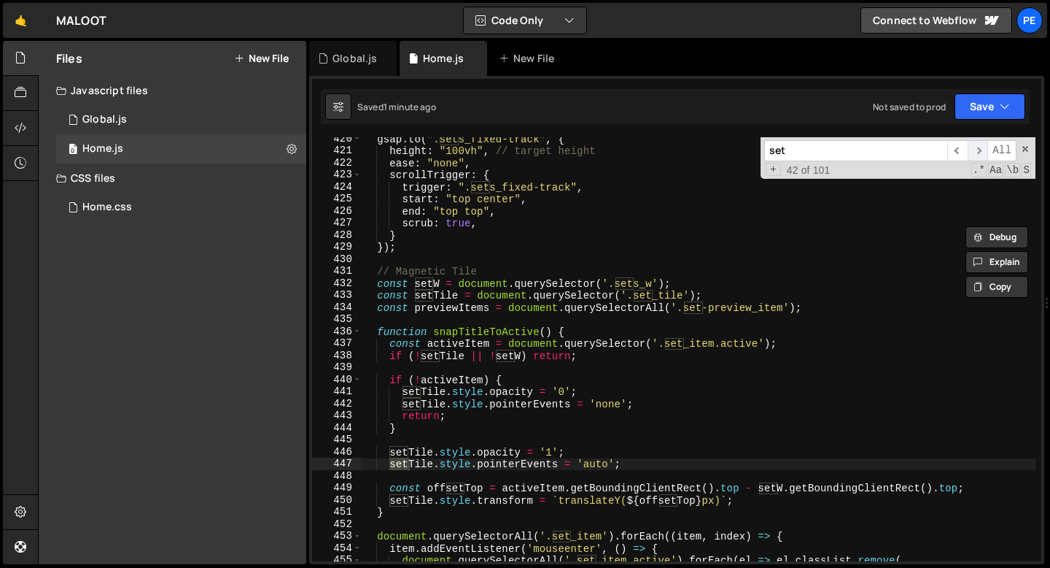
click at [974, 153] on span "​" at bounding box center [978, 150] width 20 height 21
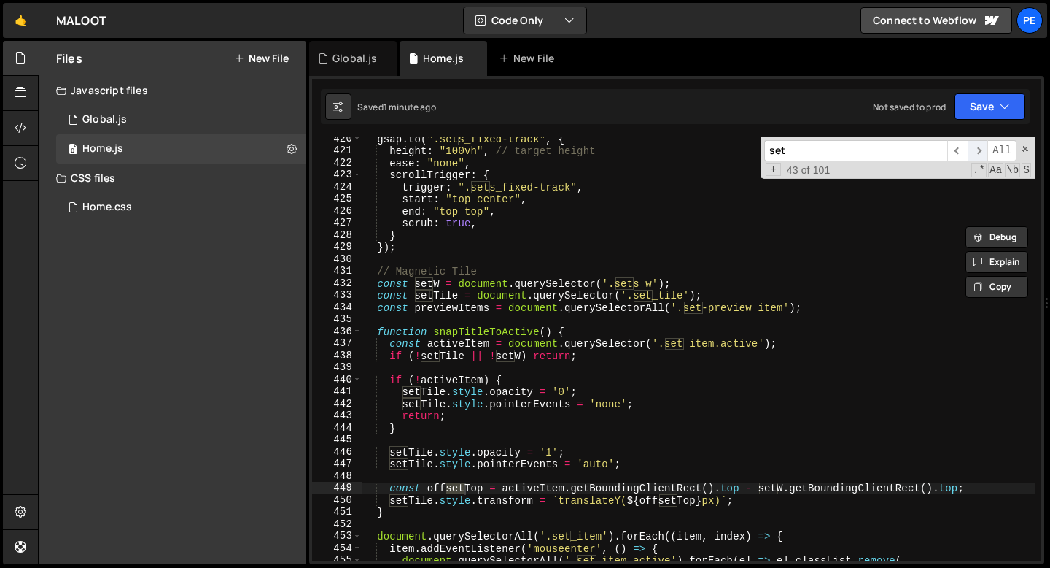
click at [974, 153] on span "​" at bounding box center [978, 150] width 20 height 21
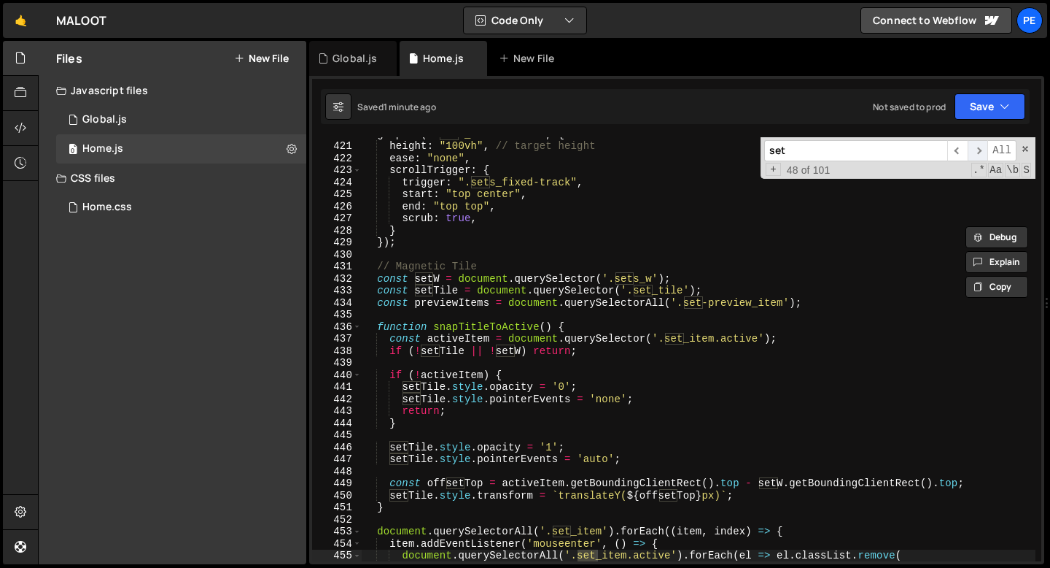
click at [974, 152] on span "​" at bounding box center [978, 150] width 20 height 21
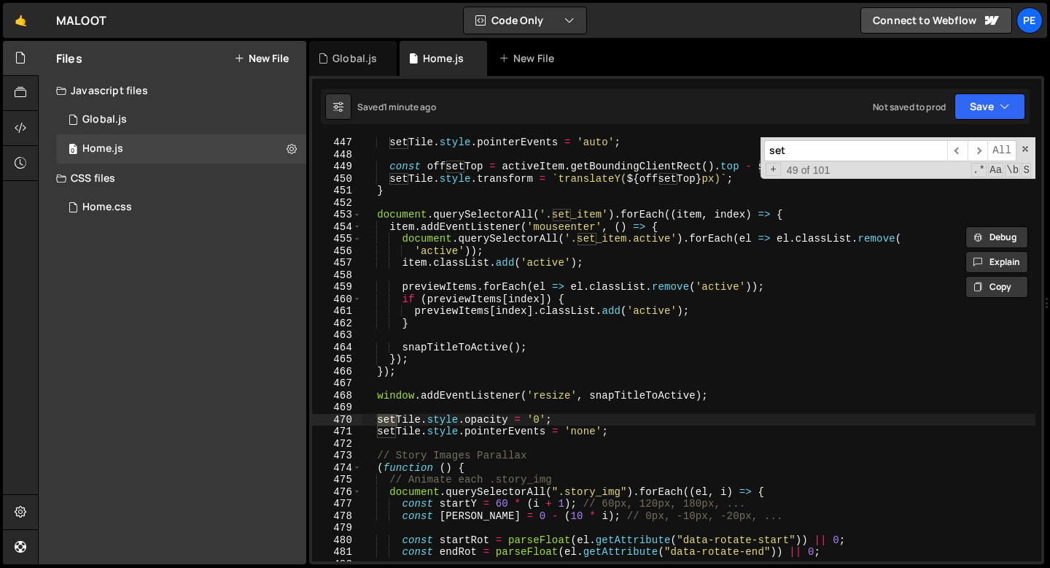
scroll to position [5341, 0]
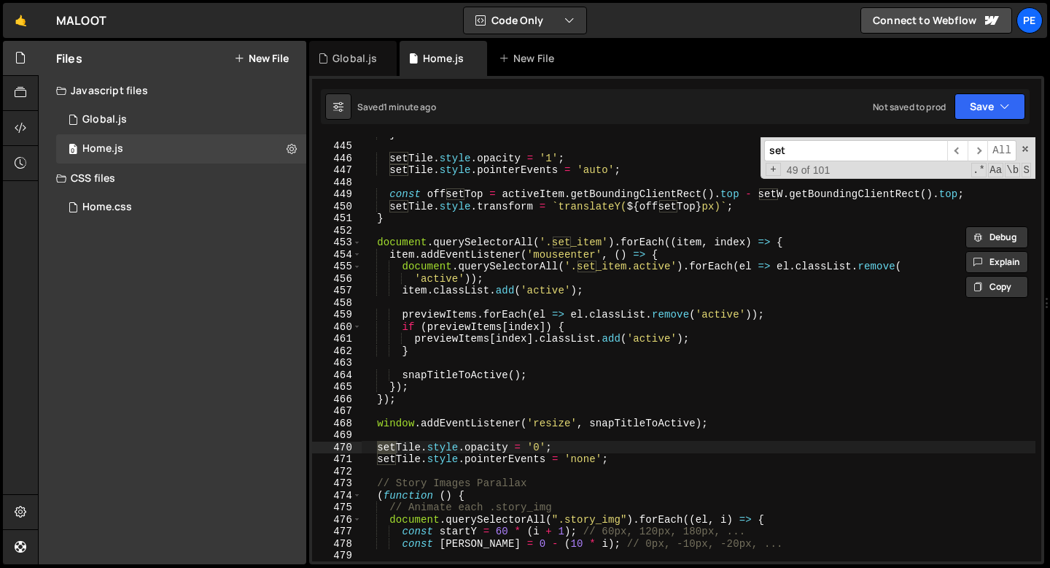
click at [624, 292] on div "} setTile . style . opacity = '1' ; setTile . style . pointerEvents = 'auto' ; …" at bounding box center [699, 352] width 674 height 448
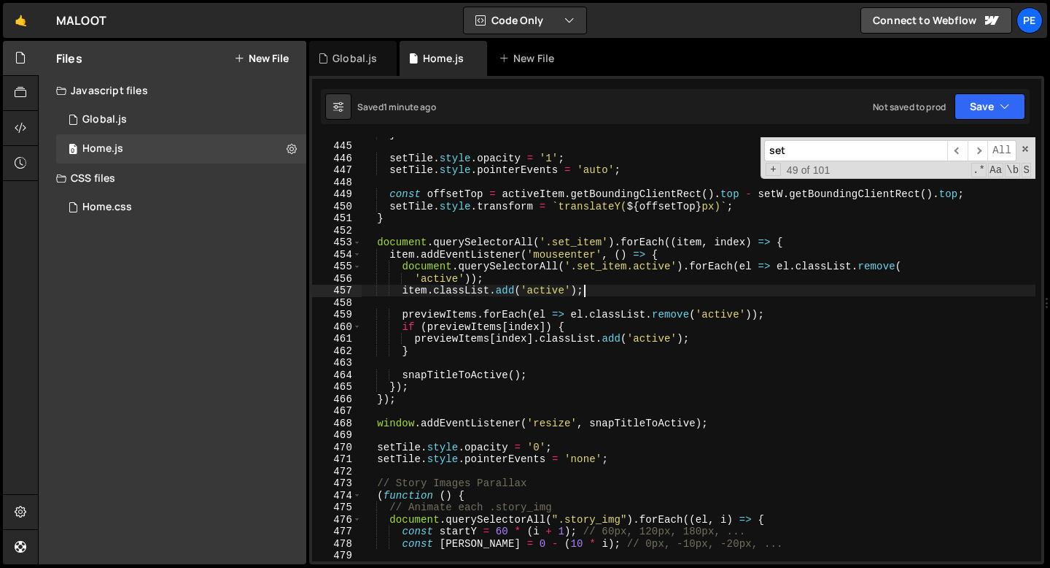
click at [379, 241] on div "} setTile . style . opacity = '1' ; setTile . style . pointerEvents = 'auto' ; …" at bounding box center [699, 352] width 674 height 448
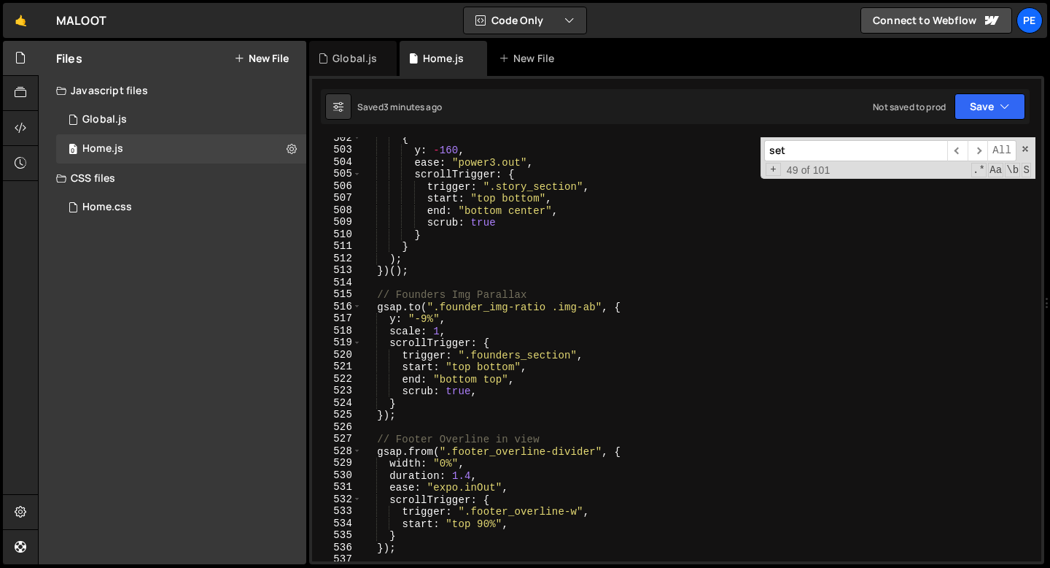
scroll to position [6036, 0]
click at [1026, 147] on span at bounding box center [1026, 149] width 10 height 10
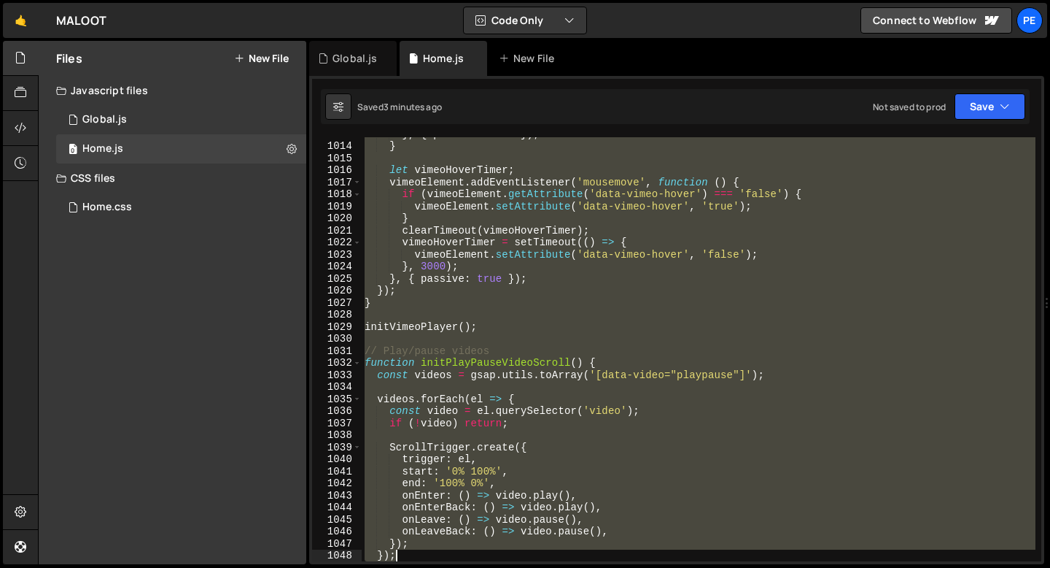
scroll to position [12239, 0]
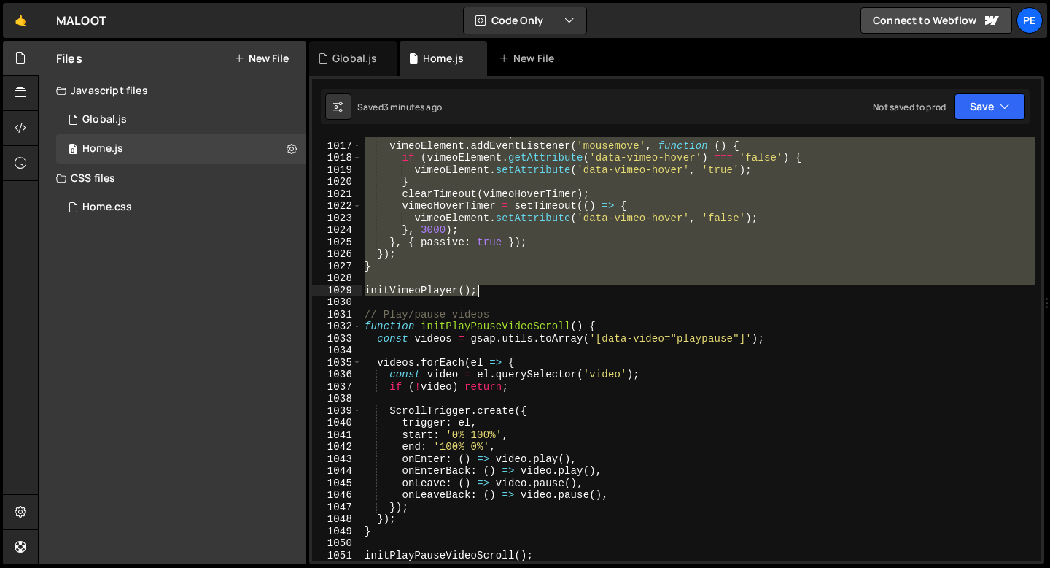
drag, startPoint x: 364, startPoint y: 320, endPoint x: 495, endPoint y: 291, distance: 133.8
click at [495, 291] on div "let vimeoHoverTimer ; vimeoElement . addEventListener ( 'mousemove' , function …" at bounding box center [699, 352] width 674 height 448
type textarea "initVimeoPlayer();"
paste textarea
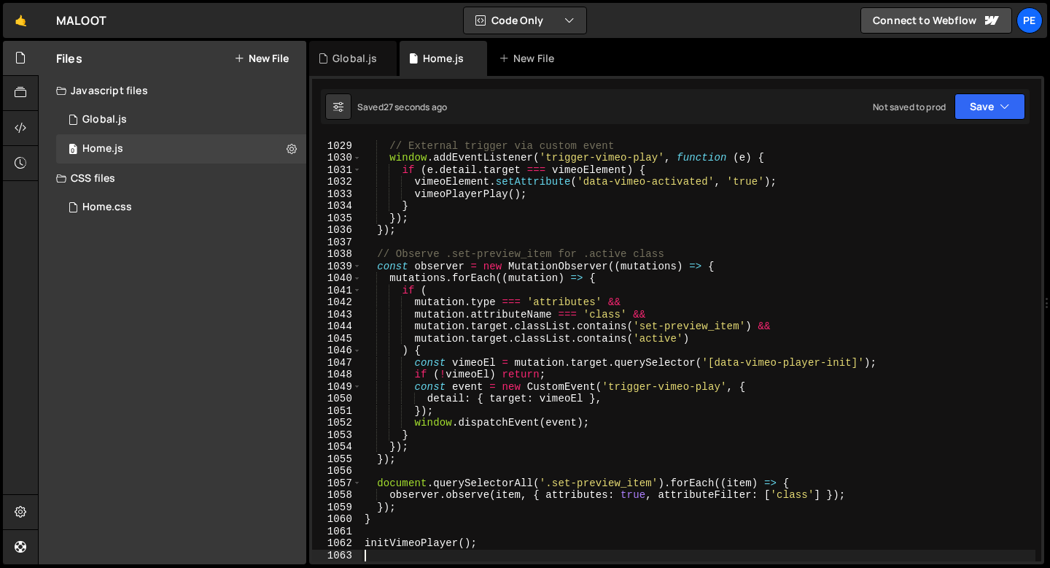
click at [475, 205] on div "// External trigger via custom event window . addEventListener ( 'trigger-vimeo…" at bounding box center [699, 352] width 674 height 448
type textarea "}"
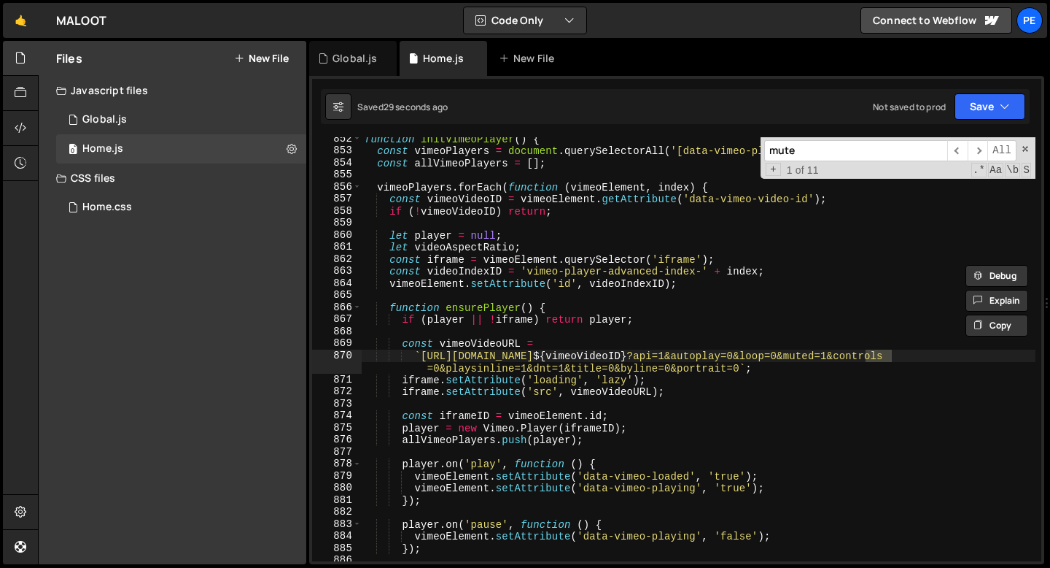
scroll to position [10248, 0]
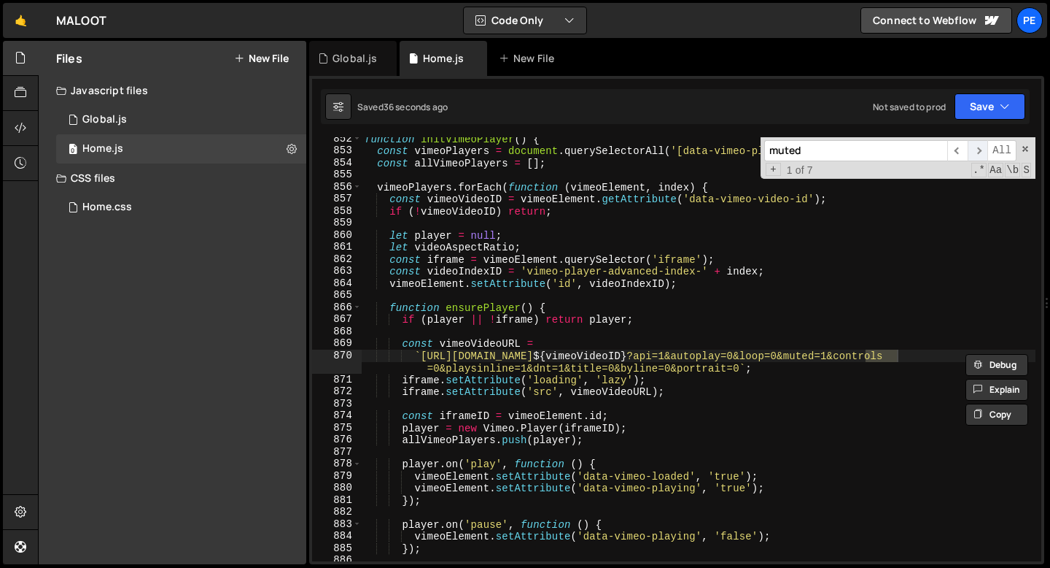
type input "muted"
click at [978, 152] on span "​" at bounding box center [978, 150] width 20 height 21
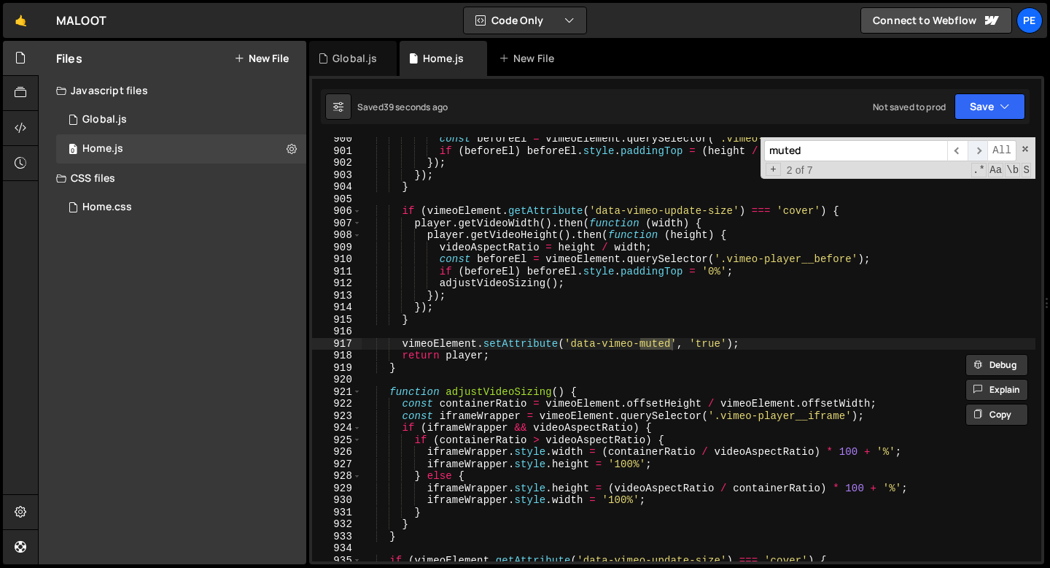
click at [978, 152] on span "​" at bounding box center [978, 150] width 20 height 21
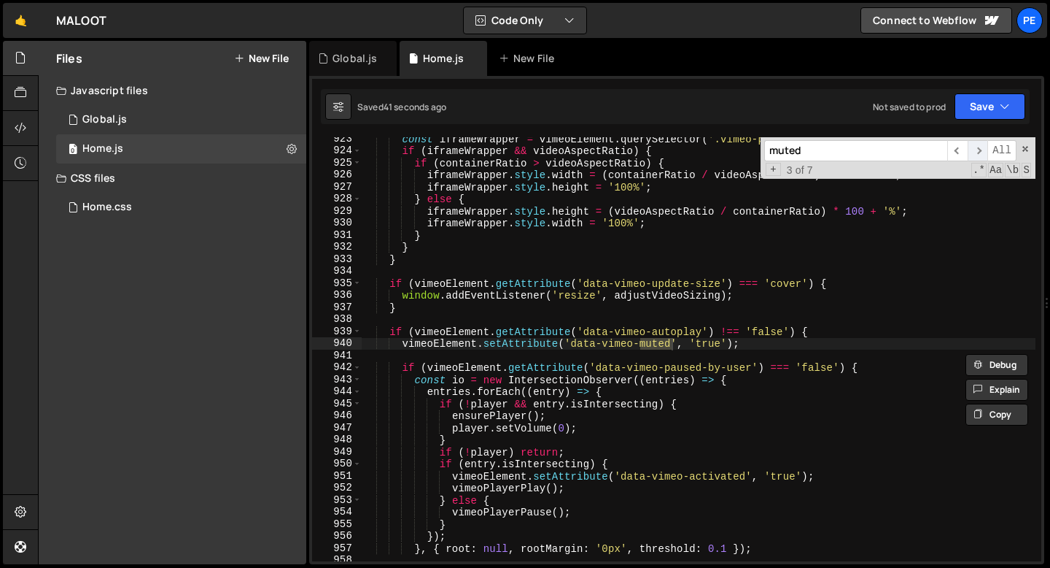
click at [978, 152] on span "​" at bounding box center [978, 150] width 20 height 21
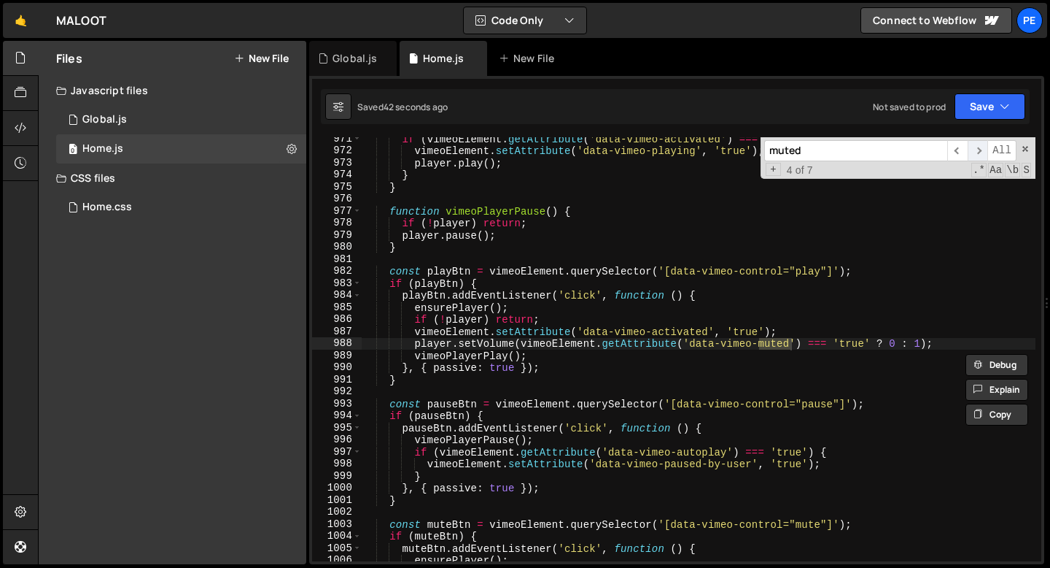
click at [978, 152] on span "​" at bounding box center [978, 150] width 20 height 21
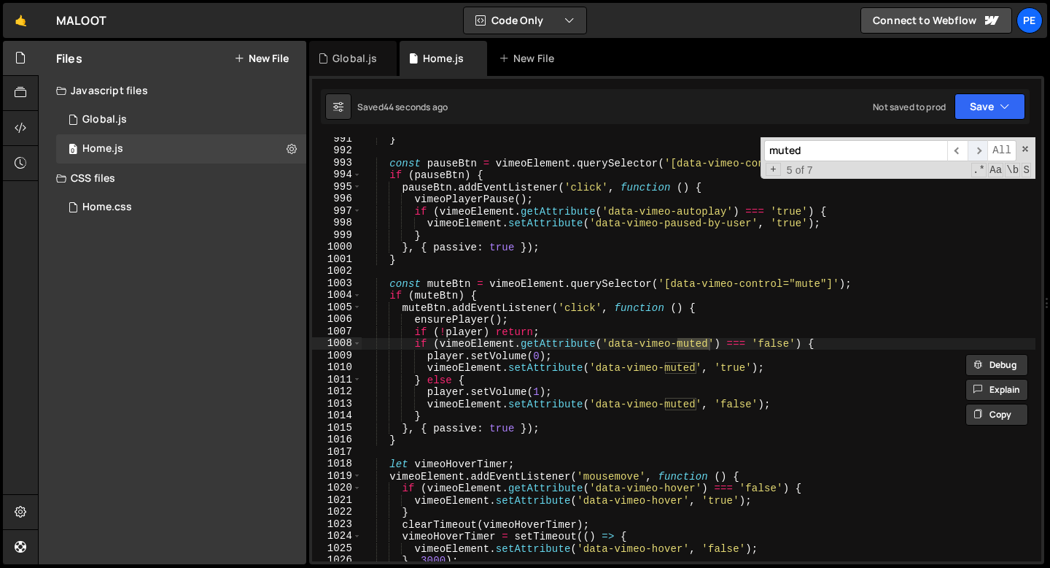
click at [978, 152] on span "​" at bounding box center [978, 150] width 20 height 21
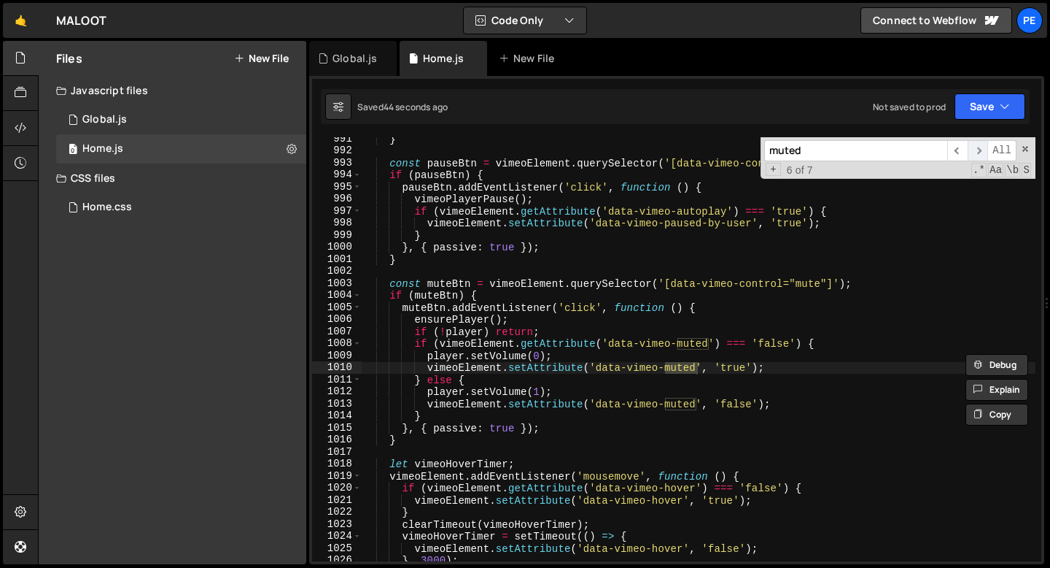
click at [978, 152] on span "​" at bounding box center [978, 150] width 20 height 21
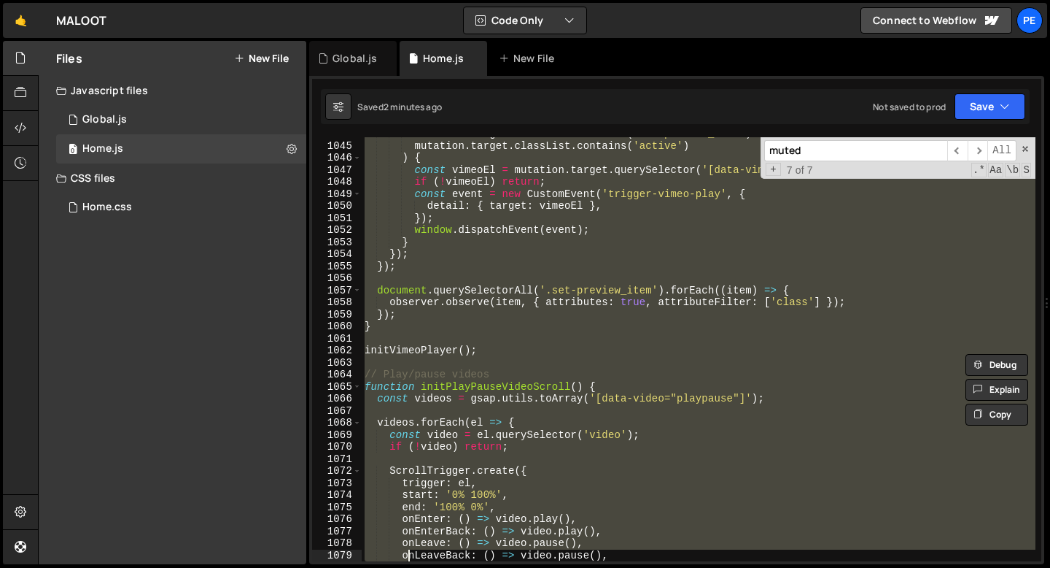
scroll to position [12648, 0]
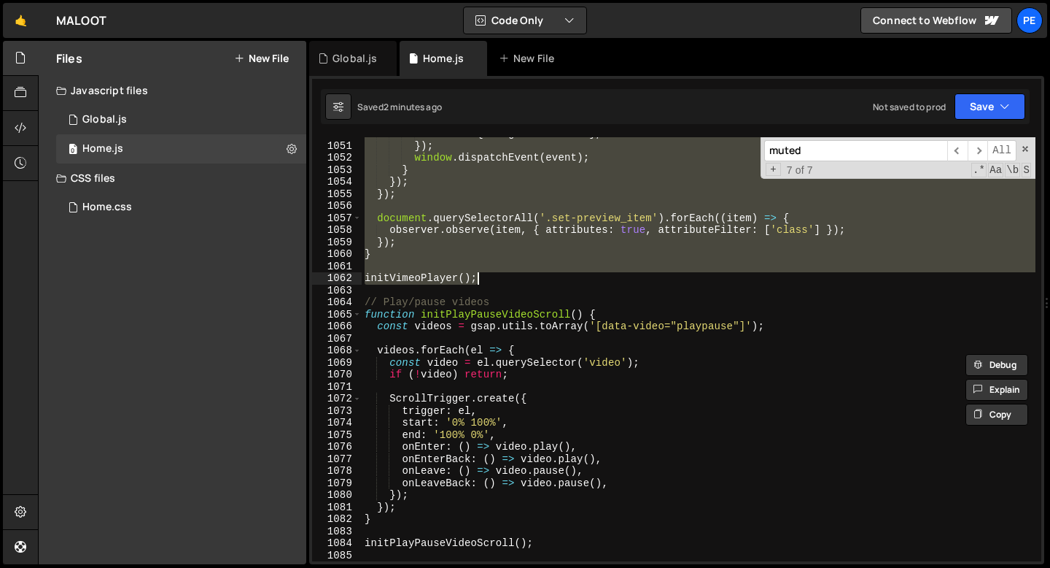
drag, startPoint x: 365, startPoint y: 375, endPoint x: 505, endPoint y: 275, distance: 171.5
click at [505, 275] on div "detail : { target : vimeoEl } , }) ; window . dispatchEvent ( event ) ; } }) ; …" at bounding box center [699, 352] width 674 height 448
type textarea "initVimeoPlayer();"
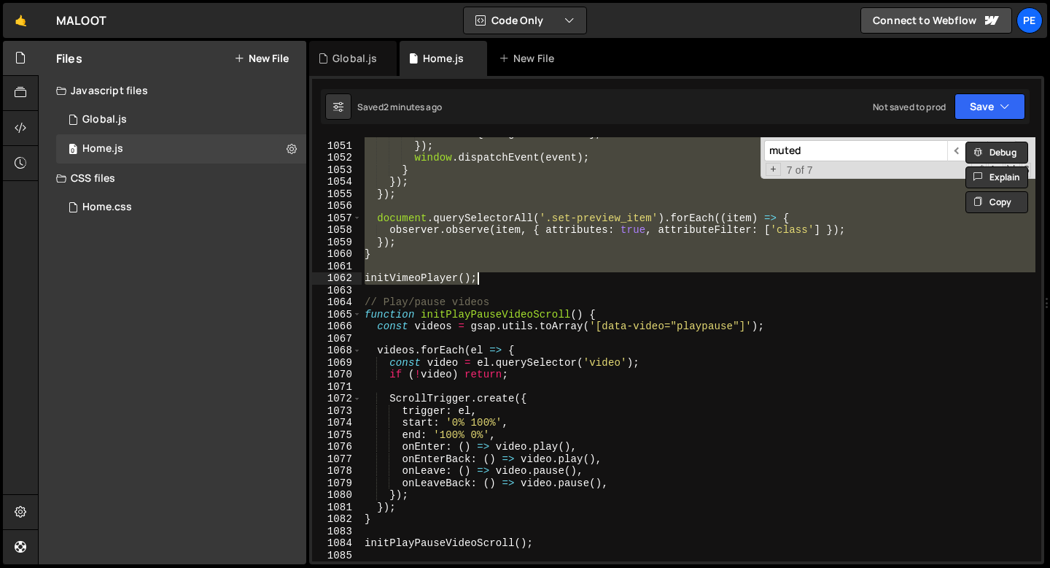
paste textarea
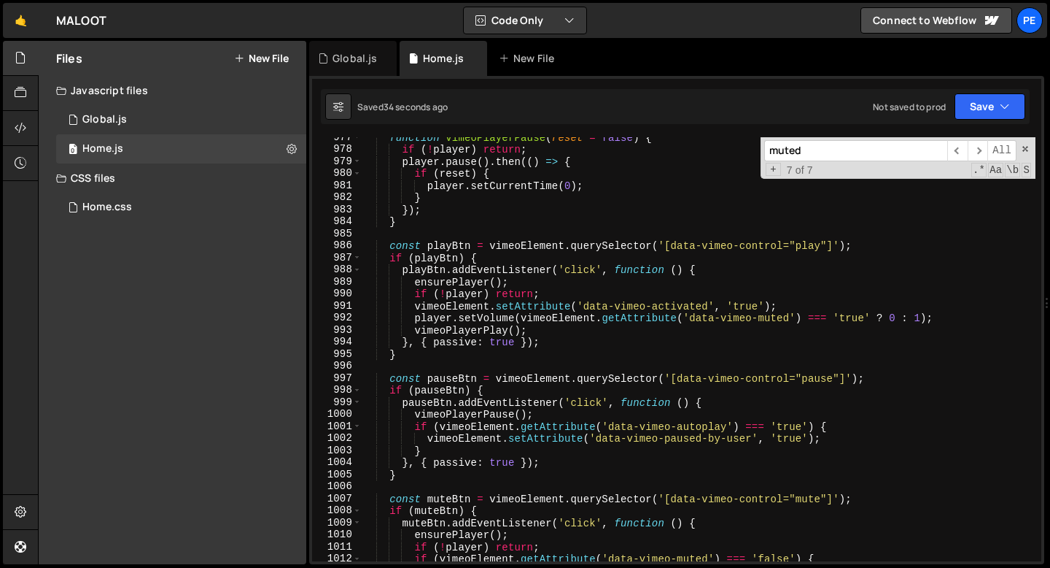
scroll to position [11600, 0]
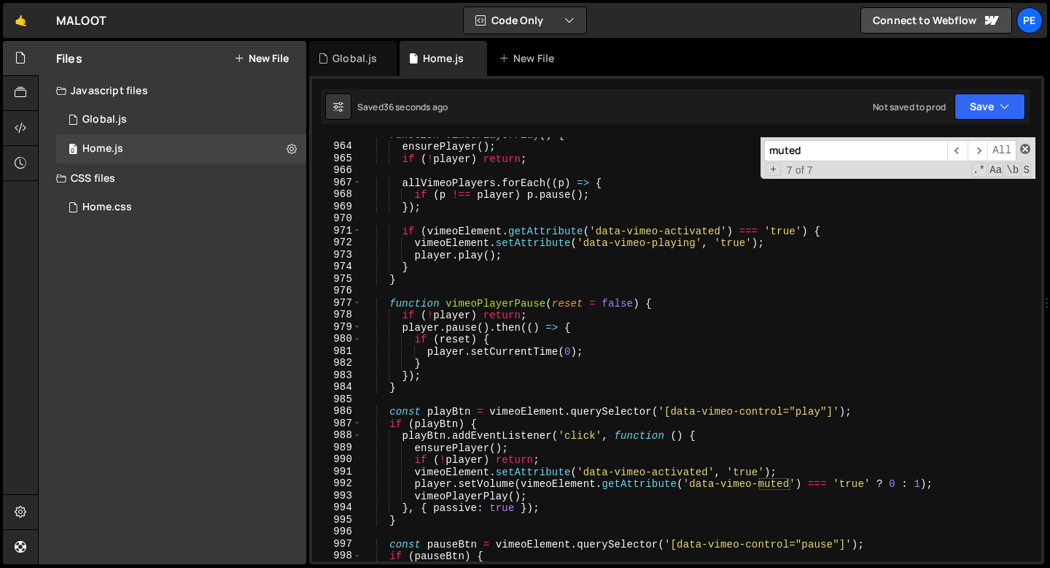
click at [1026, 150] on span at bounding box center [1026, 149] width 10 height 10
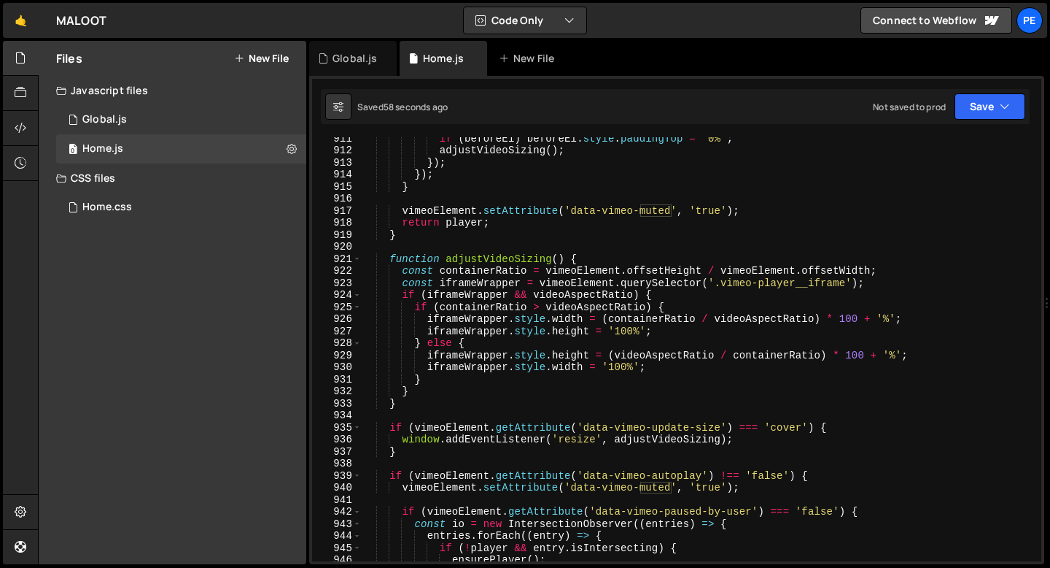
scroll to position [10710, 0]
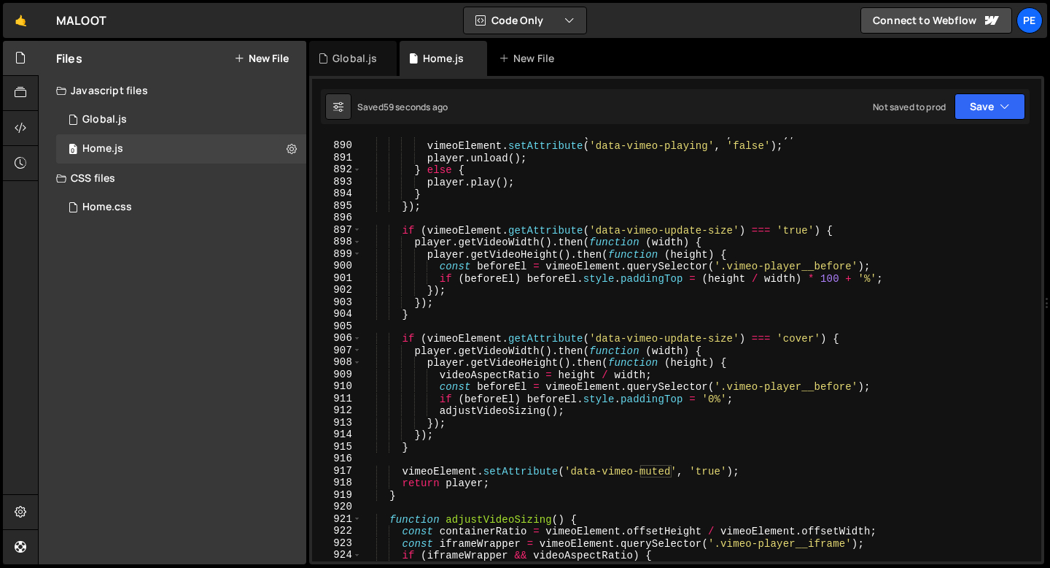
click at [565, 303] on div "vimeoElement . setAttribute ( 'data-vimeo-activated' , 'false' ) ; vimeoElement…" at bounding box center [699, 352] width 674 height 448
type textarea "});"
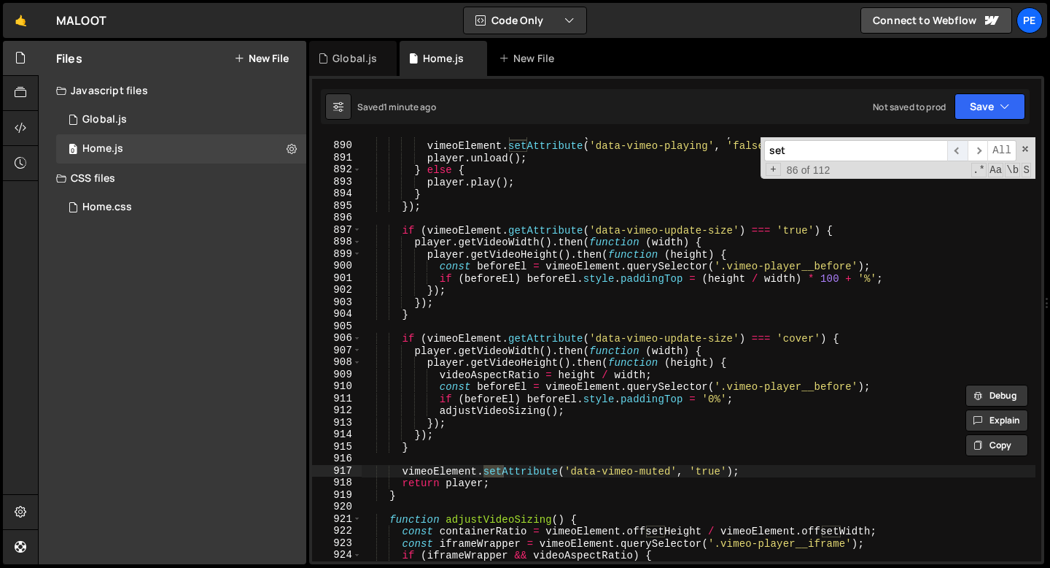
type input "set"
click at [957, 148] on span "​" at bounding box center [958, 150] width 20 height 21
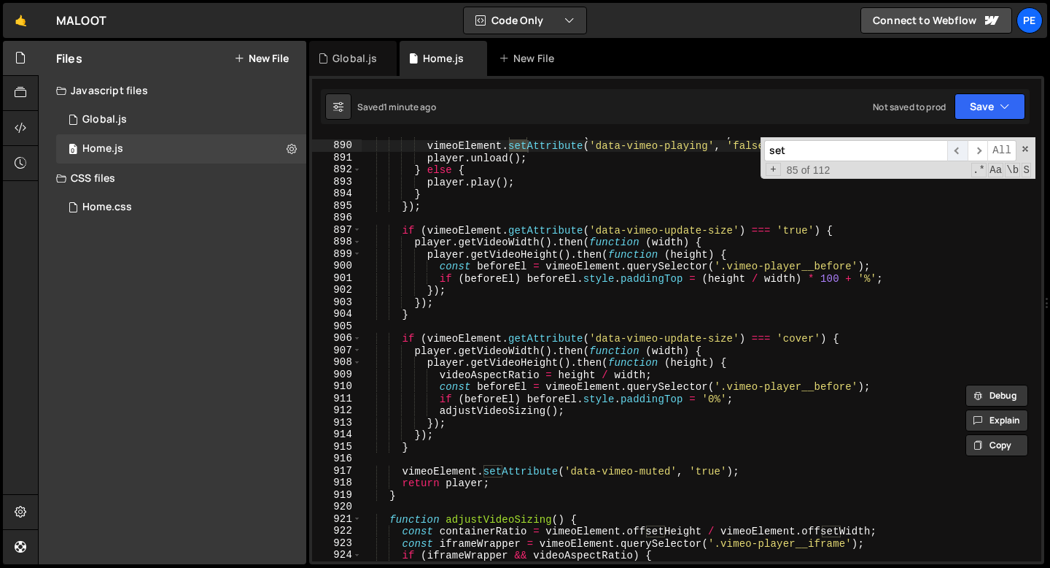
click at [957, 148] on span "​" at bounding box center [958, 150] width 20 height 21
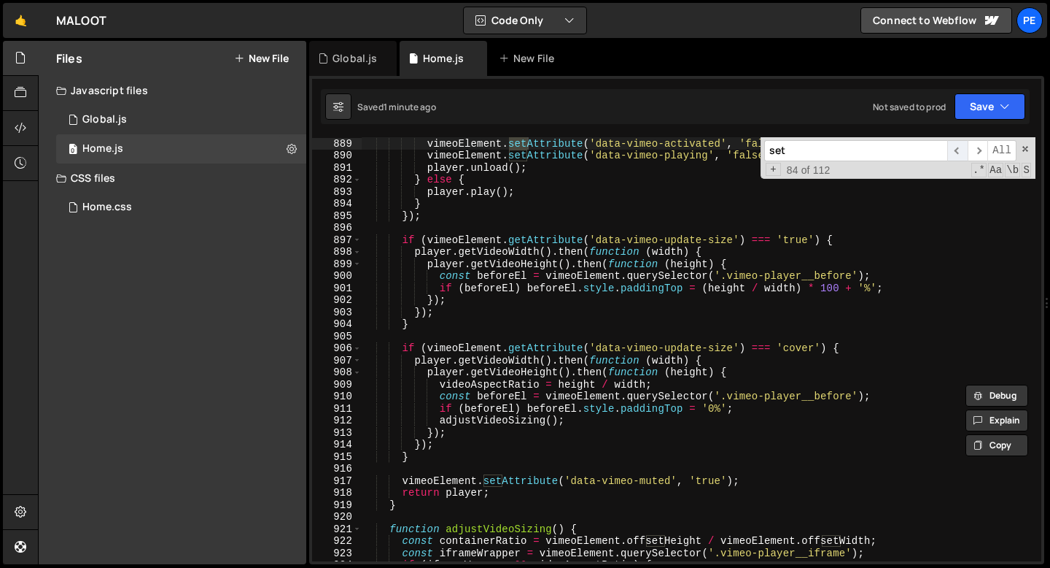
click at [957, 148] on span "​" at bounding box center [958, 150] width 20 height 21
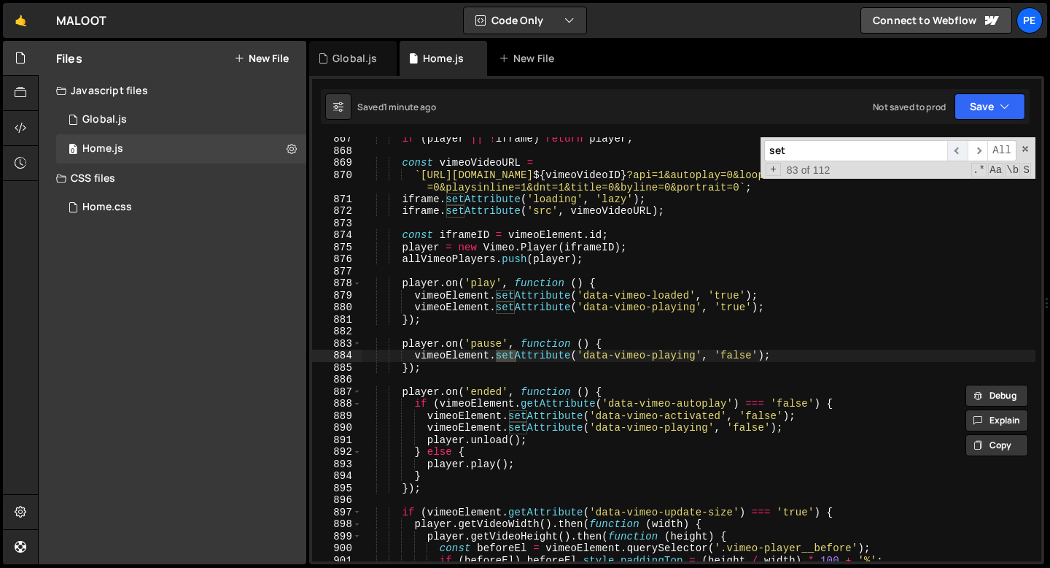
click at [957, 148] on span "​" at bounding box center [958, 150] width 20 height 21
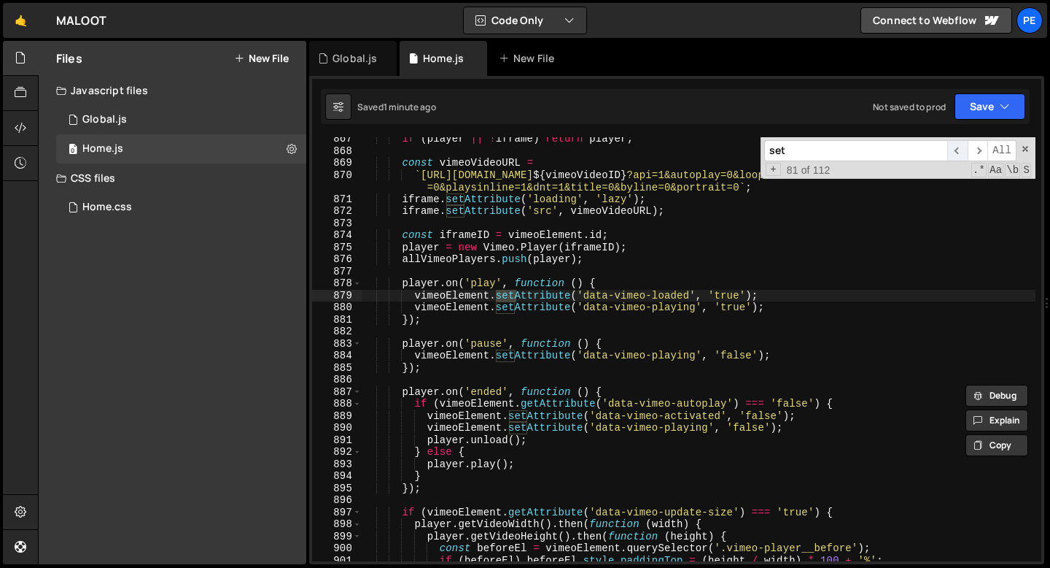
click at [957, 148] on span "​" at bounding box center [958, 150] width 20 height 21
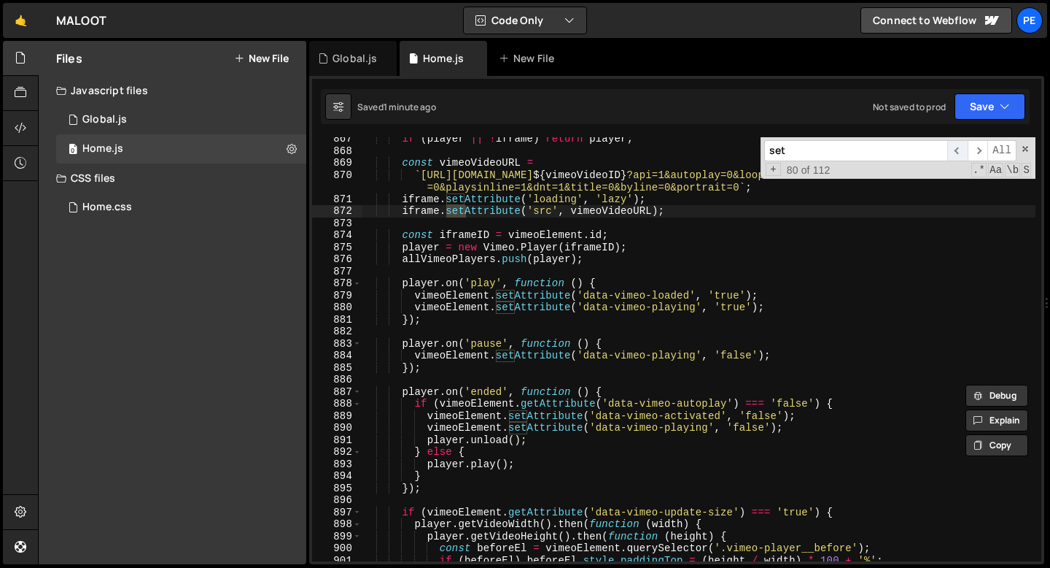
click at [957, 148] on span "​" at bounding box center [958, 150] width 20 height 21
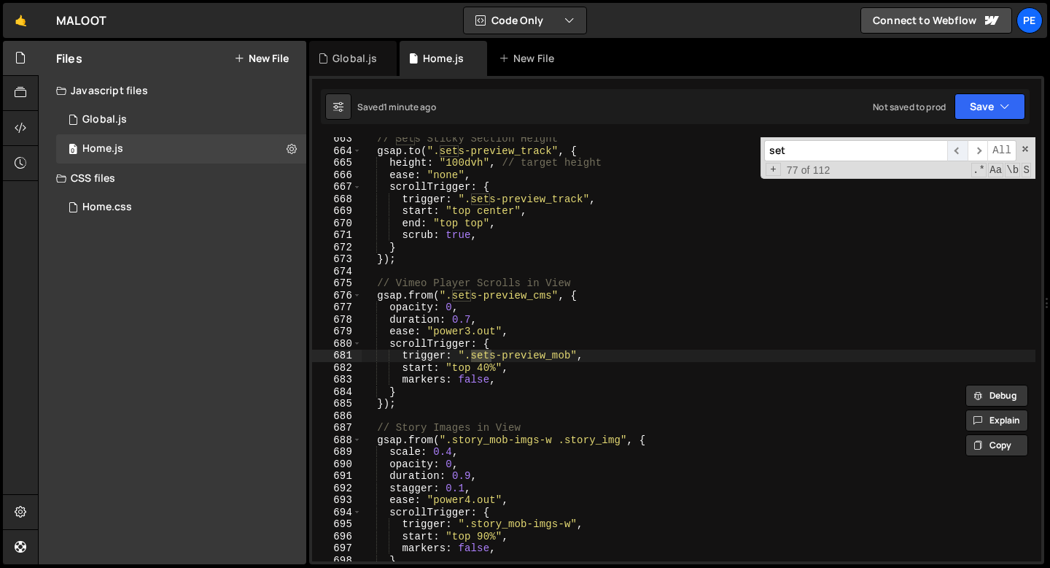
click at [957, 148] on span "​" at bounding box center [958, 150] width 20 height 21
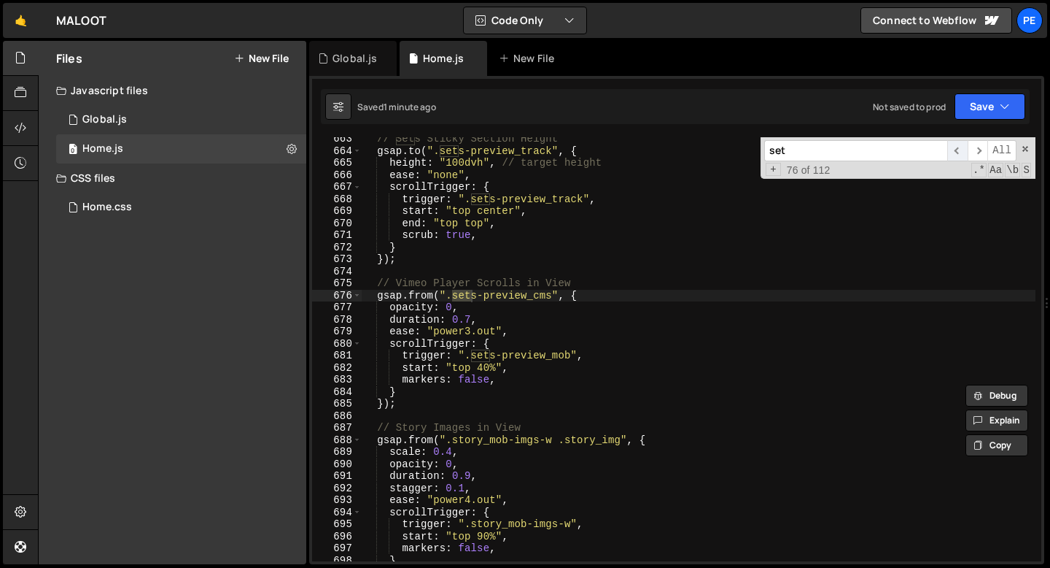
click at [957, 148] on span "​" at bounding box center [958, 150] width 20 height 21
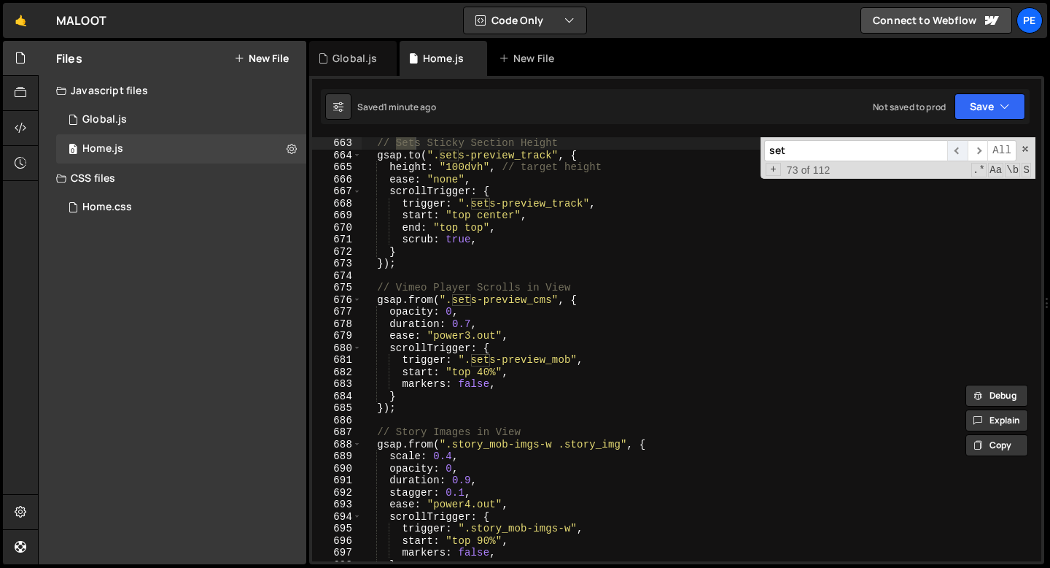
click at [957, 148] on span "​" at bounding box center [958, 150] width 20 height 21
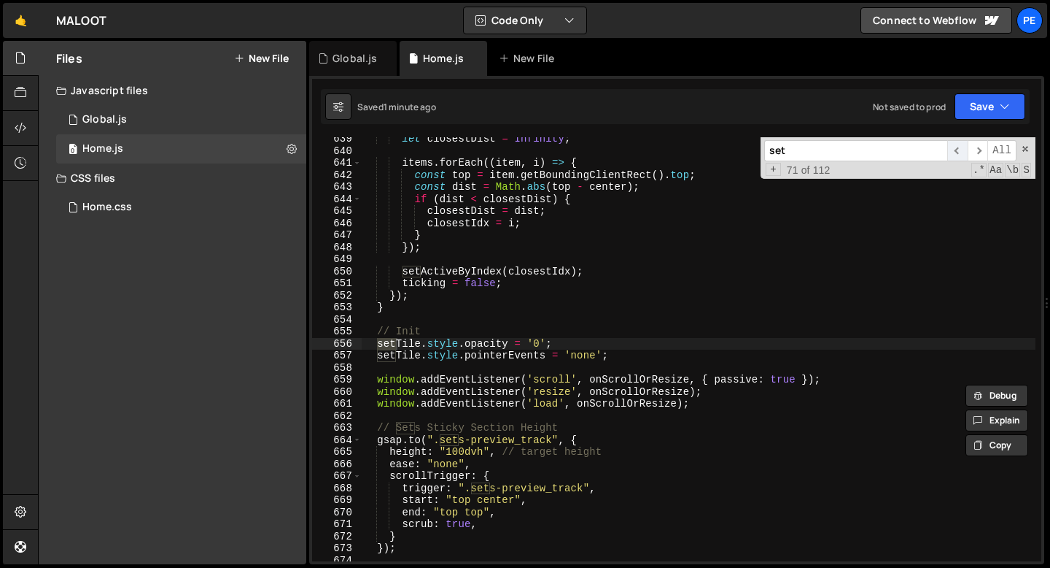
click at [957, 148] on span "​" at bounding box center [958, 150] width 20 height 21
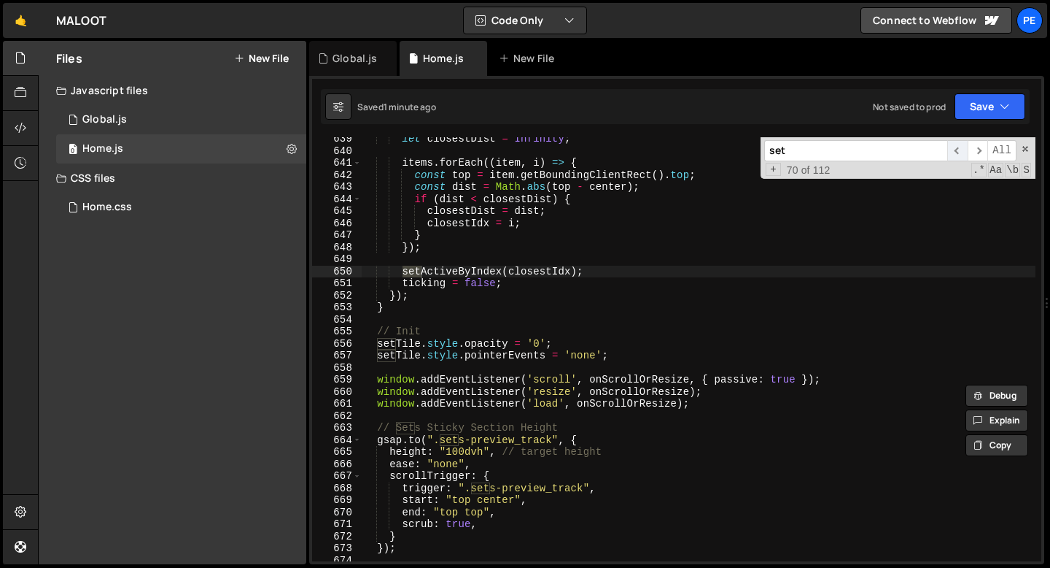
click at [957, 148] on span "​" at bounding box center [958, 150] width 20 height 21
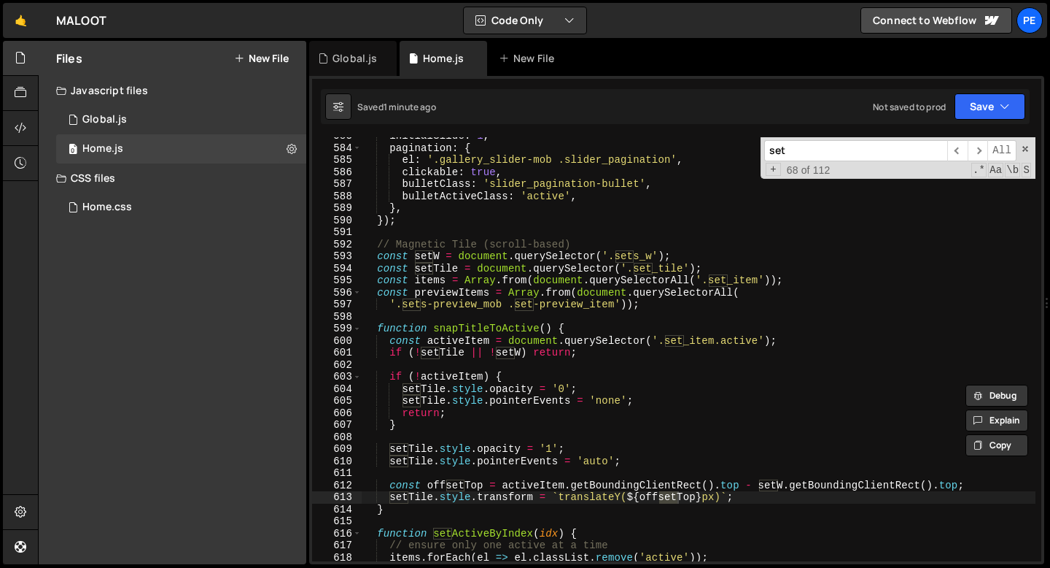
scroll to position [7012, 0]
click at [957, 149] on span "​" at bounding box center [958, 150] width 20 height 21
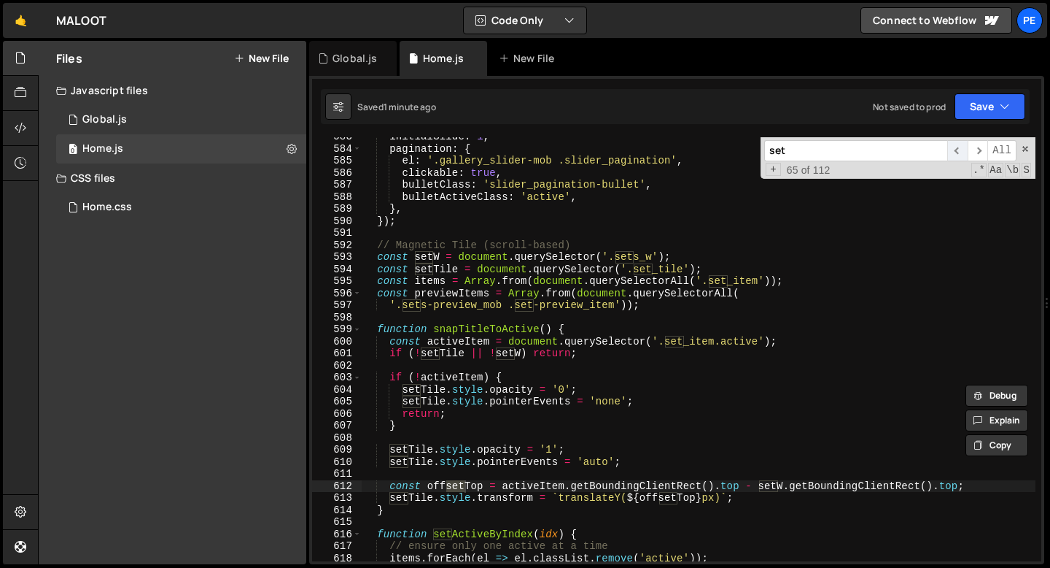
click at [957, 149] on span "​" at bounding box center [958, 150] width 20 height 21
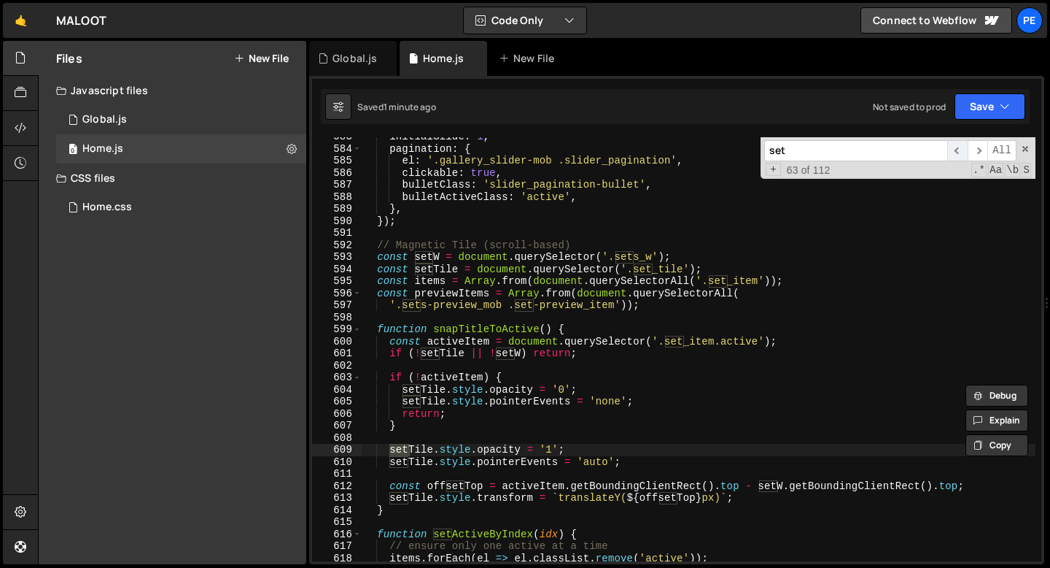
click at [957, 149] on span "​" at bounding box center [958, 150] width 20 height 21
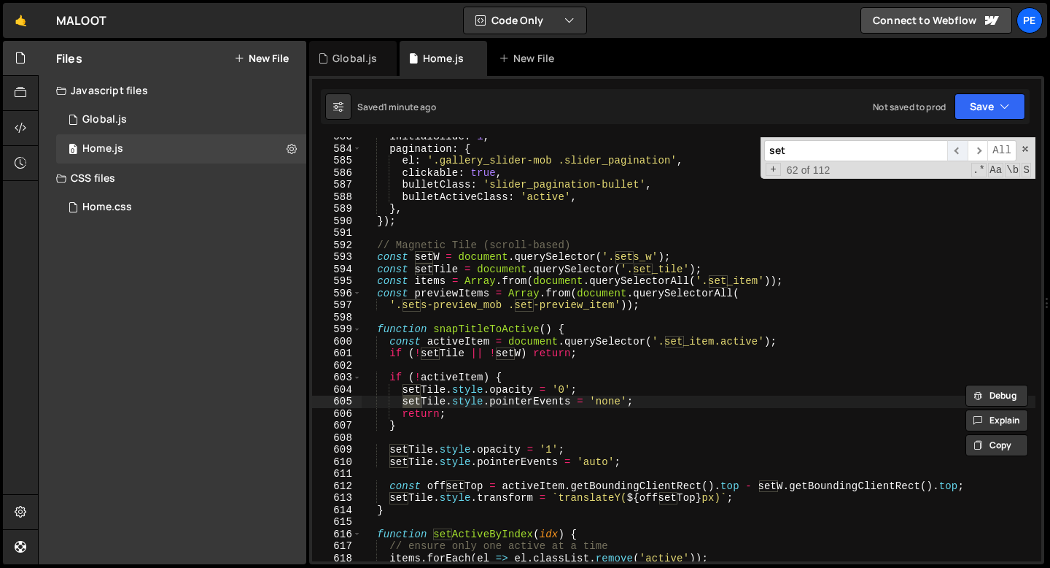
click at [957, 149] on span "​" at bounding box center [958, 150] width 20 height 21
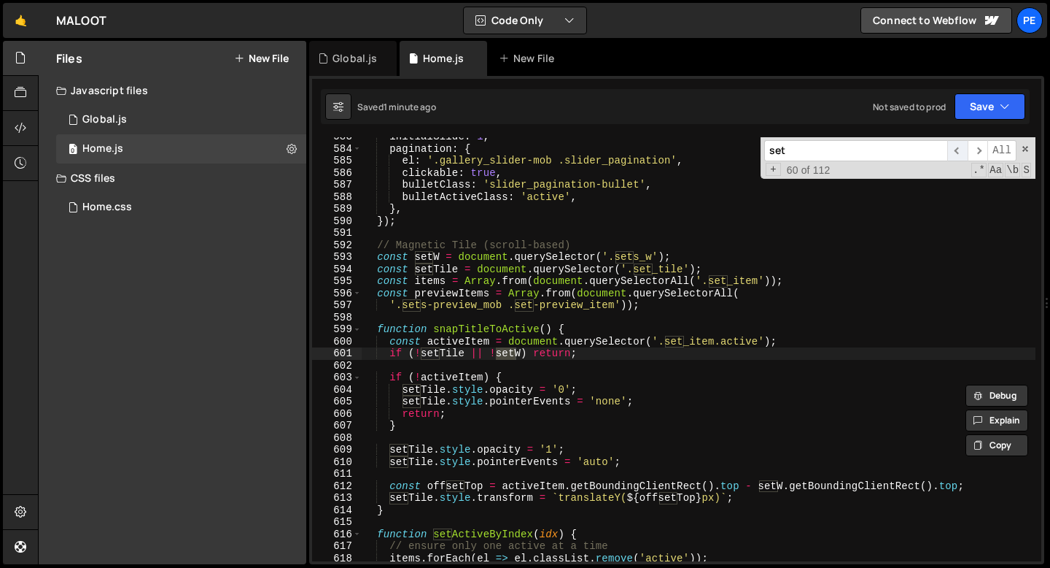
click at [957, 149] on span "​" at bounding box center [958, 150] width 20 height 21
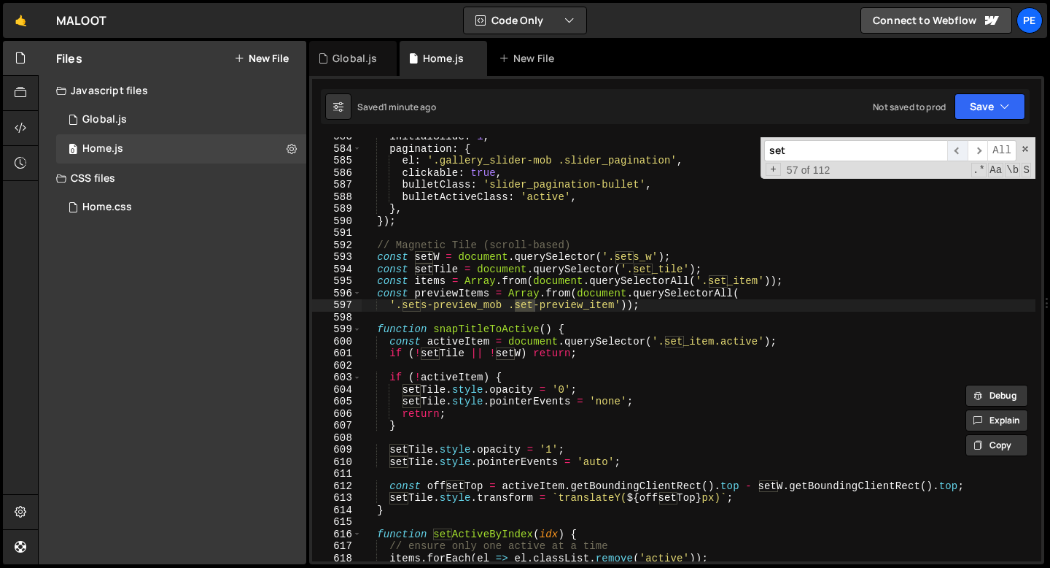
click at [957, 149] on span "​" at bounding box center [958, 150] width 20 height 21
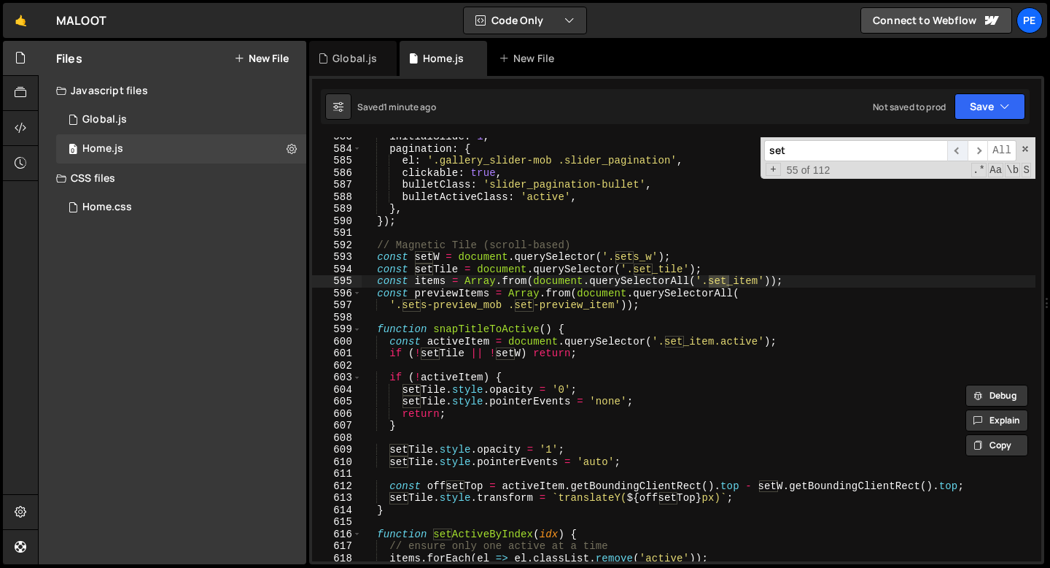
click at [957, 149] on span "​" at bounding box center [958, 150] width 20 height 21
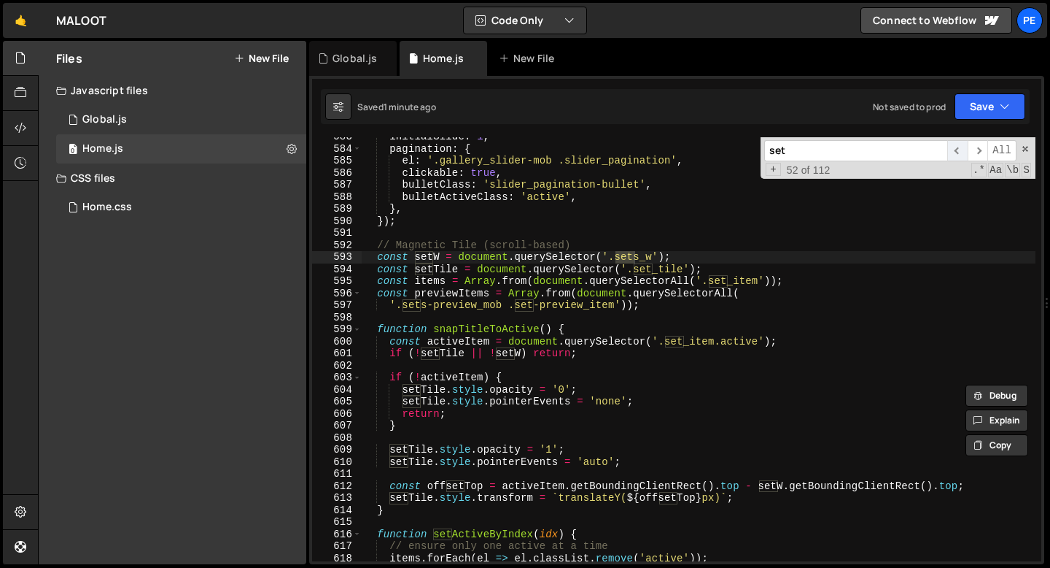
click at [957, 149] on span "​" at bounding box center [958, 150] width 20 height 21
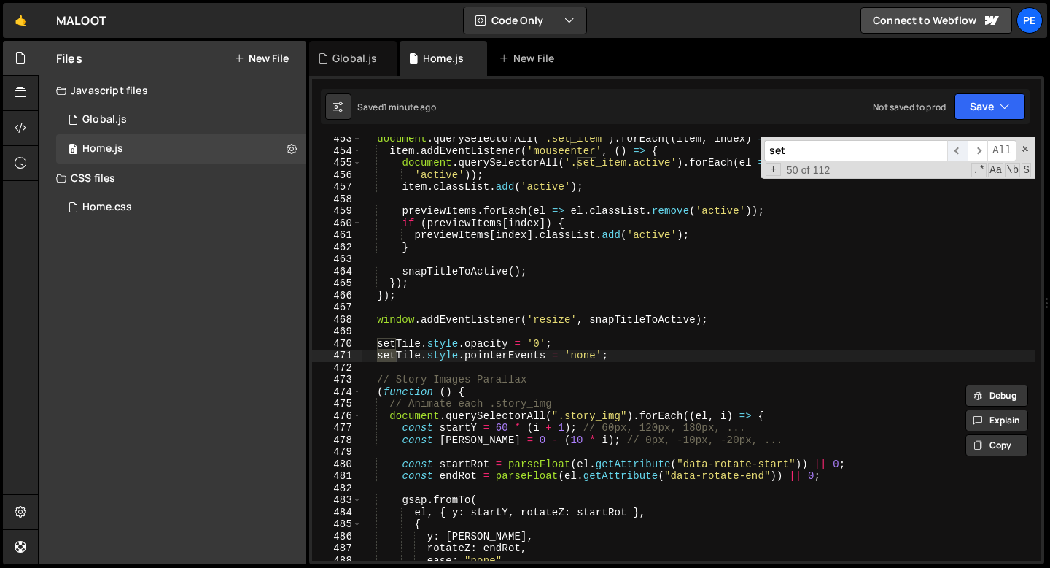
click at [957, 149] on span "​" at bounding box center [958, 150] width 20 height 21
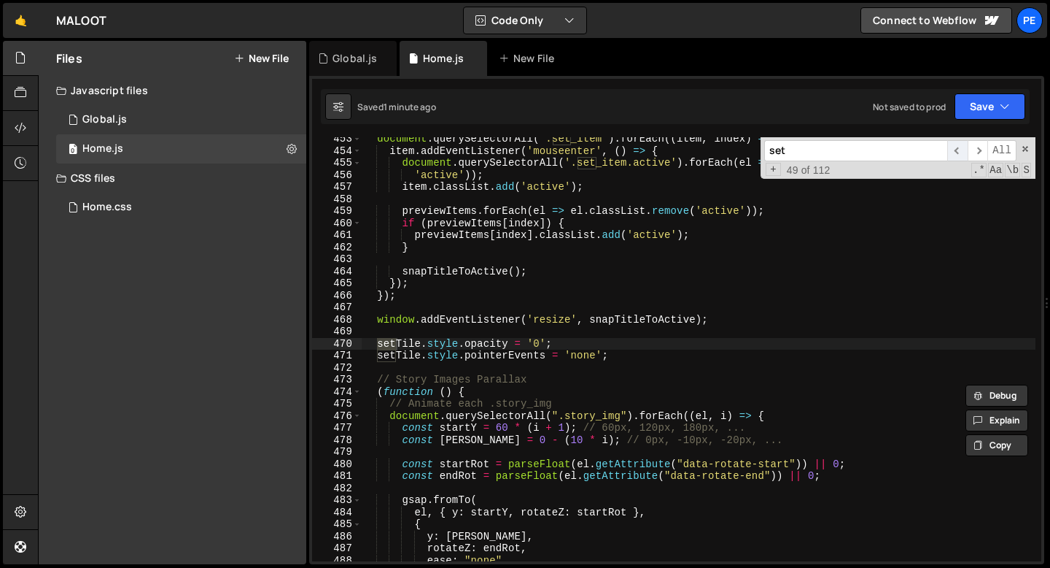
click at [957, 149] on span "​" at bounding box center [958, 150] width 20 height 21
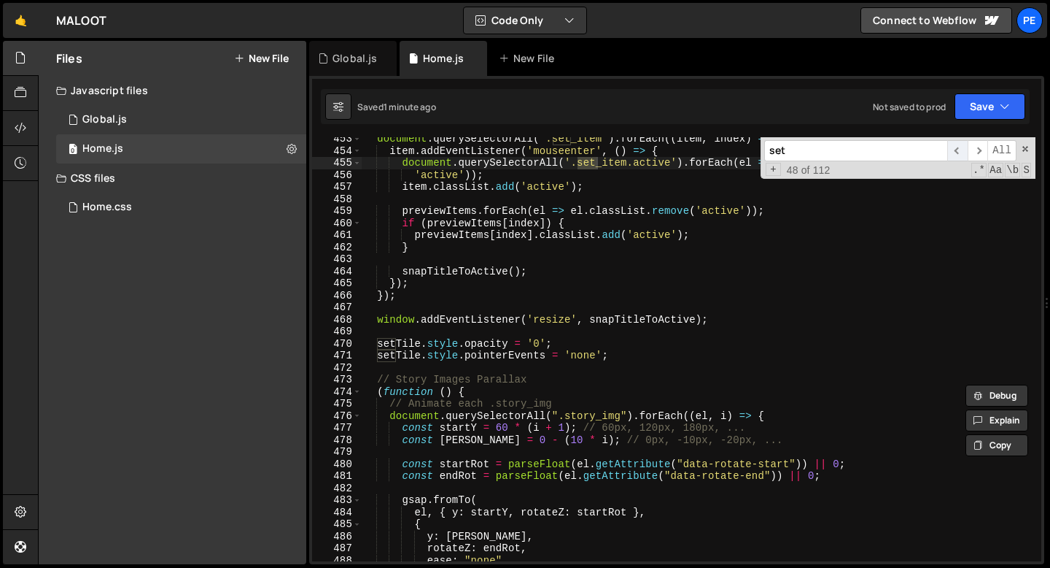
click at [957, 149] on span "​" at bounding box center [958, 150] width 20 height 21
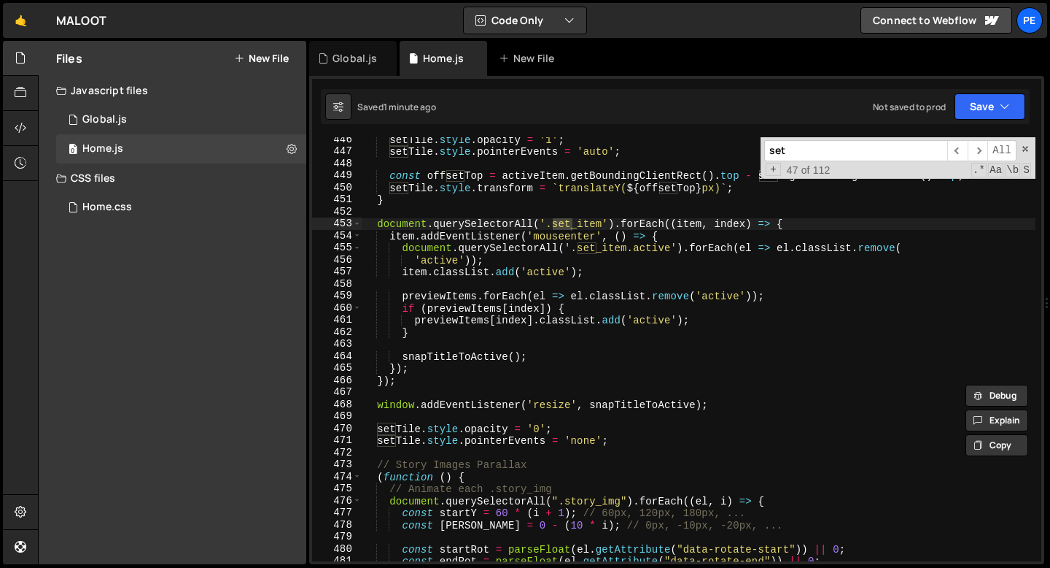
scroll to position [5309, 0]
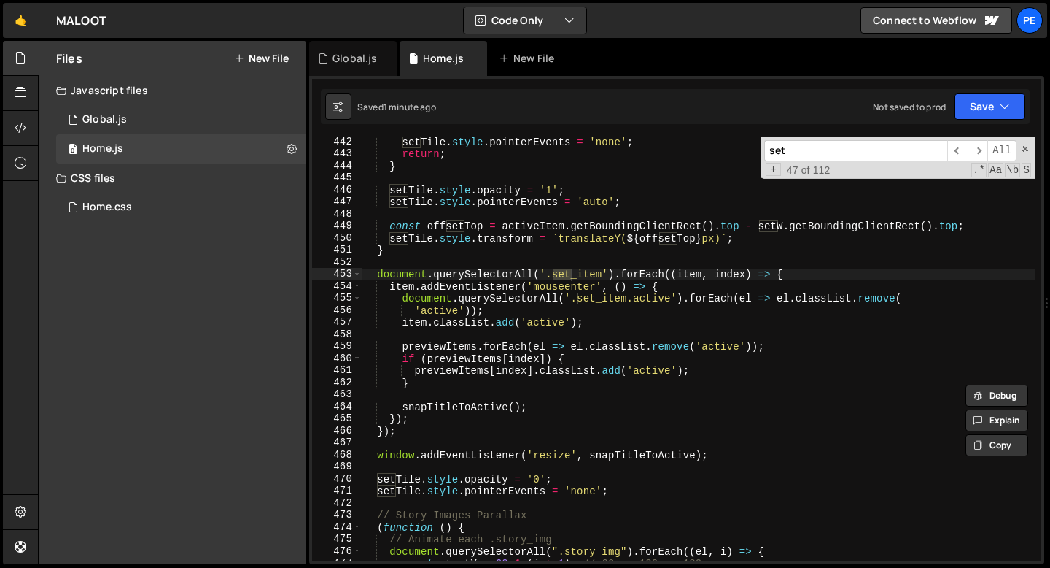
type textarea "item.classList.add('active');"
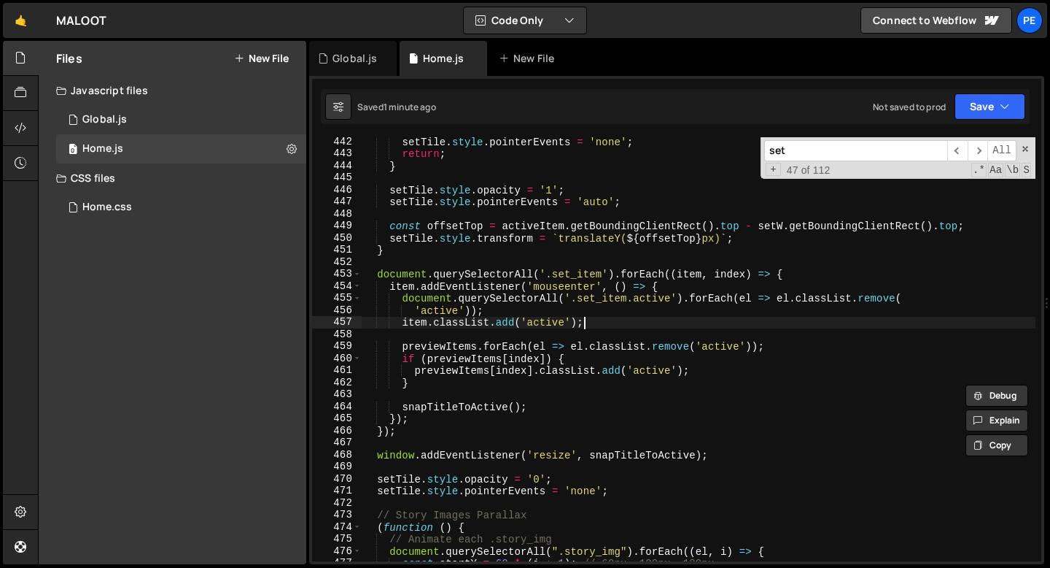
click at [616, 322] on div "setTile . style . pointerEvents = 'none' ; return ; } setTile . style . opacity…" at bounding box center [699, 360] width 674 height 448
click at [840, 162] on div "set ​ ​ All Replace All + 47 of 112 .* Aa \b S" at bounding box center [898, 158] width 275 height 42
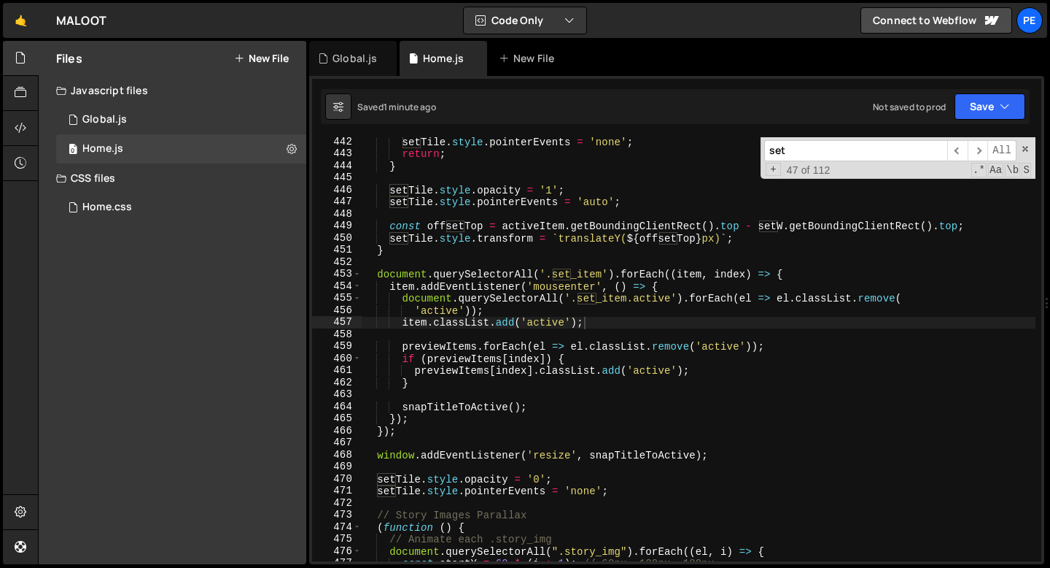
click at [840, 162] on div "set ​ ​ All Replace All + 47 of 112 .* Aa \b S" at bounding box center [898, 158] width 275 height 42
click at [828, 156] on input "set" at bounding box center [856, 150] width 183 height 21
click at [827, 155] on input "set" at bounding box center [856, 150] width 183 height 21
paste input "-preview_item"
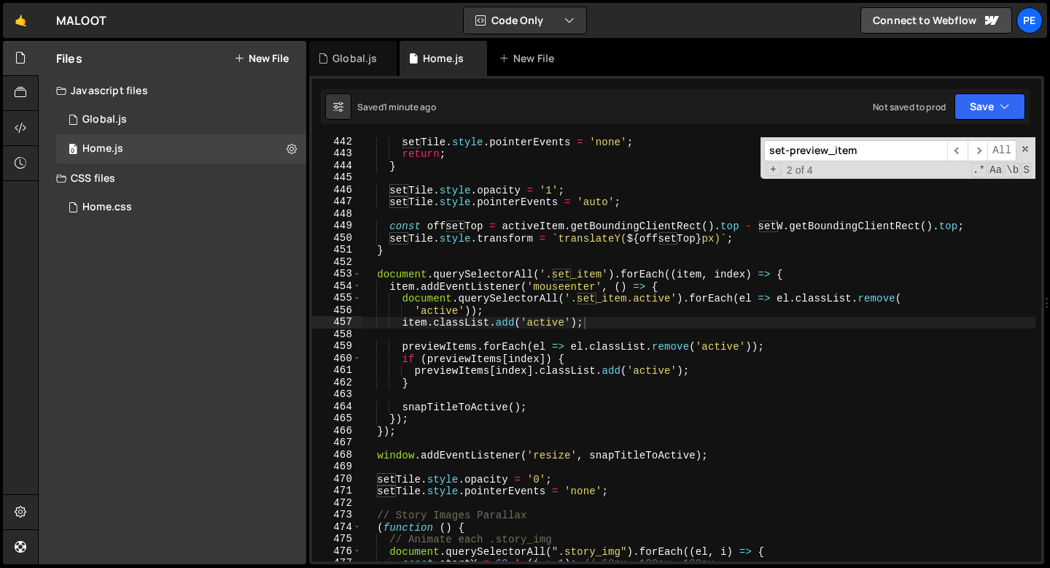
scroll to position [6974, 0]
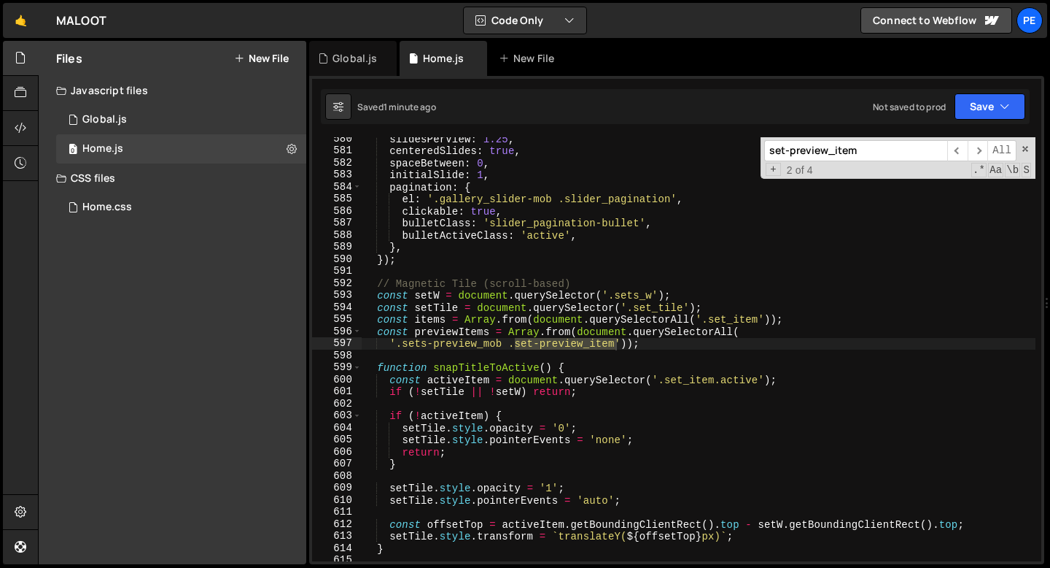
type input "set-preview_item"
click at [681, 344] on div "slidesPerView : 1.25 , centeredSlides : true , spaceBetween : 0 , initialSlide …" at bounding box center [699, 357] width 674 height 448
click at [959, 155] on span "​" at bounding box center [958, 150] width 20 height 21
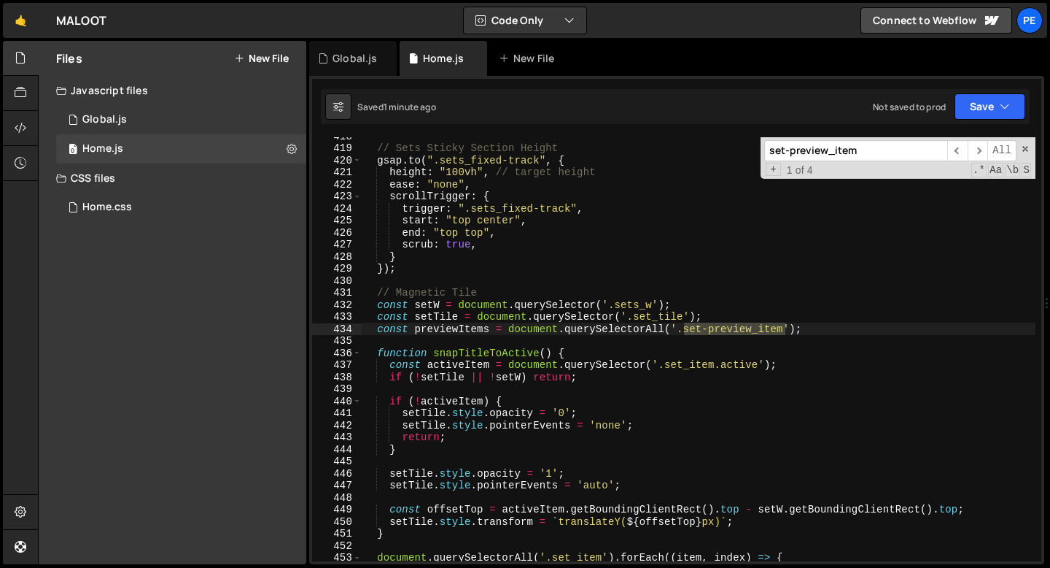
scroll to position [5026, 0]
click at [977, 150] on span "​" at bounding box center [978, 150] width 20 height 21
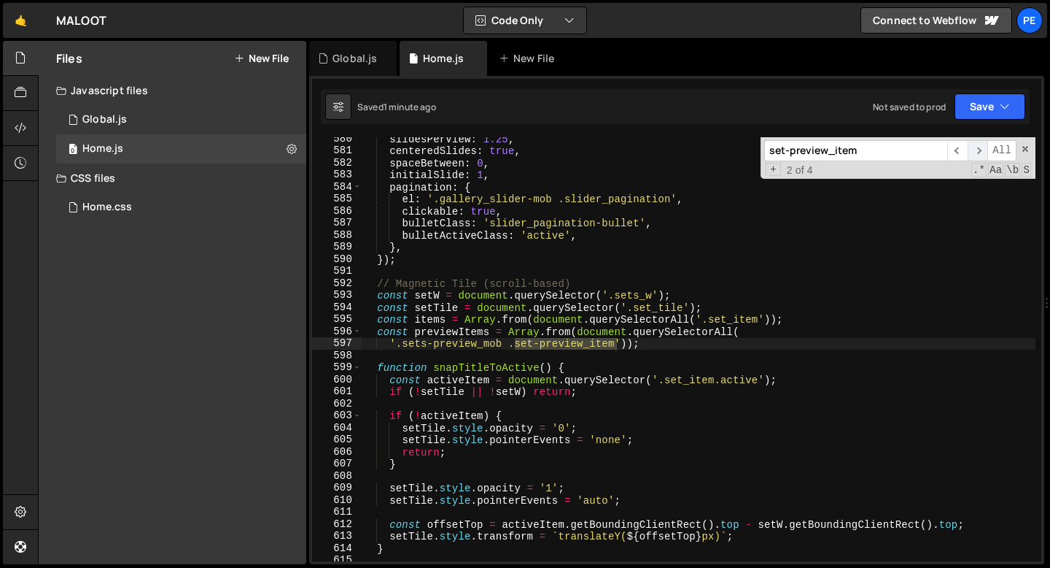
scroll to position [6974, 0]
click at [977, 152] on span "​" at bounding box center [978, 150] width 20 height 21
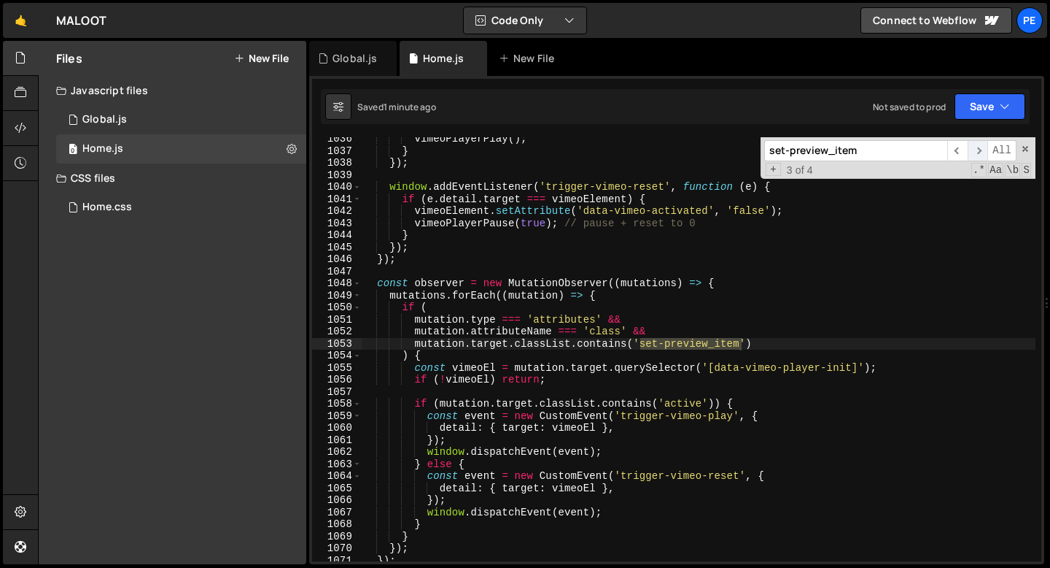
scroll to position [12474, 0]
click at [977, 152] on span "​" at bounding box center [978, 150] width 20 height 21
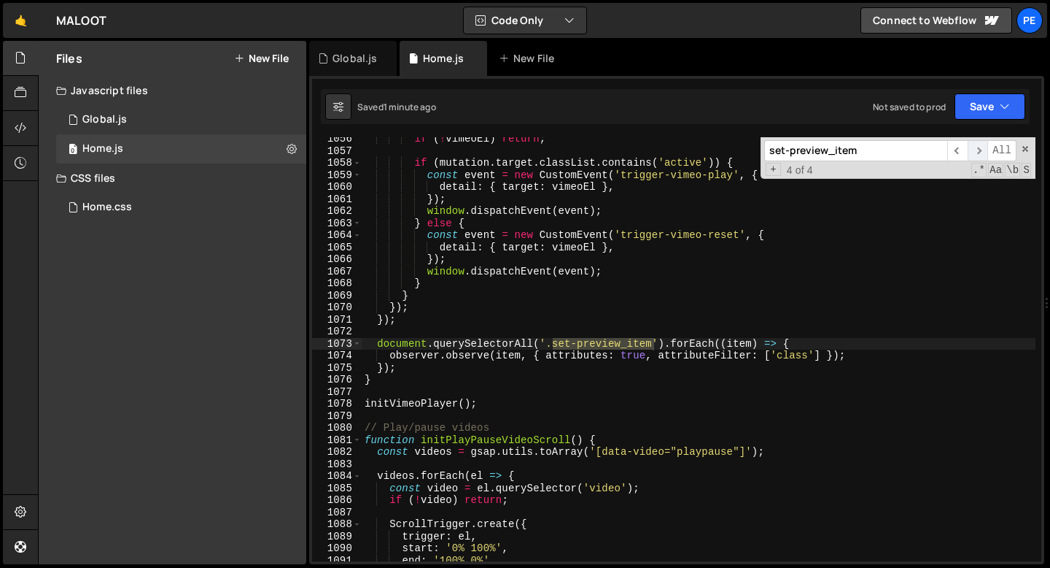
scroll to position [12715, 0]
click at [956, 158] on span "​" at bounding box center [958, 150] width 20 height 21
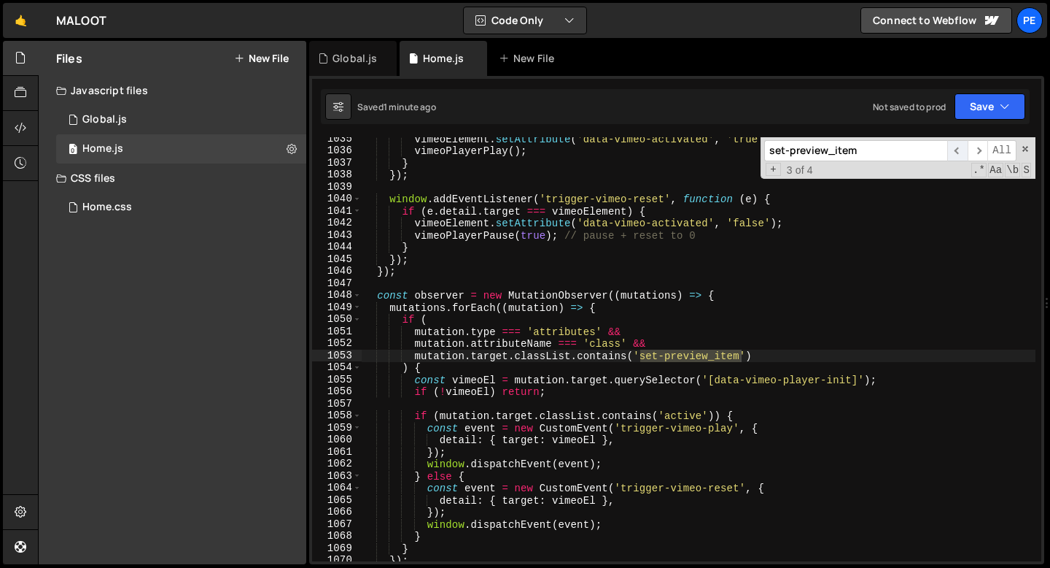
click at [956, 158] on span "​" at bounding box center [958, 150] width 20 height 21
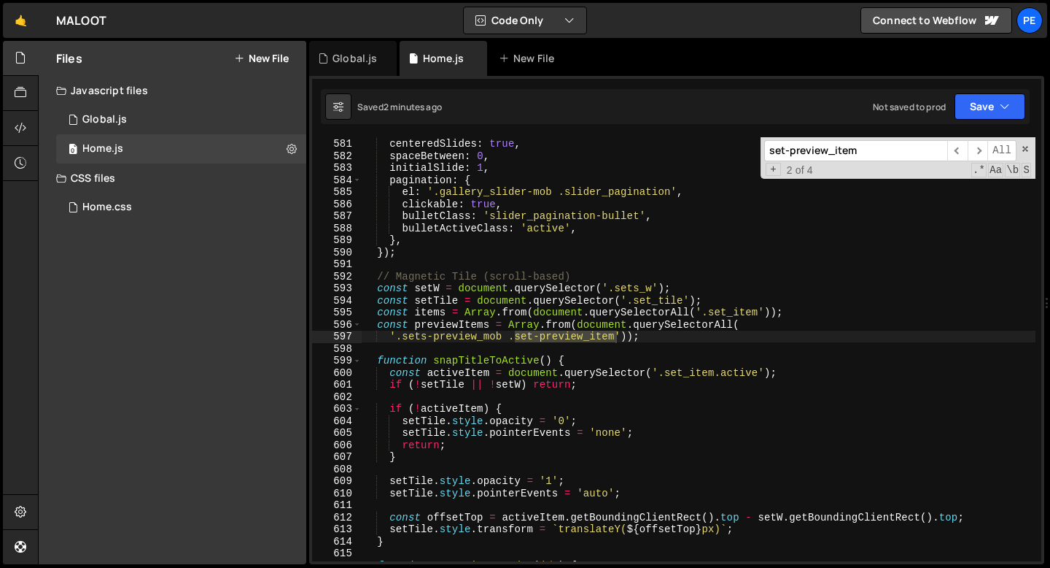
scroll to position [6989, 0]
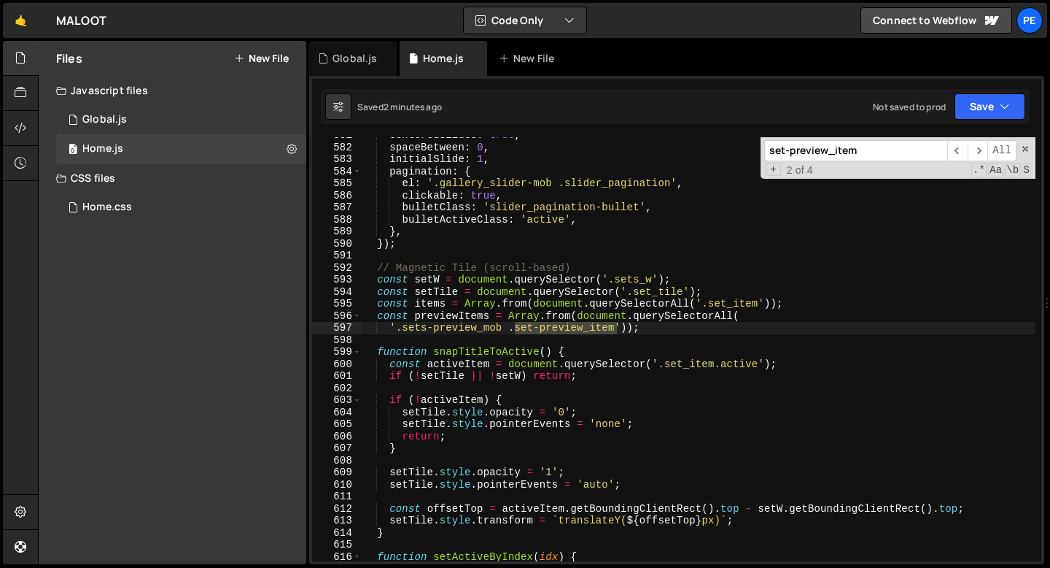
click at [674, 329] on div "centeredSlides : true , spaceBetween : 0 , initialSlide : 1 , pagination : { el…" at bounding box center [699, 353] width 674 height 448
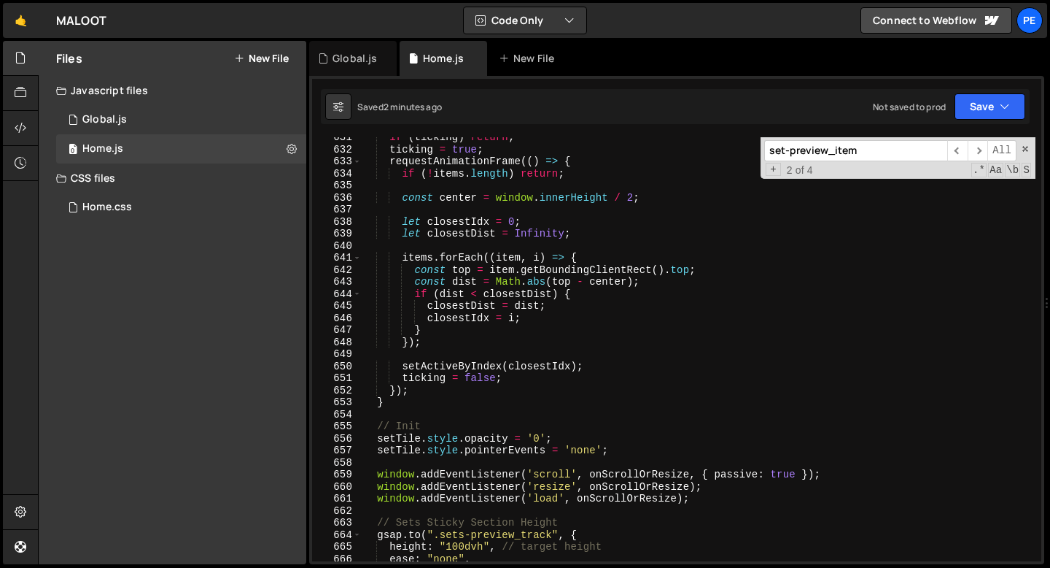
scroll to position [7592, 0]
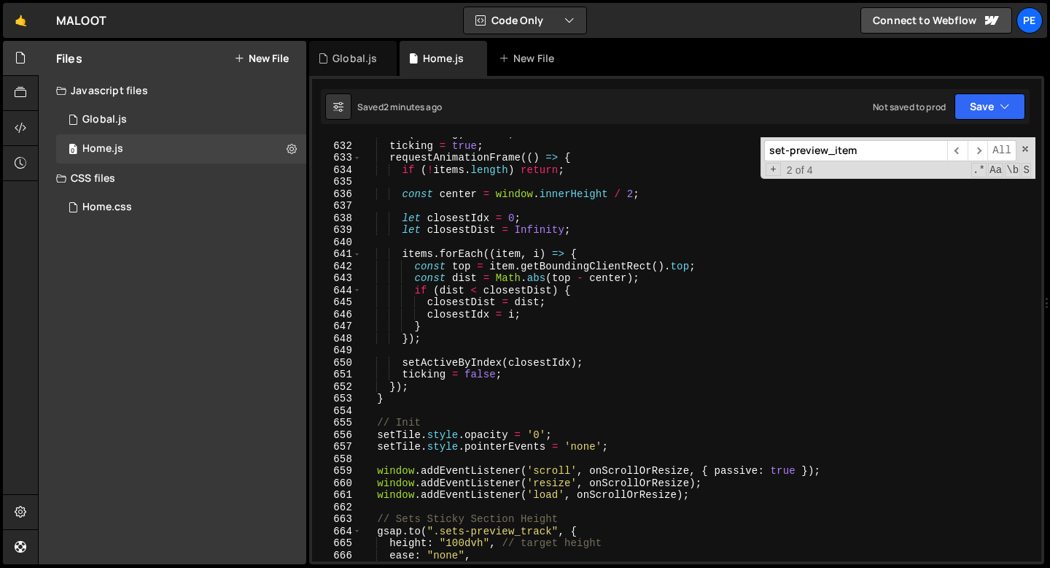
click at [420, 398] on div "if ( ticking ) return ; ticking = true ; requestAnimationFrame (( ) => { if ( !…" at bounding box center [699, 352] width 674 height 448
type textarea "}"
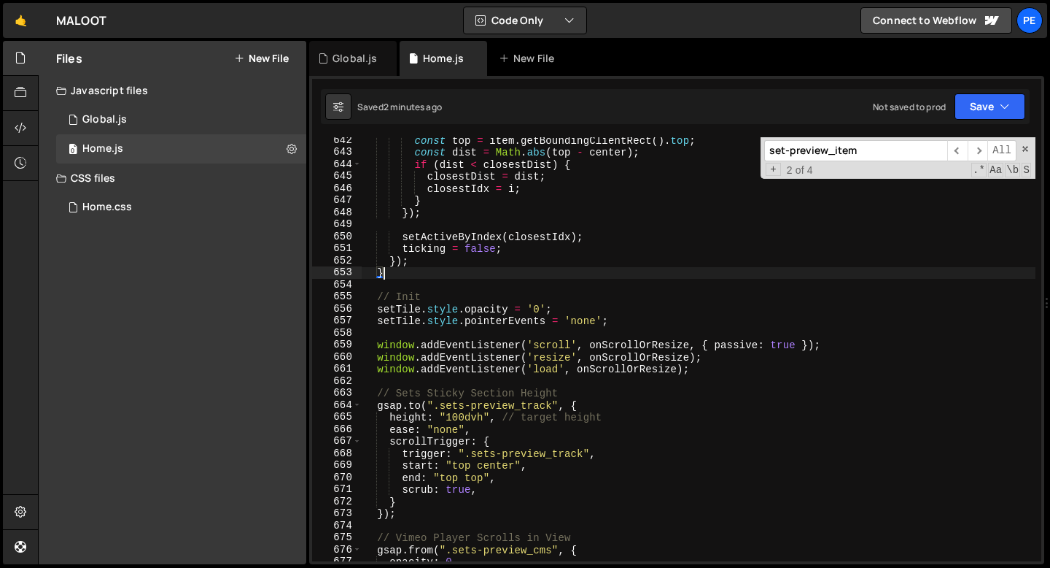
scroll to position [7733, 0]
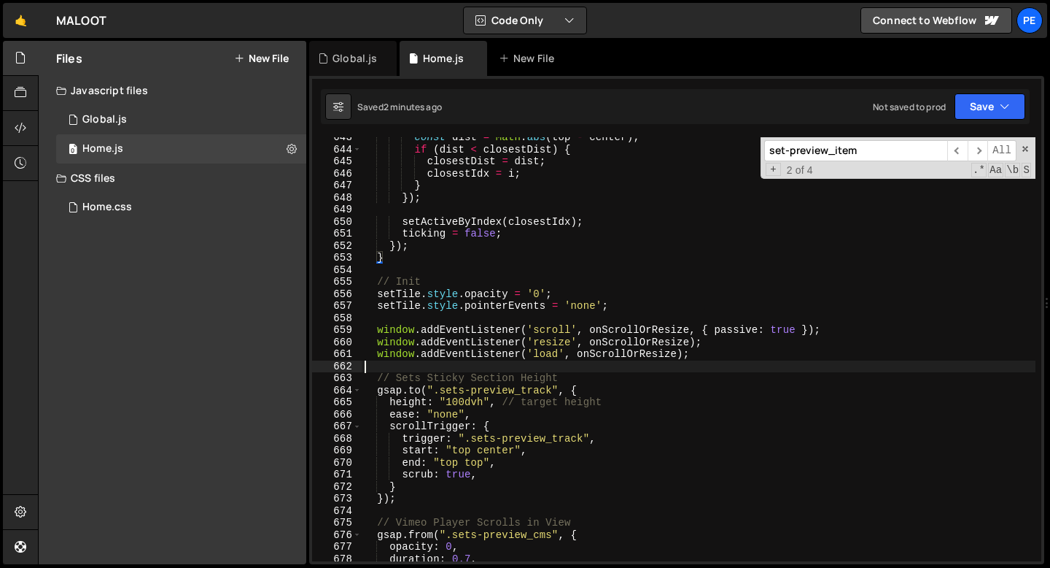
click at [433, 365] on div "const dist = Math . abs ( top - center ) ; if ( dist < closestDist ) { closestD…" at bounding box center [699, 355] width 674 height 448
click at [692, 356] on div "const dist = Math . abs ( top - center ) ; if ( dist < closestDist ) { closestD…" at bounding box center [699, 355] width 674 height 448
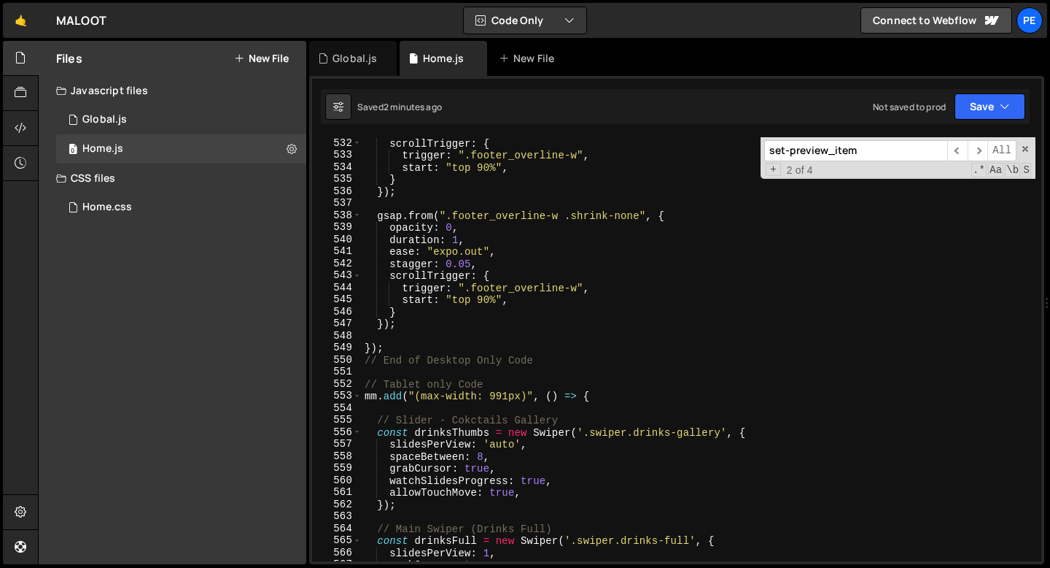
scroll to position [6363, 0]
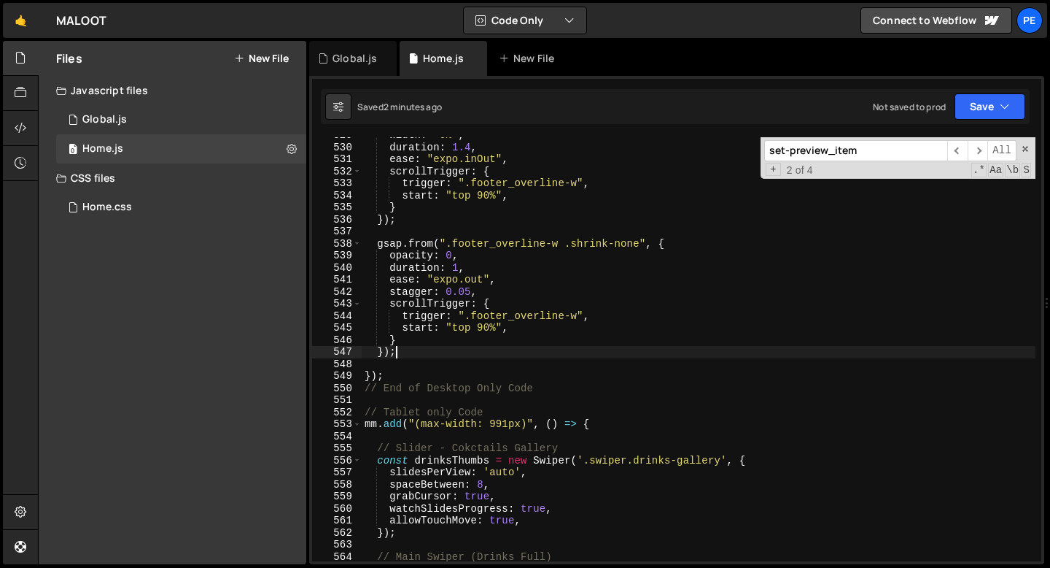
click at [411, 355] on div "width : "0%" , duration : 1.4 , ease : "expo.inOut" , scrollTrigger : { trigger…" at bounding box center [699, 353] width 674 height 448
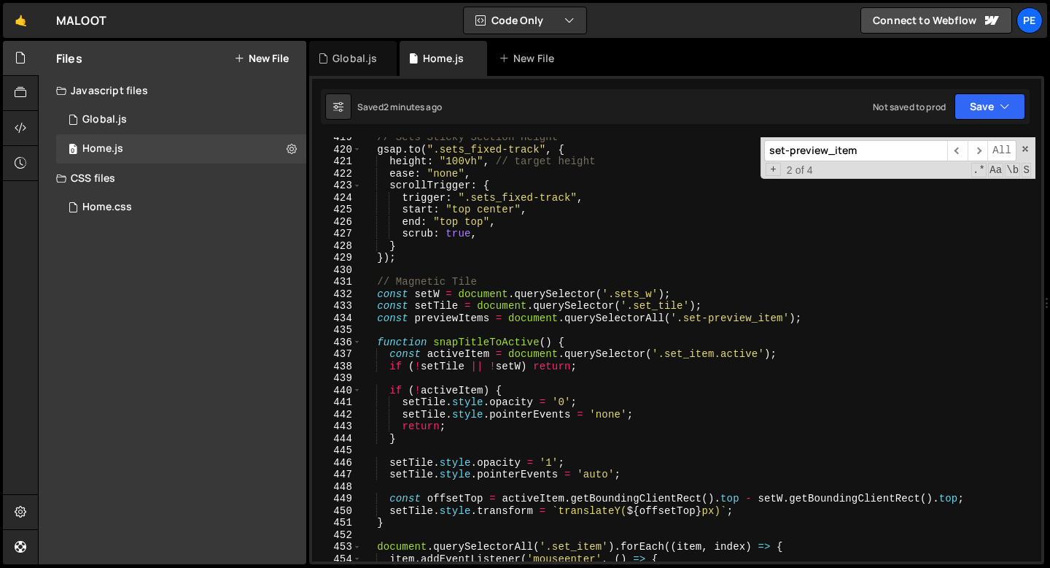
scroll to position [5023, 0]
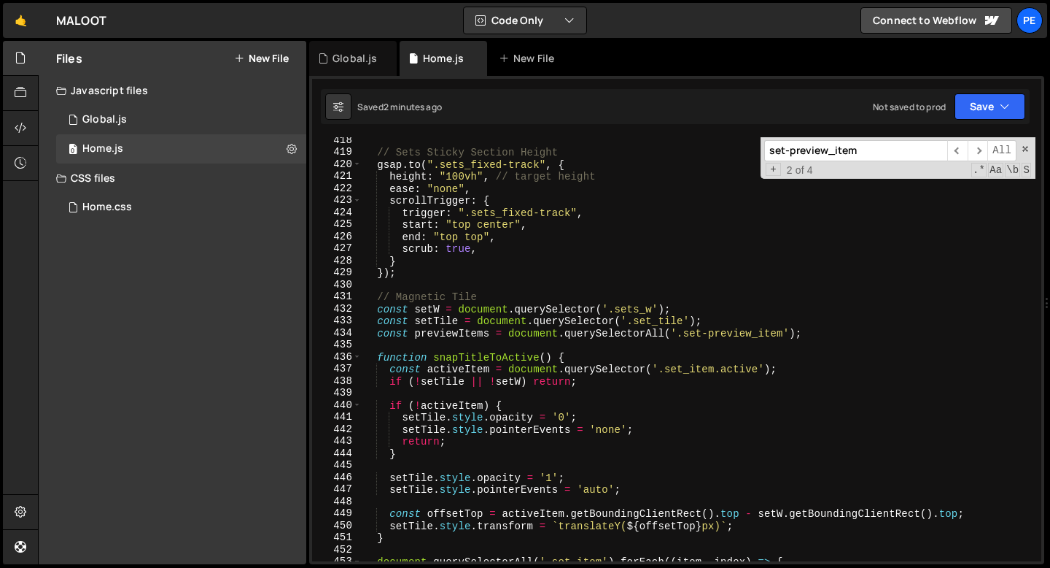
click at [378, 299] on div "// Sets Sticky Section Height gsap . to ( ".sets_fixed-track" , { height : "100…" at bounding box center [699, 358] width 674 height 448
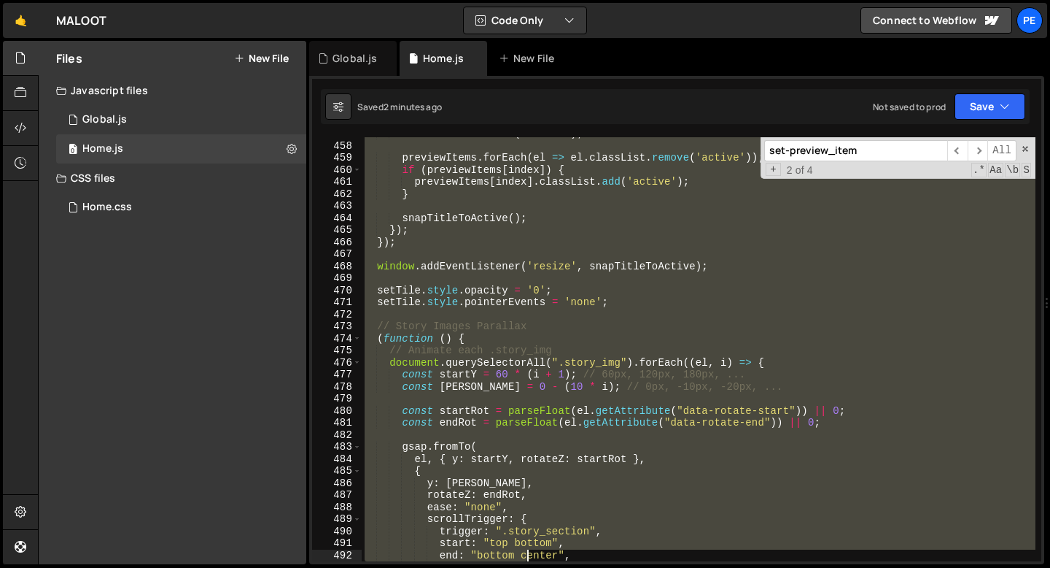
scroll to position [5498, 0]
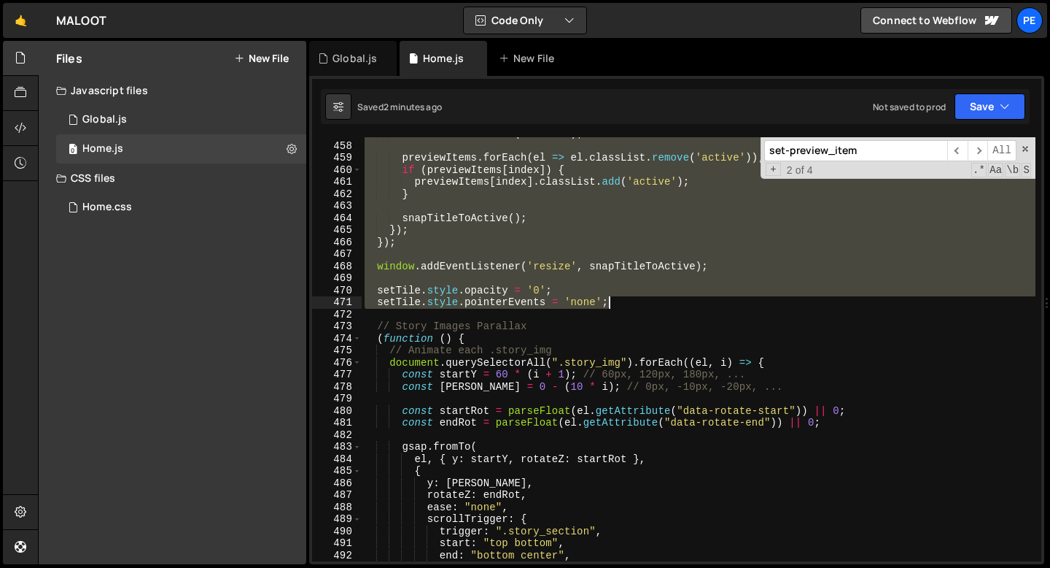
drag, startPoint x: 378, startPoint y: 298, endPoint x: 622, endPoint y: 301, distance: 243.7
click at [622, 301] on div "item . classList . add ( 'active' ) ; previewItems . forEach ( el => el . class…" at bounding box center [699, 352] width 674 height 448
type textarea "setTile.style.opacity = '0'; setTile.style.pointerEvents = 'none';"
paste textarea
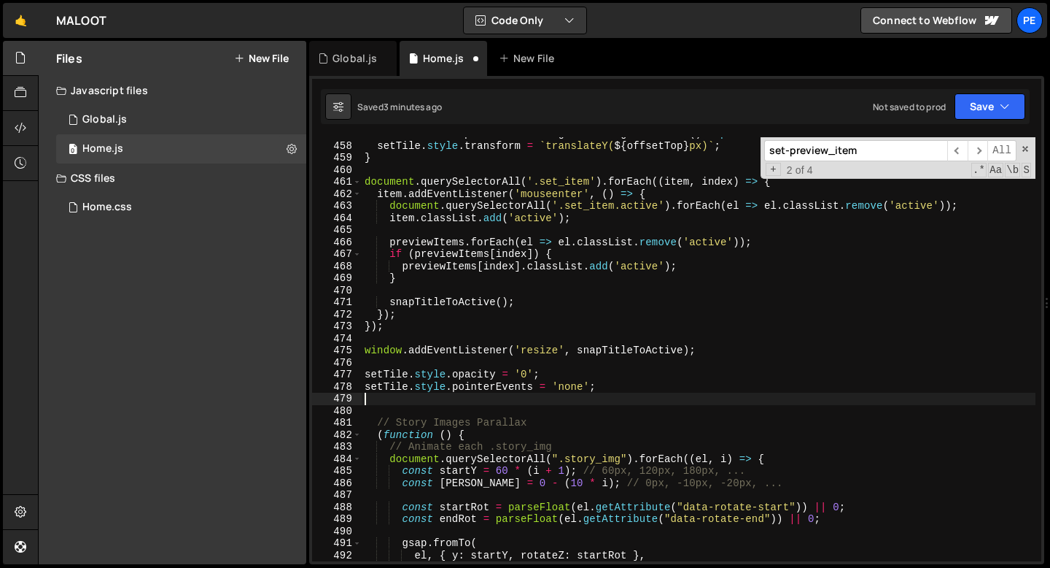
type textarea "setTile.style.pointerEvents = 'none';"
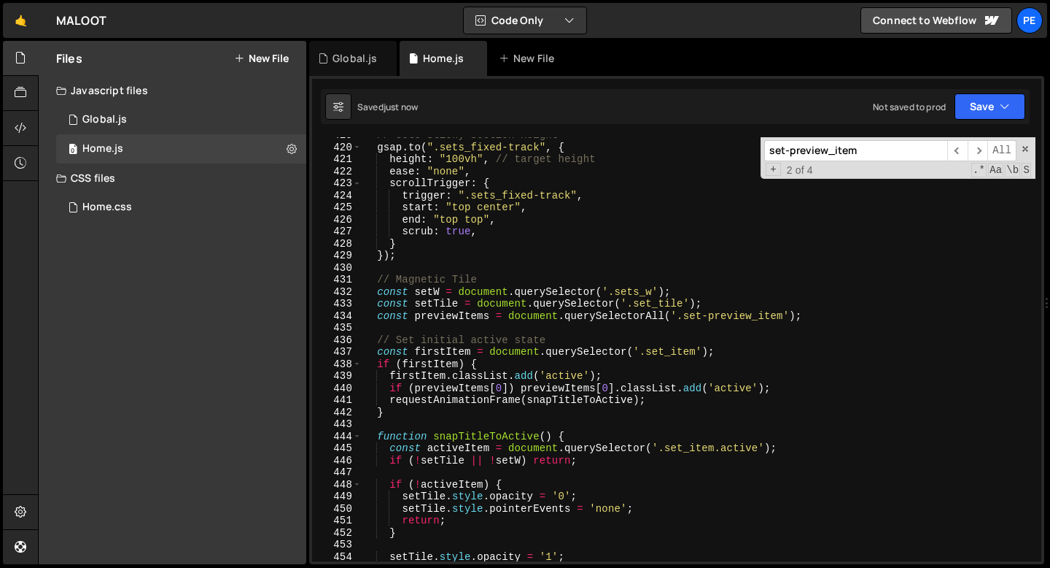
scroll to position [5025, 0]
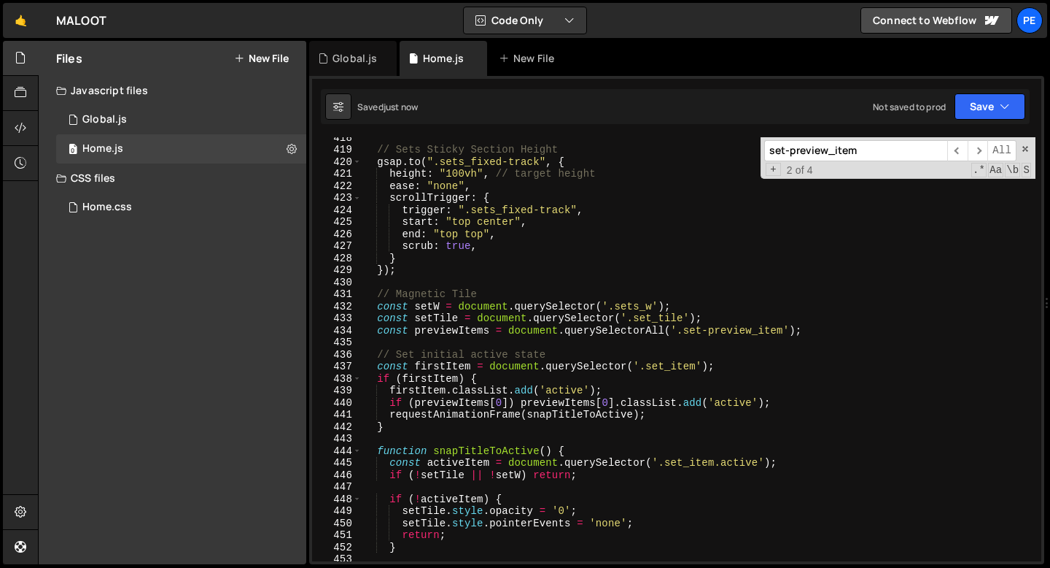
click at [487, 348] on div "// Sets Sticky Section Height gsap . to ( ".sets_fixed-track" , { height : "100…" at bounding box center [699, 355] width 674 height 448
click at [487, 349] on div "// Sets Sticky Section Height gsap . to ( ".sets_fixed-track" , { height : "100…" at bounding box center [699, 355] width 674 height 448
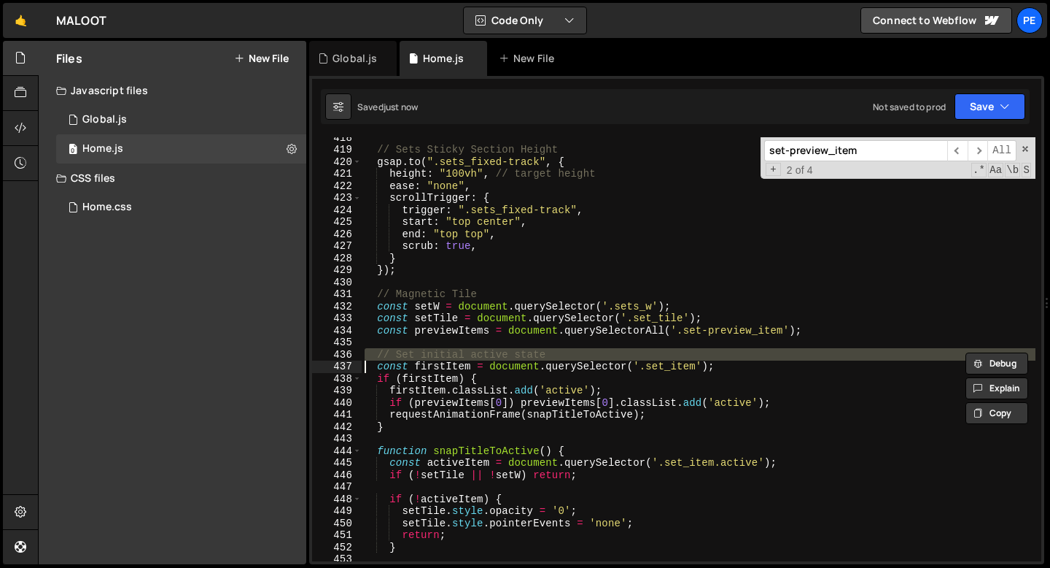
type textarea "const firstItem = document.querySelector('.set_item');"
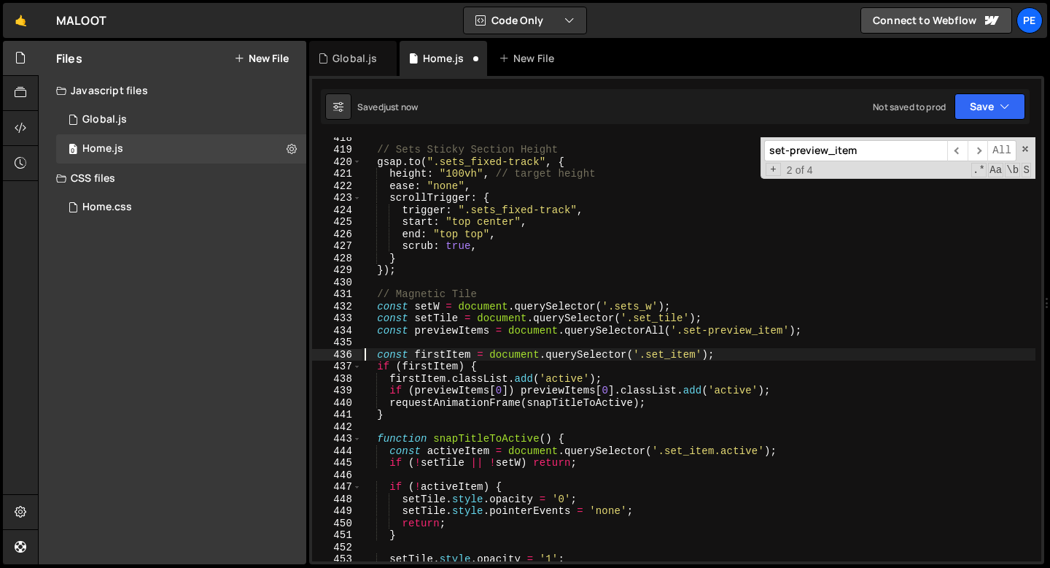
click at [483, 279] on div "// Sets Sticky Section Height gsap . to ( ".sets_fixed-track" , { height : "100…" at bounding box center [699, 355] width 674 height 448
